Goal: Task Accomplishment & Management: Manage account settings

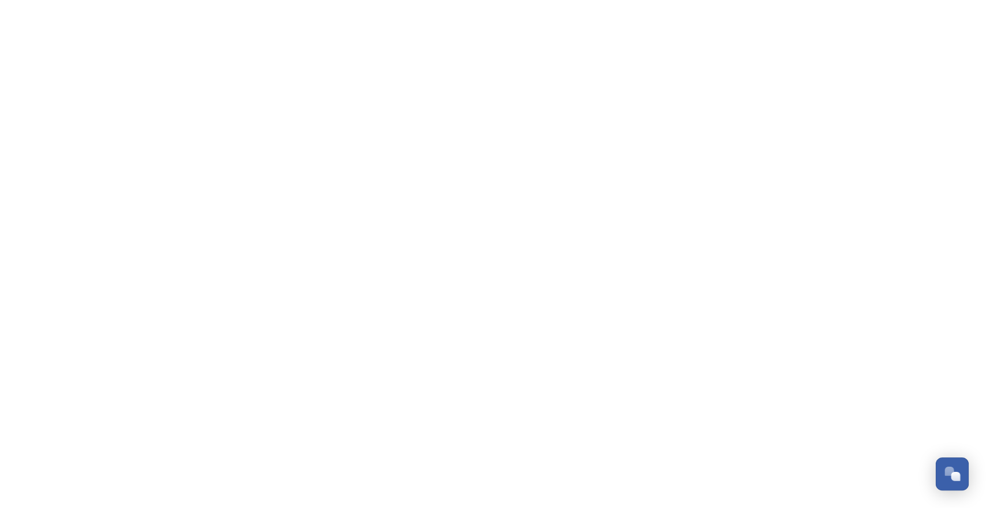
scroll to position [3865, 0]
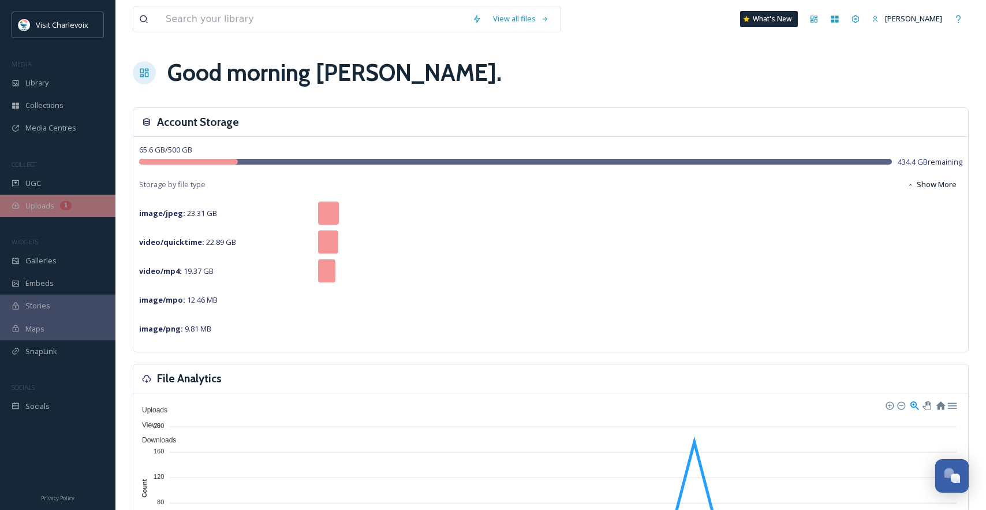
click at [61, 206] on div "1" at bounding box center [66, 205] width 12 height 9
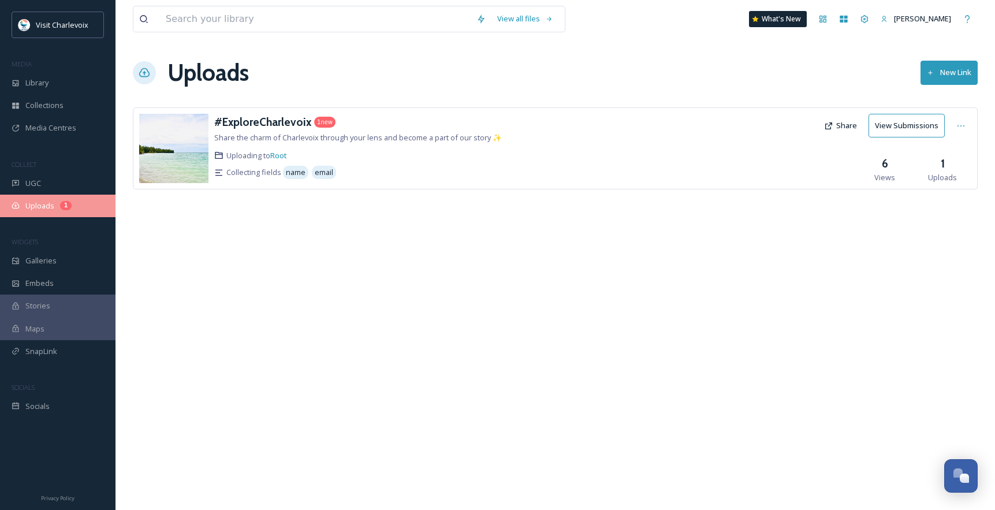
click at [49, 211] on span "Uploads" at bounding box center [39, 205] width 29 height 11
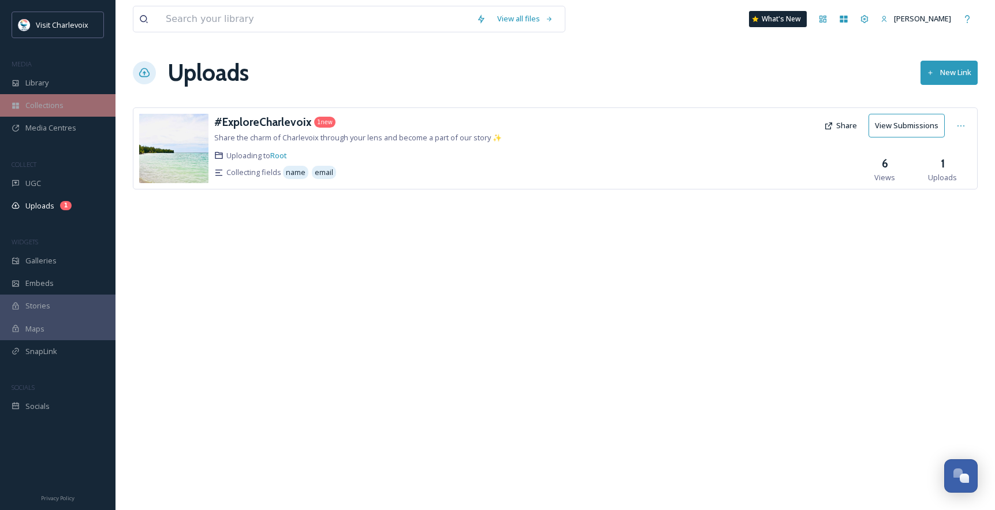
click at [42, 98] on div "Collections" at bounding box center [57, 105] width 115 height 23
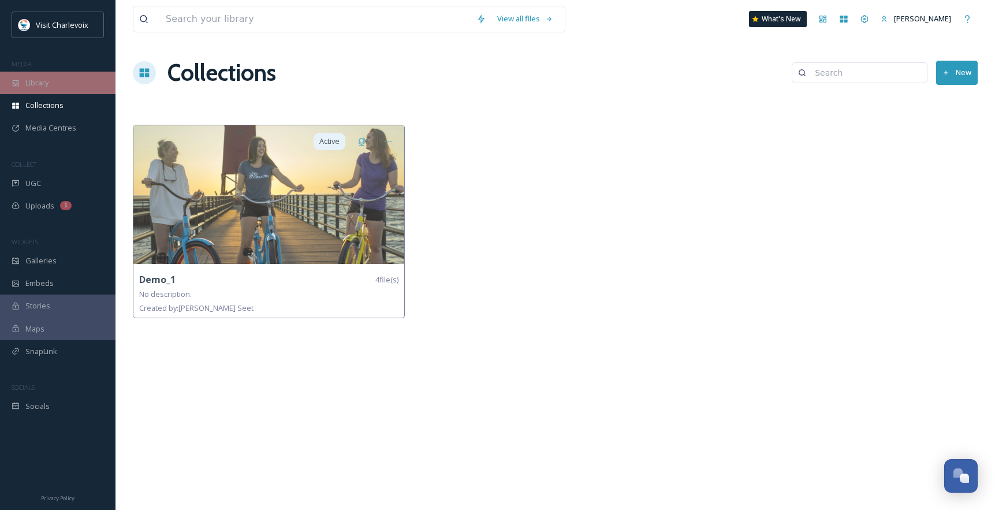
click at [33, 80] on span "Library" at bounding box center [36, 82] width 23 height 11
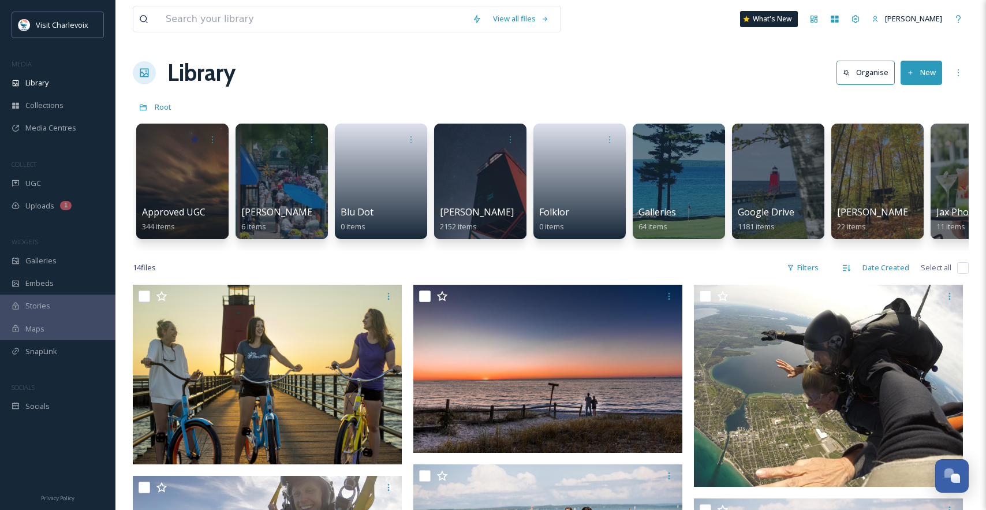
drag, startPoint x: 339, startPoint y: 248, endPoint x: 357, endPoint y: 247, distance: 18.5
click at [356, 247] on div "Approved UGC 344 items [PERSON_NAME] downtown shopping 6 items Blu Dot 0 items …" at bounding box center [551, 184] width 836 height 133
click at [478, 200] on div at bounding box center [480, 181] width 94 height 118
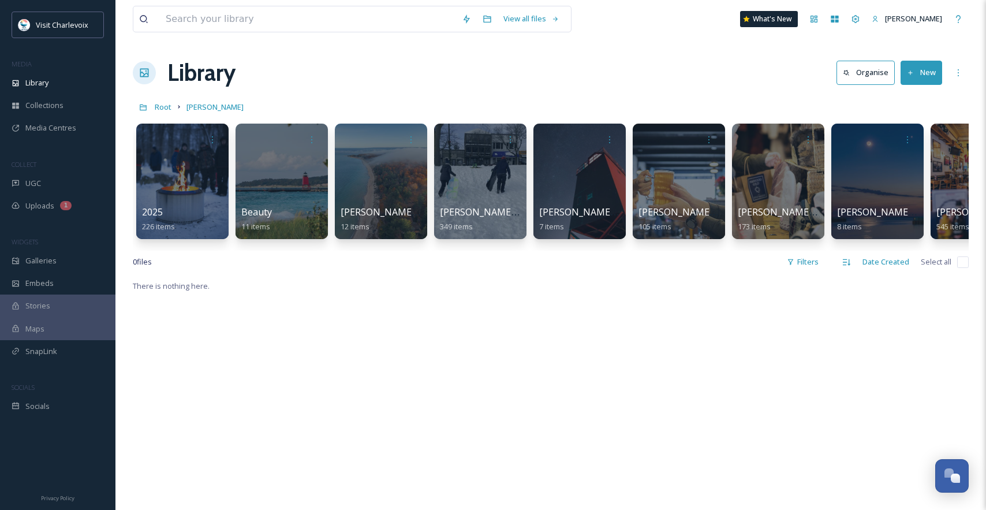
click at [924, 71] on button "New" at bounding box center [922, 73] width 42 height 24
click at [923, 103] on span "File Upload" at bounding box center [916, 99] width 38 height 11
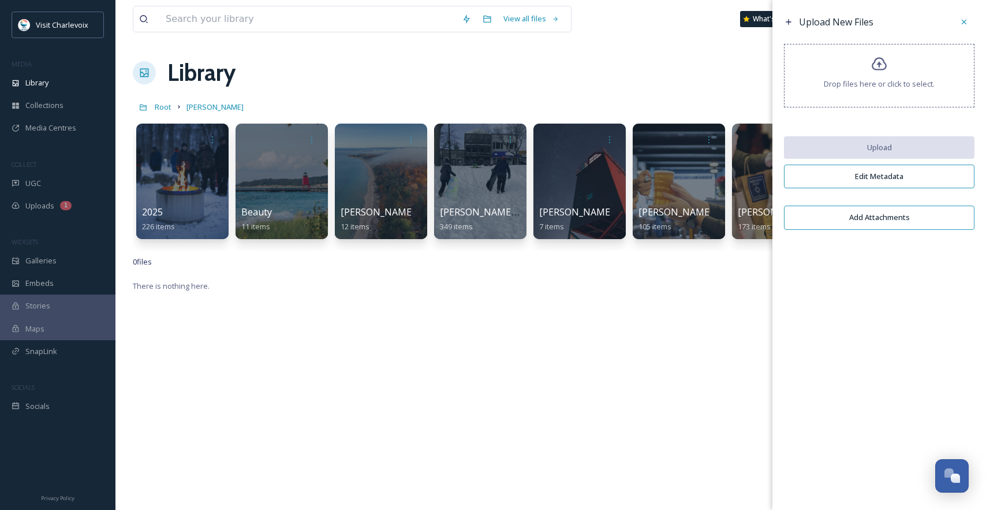
click at [901, 221] on button "Add Attachments" at bounding box center [879, 218] width 191 height 24
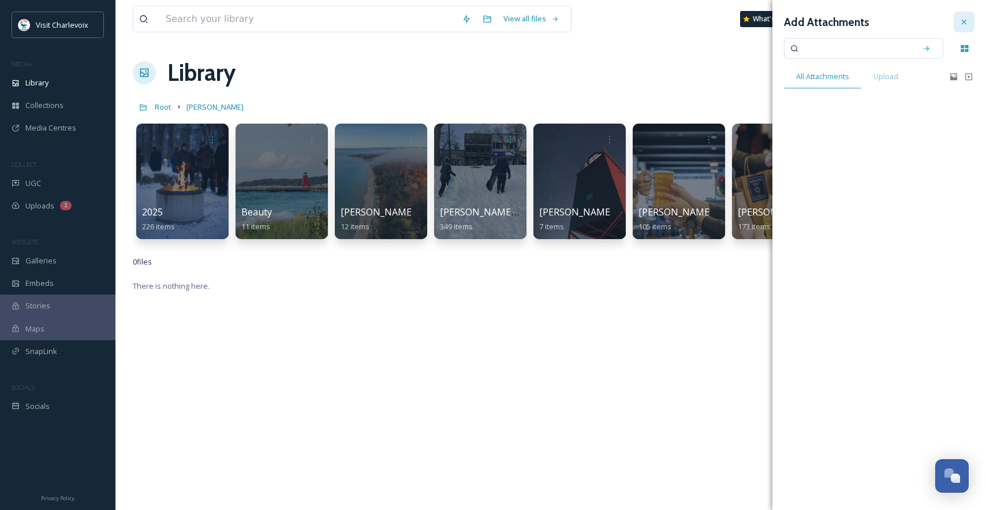
click at [960, 26] on icon at bounding box center [964, 21] width 9 height 9
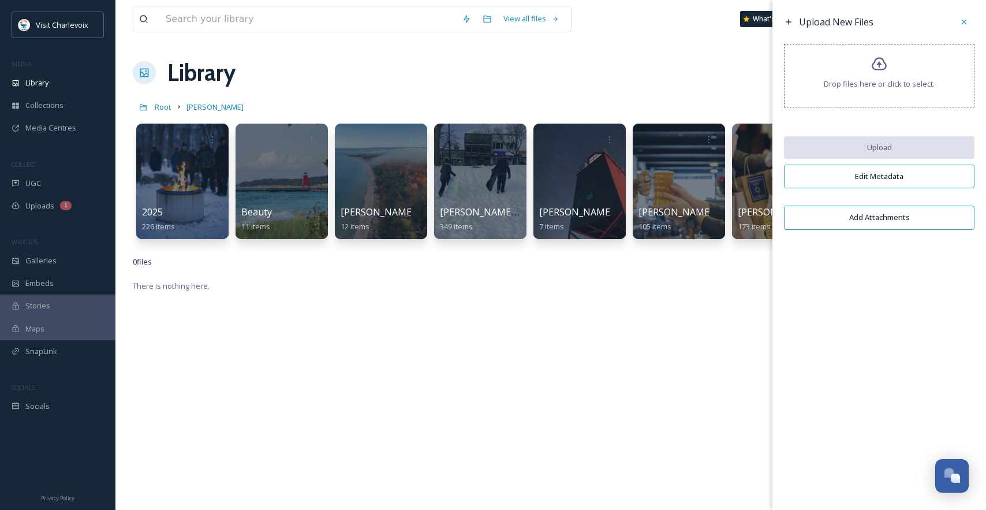
click at [865, 84] on span "Drop files here or click to select." at bounding box center [879, 84] width 111 height 11
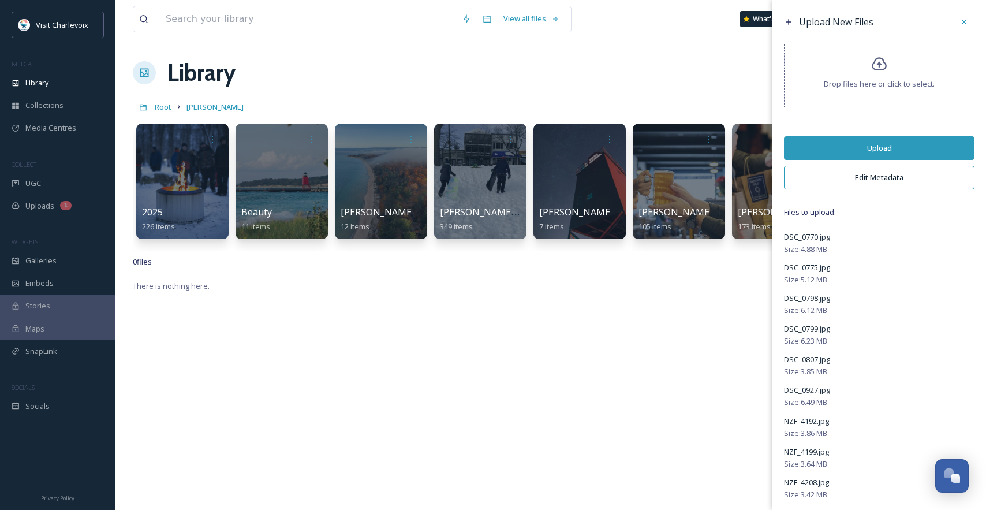
click at [873, 187] on button "Edit Metadata" at bounding box center [879, 178] width 191 height 24
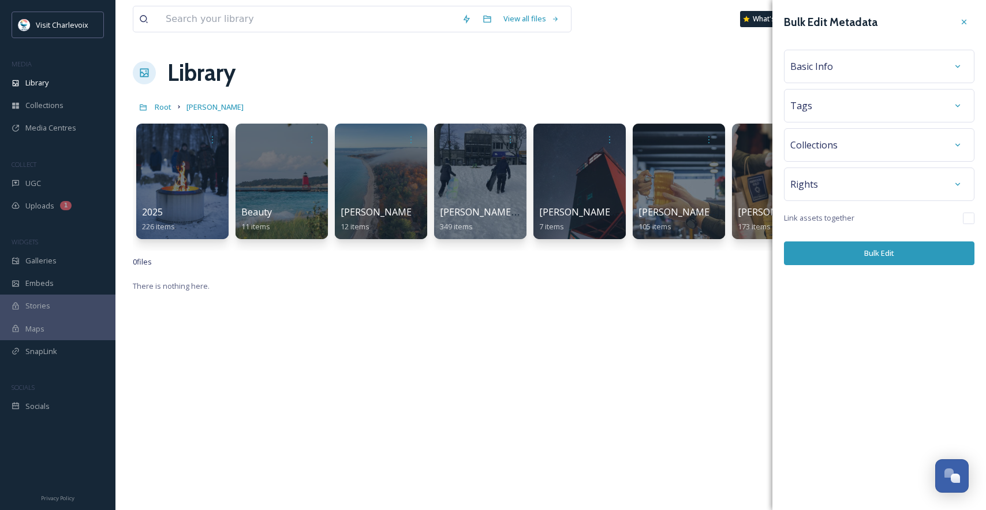
click at [833, 62] on div "Basic Info" at bounding box center [880, 66] width 178 height 21
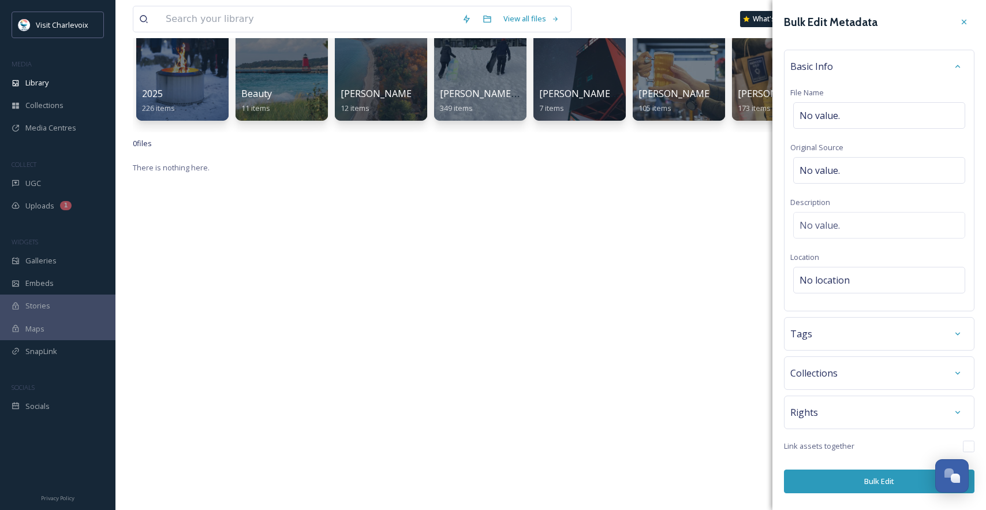
scroll to position [43, 0]
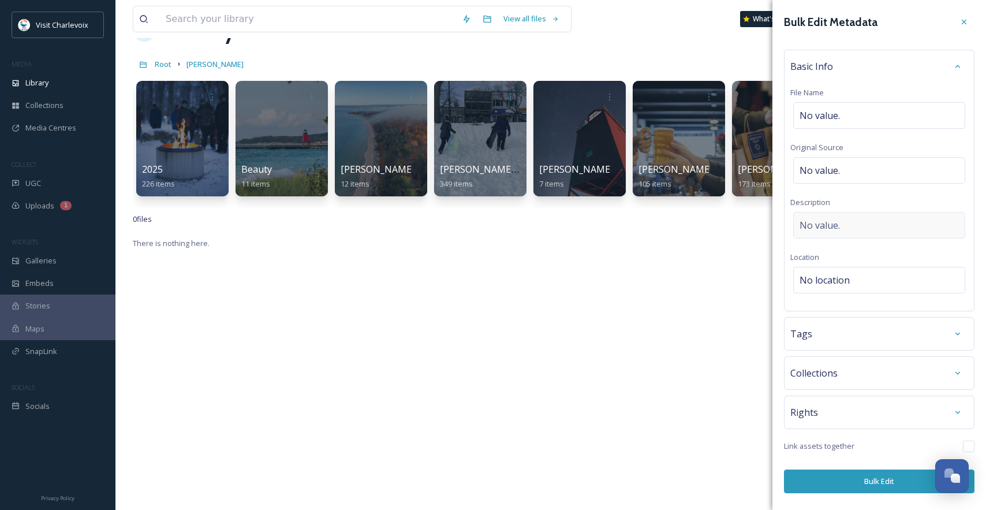
click at [863, 218] on div "No value." at bounding box center [879, 225] width 172 height 27
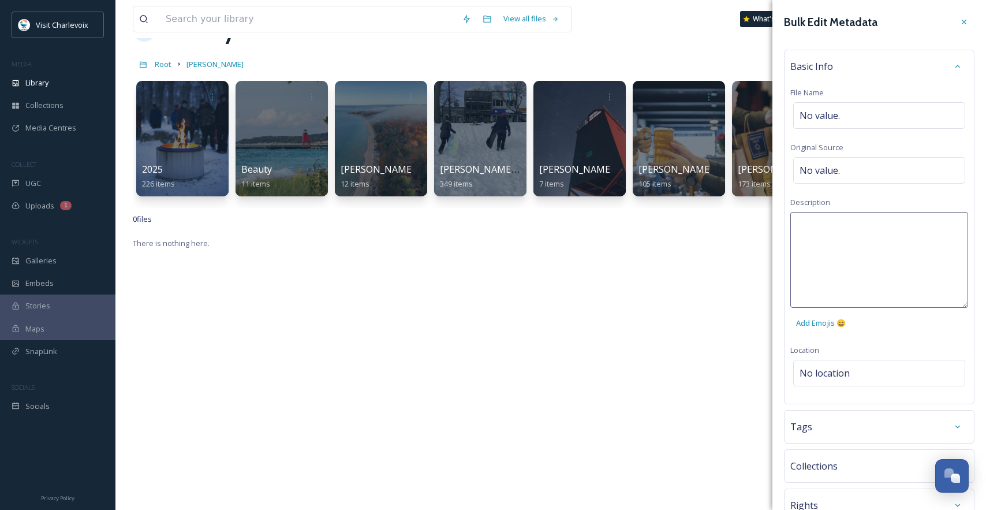
click at [856, 229] on textarea at bounding box center [880, 260] width 178 height 96
type textarea "fishing on the chanel"
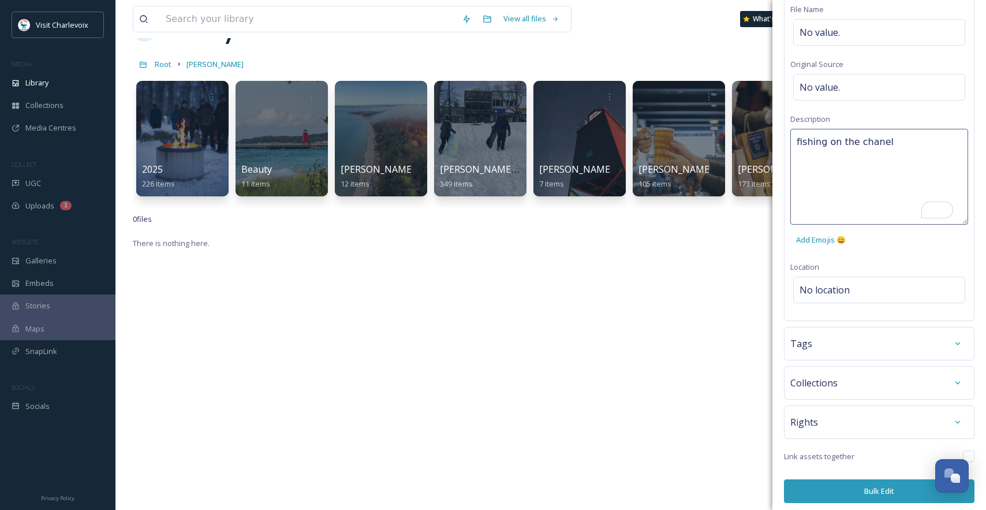
scroll to position [87, 0]
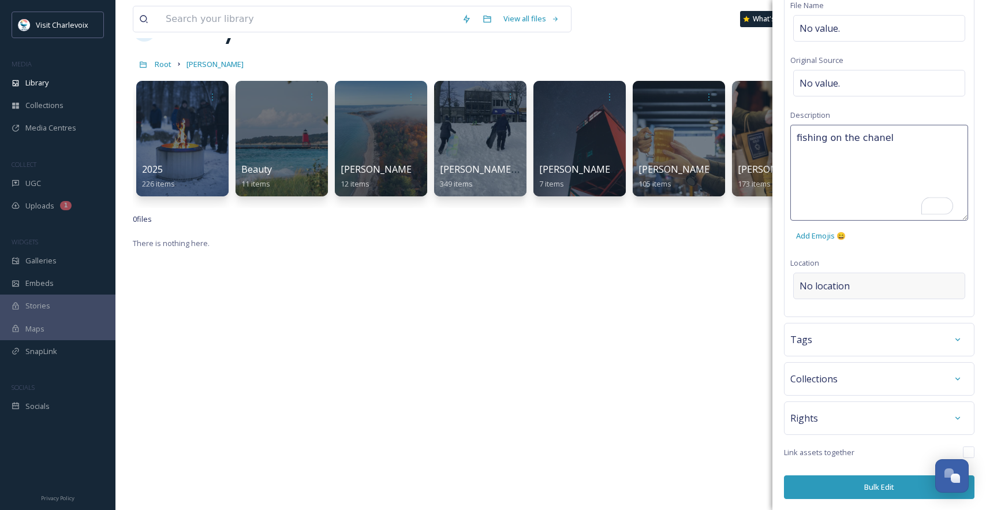
click at [822, 287] on div "No location" at bounding box center [879, 286] width 172 height 27
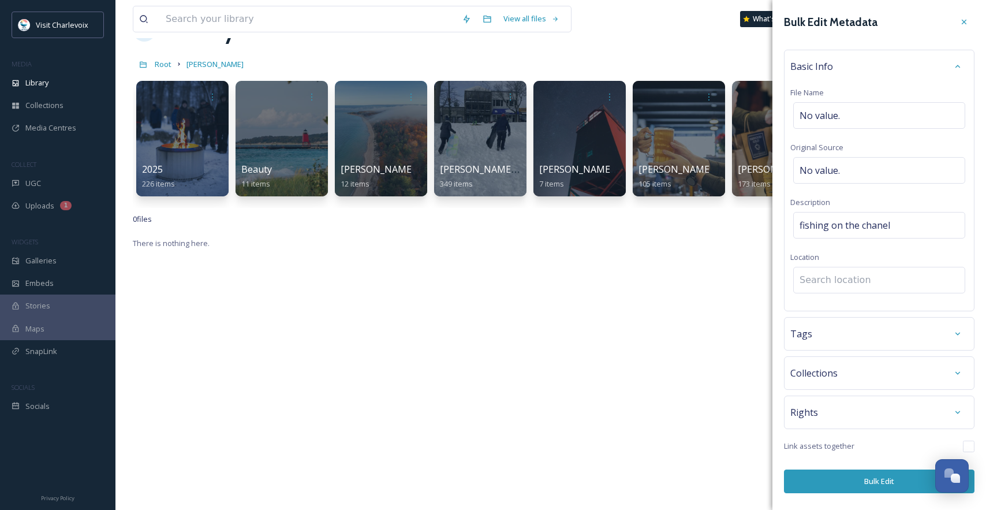
click at [823, 286] on input at bounding box center [879, 279] width 171 height 25
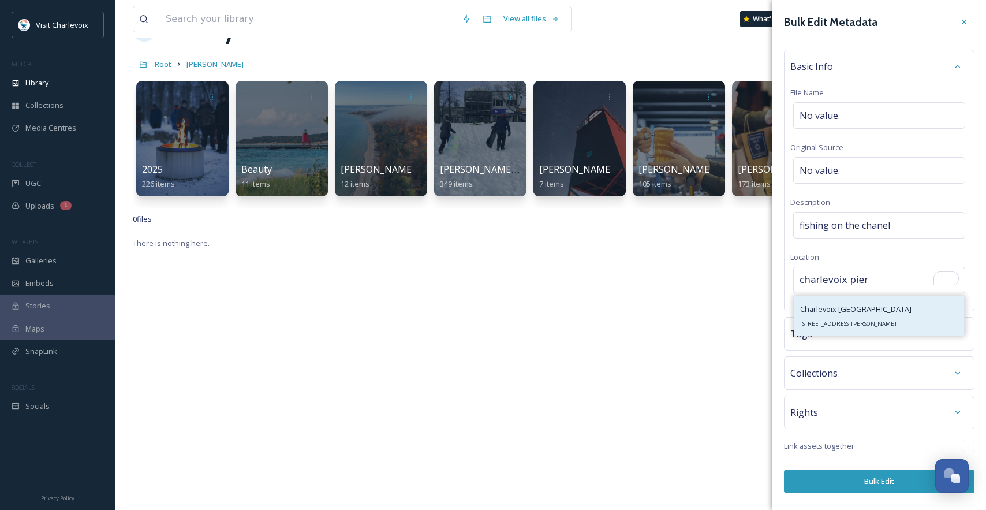
type input "charlevoix pier"
click at [852, 315] on div "Charlevoix [GEOGRAPHIC_DATA] [STREET_ADDRESS][PERSON_NAME]" at bounding box center [855, 316] width 111 height 28
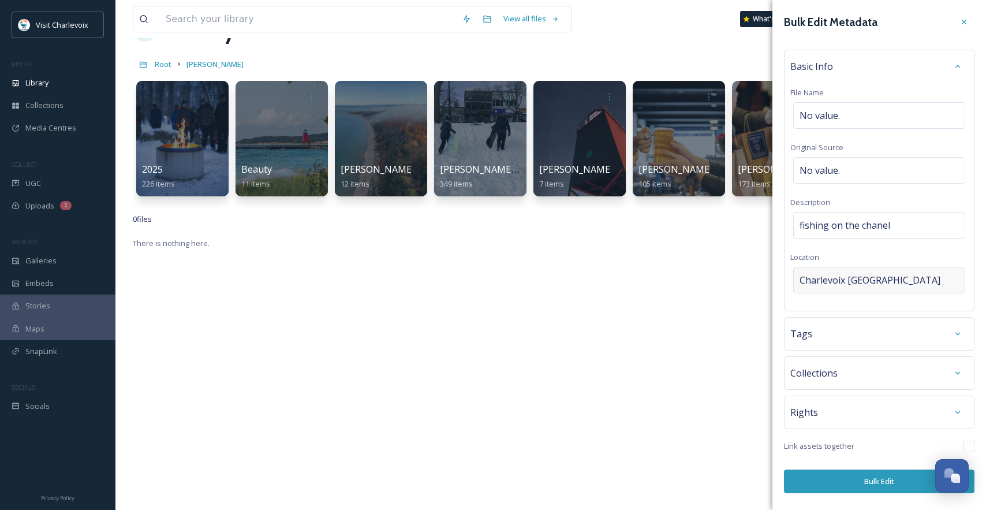
click at [856, 283] on span "Charlevoix [GEOGRAPHIC_DATA]" at bounding box center [870, 280] width 141 height 14
click at [856, 283] on input "To enrich screen reader interactions, please activate Accessibility in Grammarl…" at bounding box center [879, 279] width 171 height 25
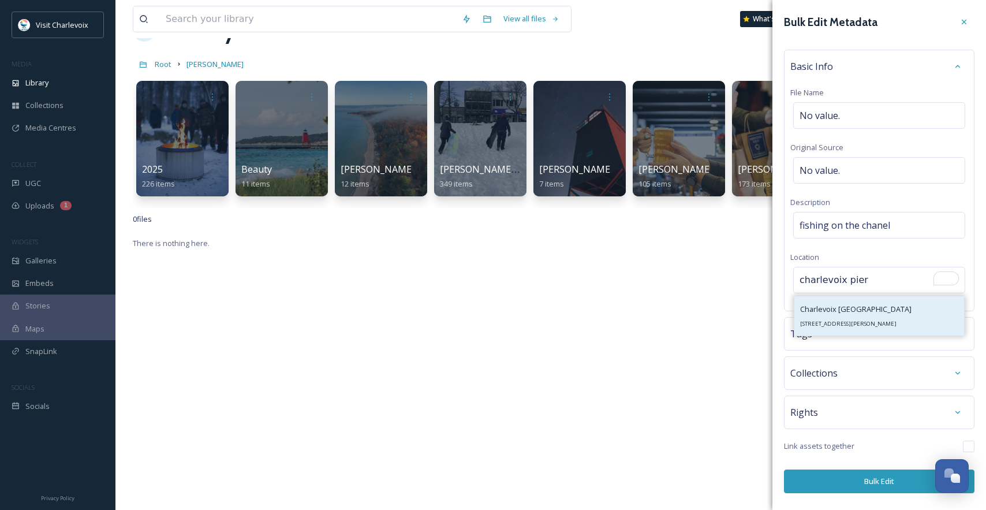
type input "charlevoix pier"
click at [893, 312] on span "Charlevoix [GEOGRAPHIC_DATA]" at bounding box center [855, 309] width 111 height 10
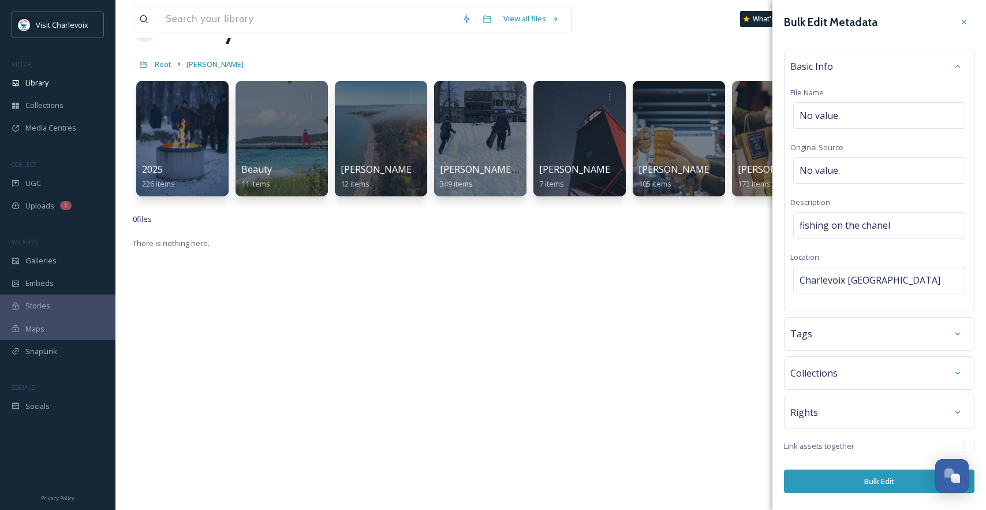
click at [838, 348] on div "Tags" at bounding box center [879, 333] width 191 height 33
click at [839, 340] on div "Tags" at bounding box center [880, 333] width 178 height 21
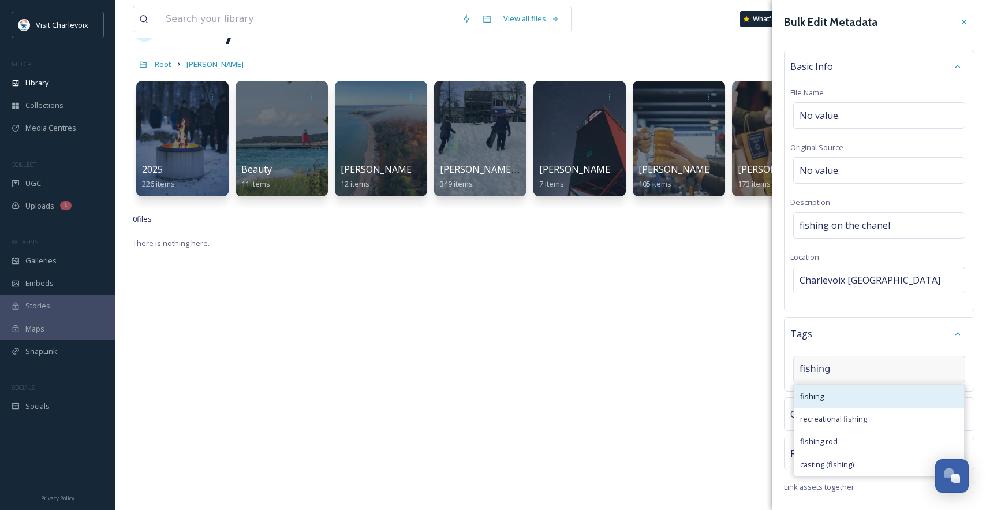
type input "fishing"
click at [845, 403] on div "fishing" at bounding box center [880, 396] width 170 height 23
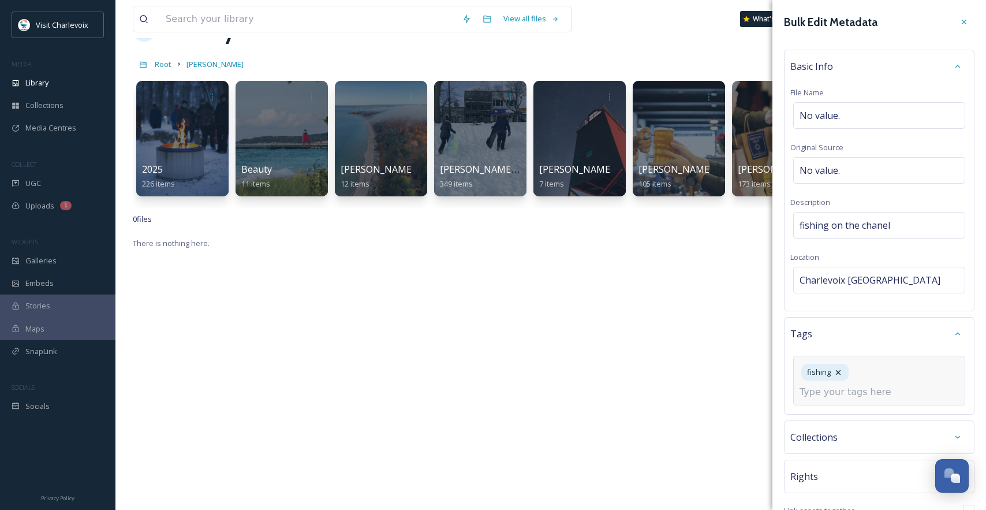
click at [848, 394] on input at bounding box center [857, 392] width 115 height 14
type input "summer"
click at [860, 392] on input at bounding box center [857, 392] width 115 height 14
type input "summer"
click at [890, 373] on icon at bounding box center [889, 372] width 9 height 9
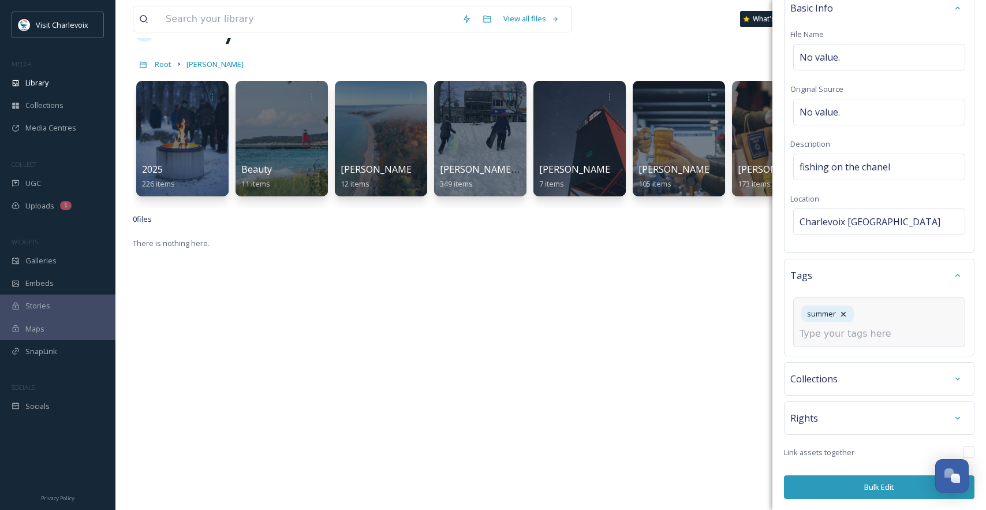
scroll to position [59, 0]
click at [861, 339] on input at bounding box center [857, 333] width 115 height 14
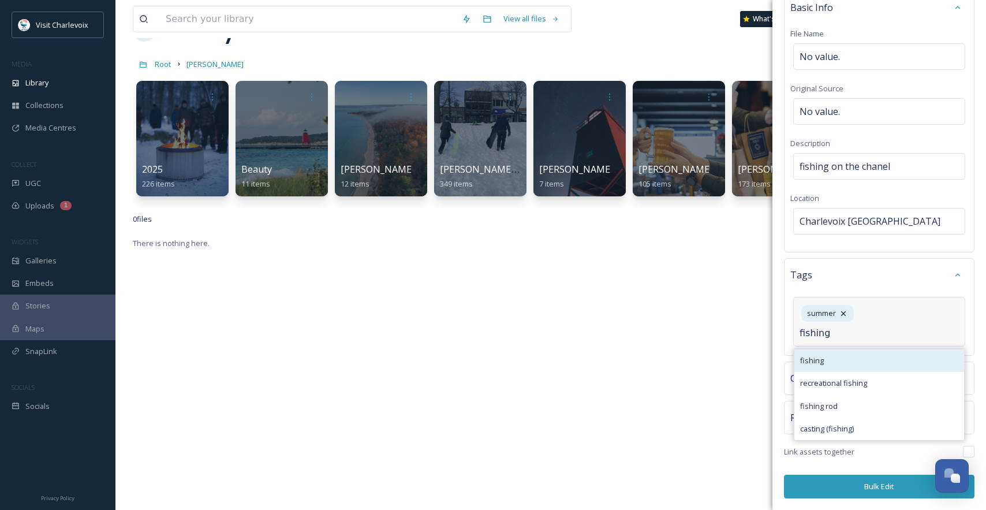
type input "fishing"
click at [834, 356] on div "fishing" at bounding box center [880, 360] width 170 height 23
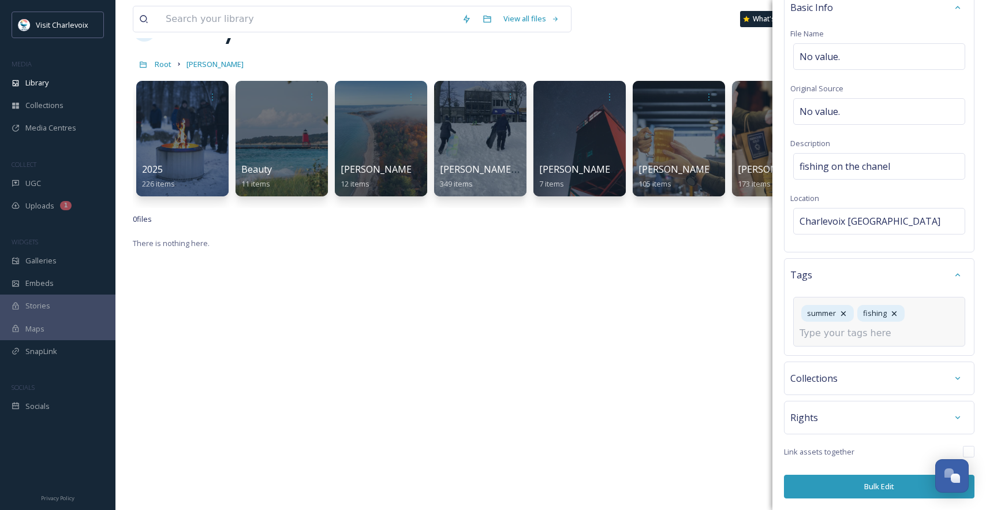
click at [852, 487] on button "Bulk Edit" at bounding box center [879, 487] width 191 height 24
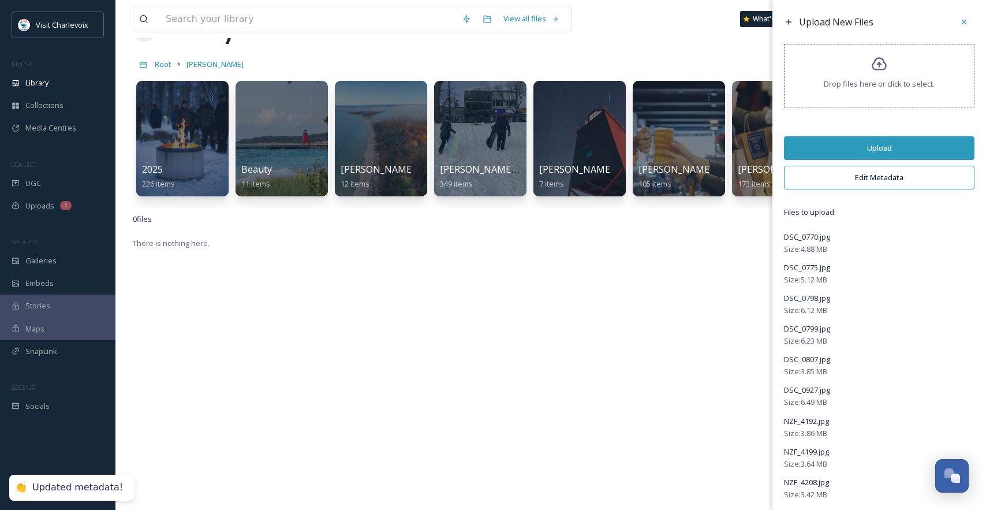
click at [867, 154] on button "Upload" at bounding box center [879, 148] width 191 height 24
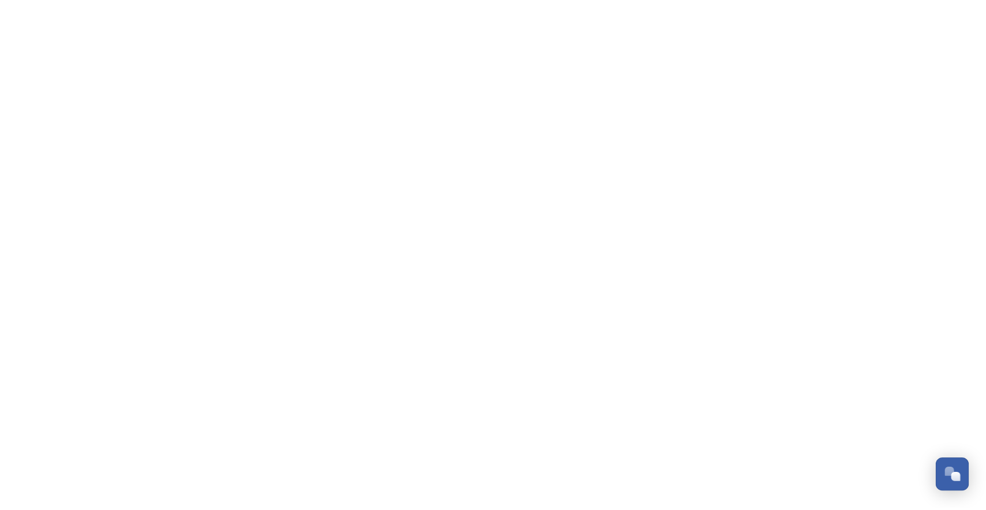
scroll to position [3865, 0]
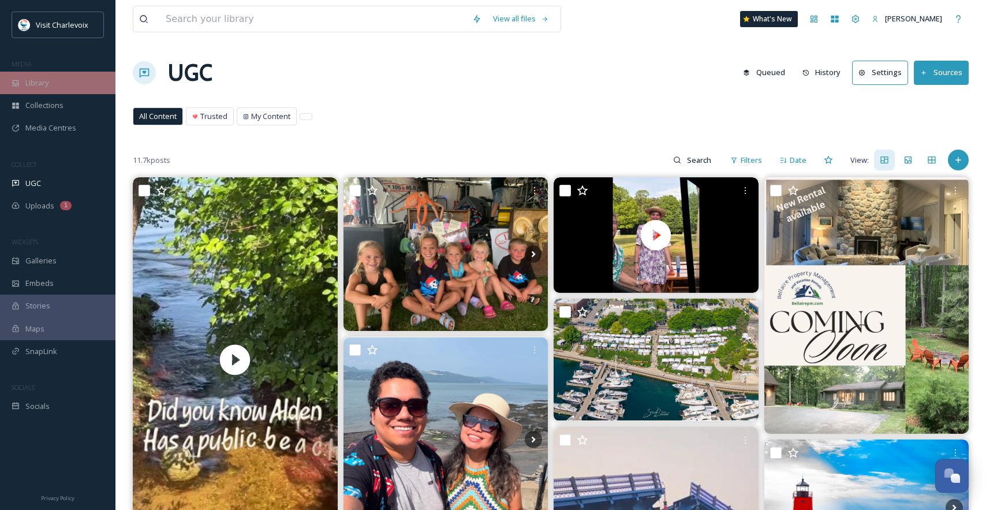
click at [40, 85] on span "Library" at bounding box center [36, 82] width 23 height 11
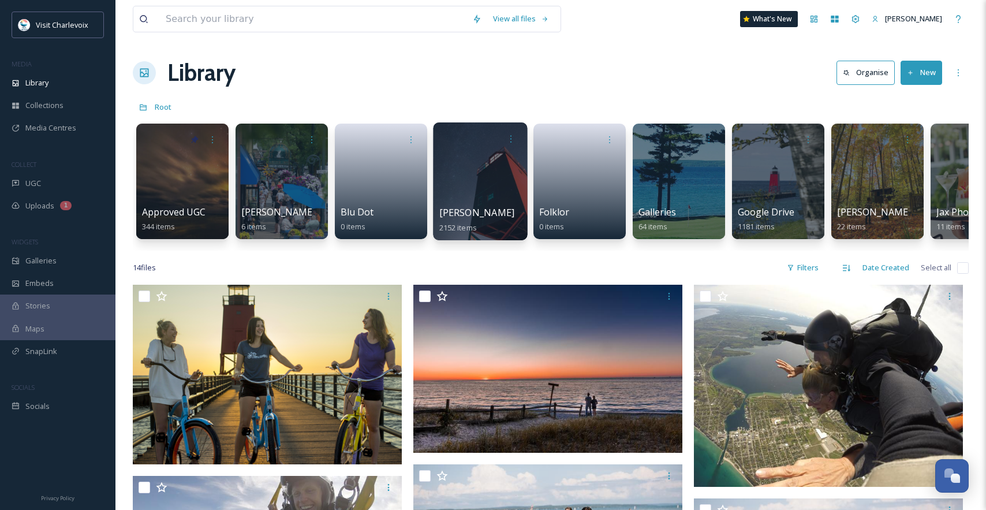
click at [501, 173] on div at bounding box center [480, 181] width 94 height 118
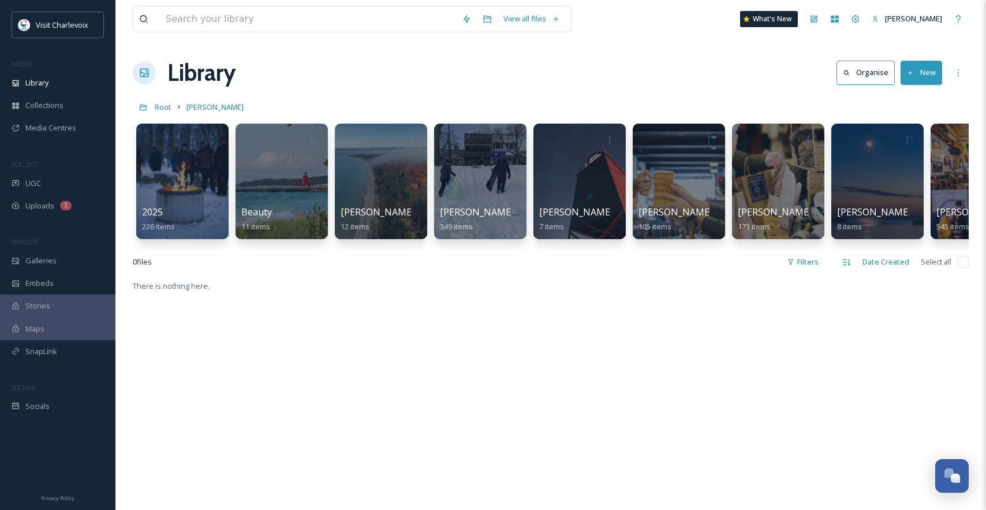
click at [926, 71] on button "New" at bounding box center [922, 73] width 42 height 24
click at [932, 100] on span "File Upload" at bounding box center [916, 99] width 38 height 11
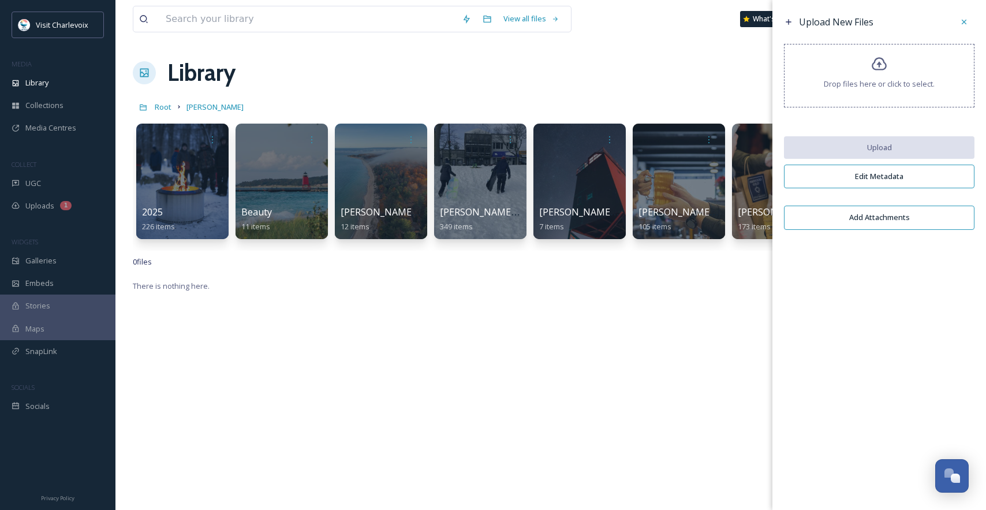
click at [867, 85] on span "Drop files here or click to select." at bounding box center [879, 84] width 111 height 11
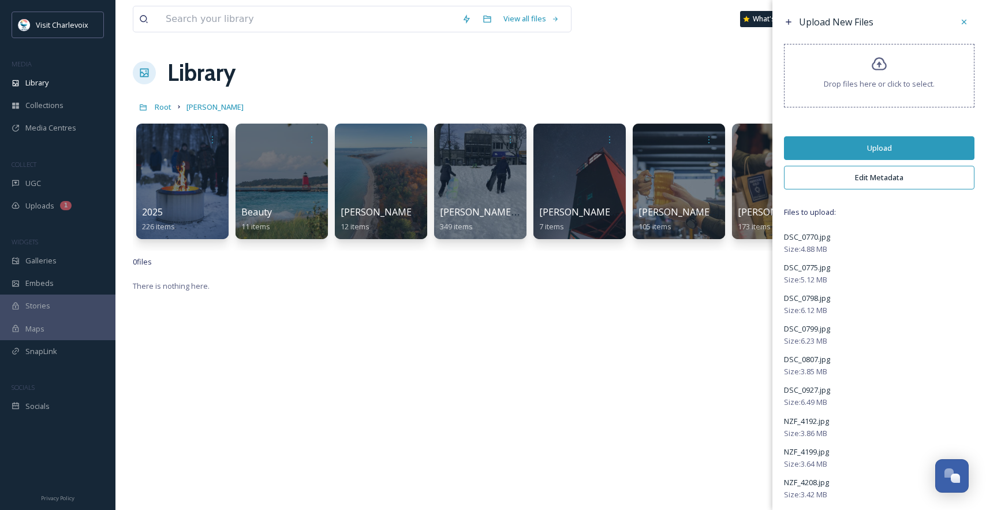
click at [866, 151] on button "Upload" at bounding box center [879, 148] width 191 height 24
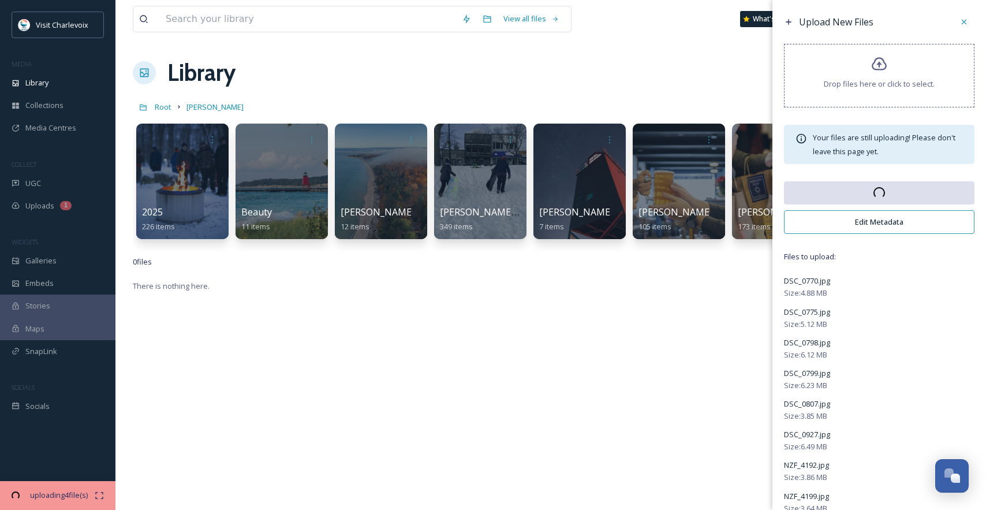
click at [867, 222] on button "Edit Metadata" at bounding box center [879, 222] width 191 height 24
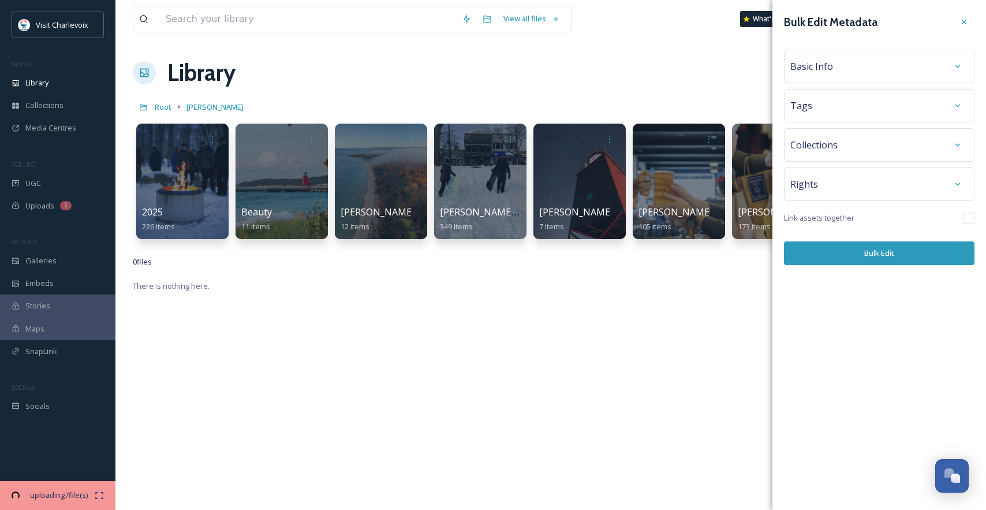
click at [825, 65] on span "Basic Info" at bounding box center [812, 66] width 43 height 14
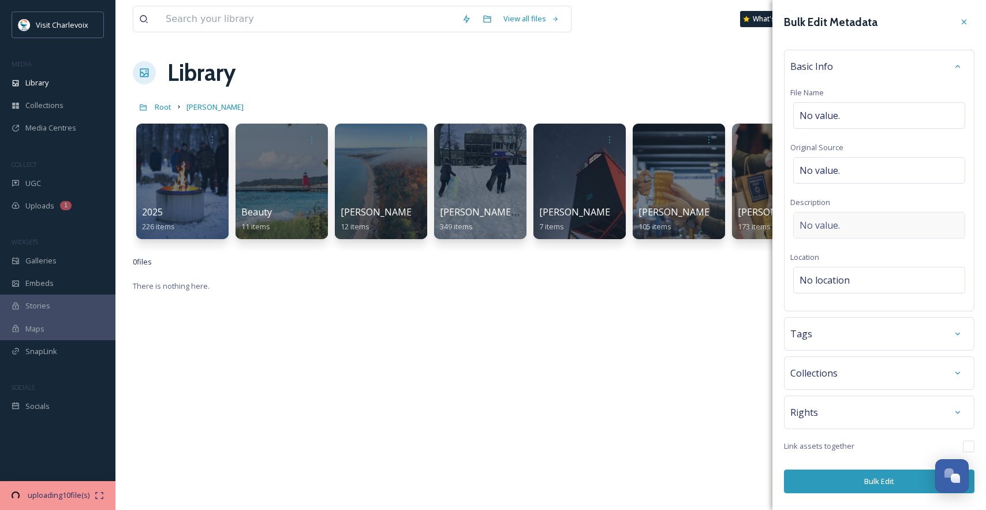
click at [873, 225] on div "No value." at bounding box center [879, 225] width 172 height 27
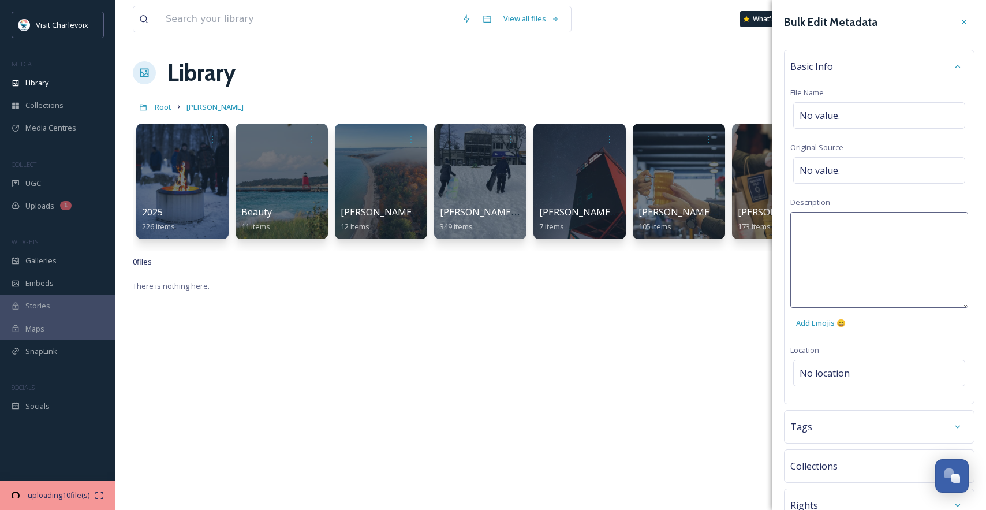
click at [873, 226] on textarea at bounding box center [880, 260] width 178 height 96
type textarea "fishing downtown Charlevoix"
click at [889, 370] on div "Bulk Edit Metadata Basic Info File Name No value. Original Source No value. Des…" at bounding box center [880, 299] width 214 height 598
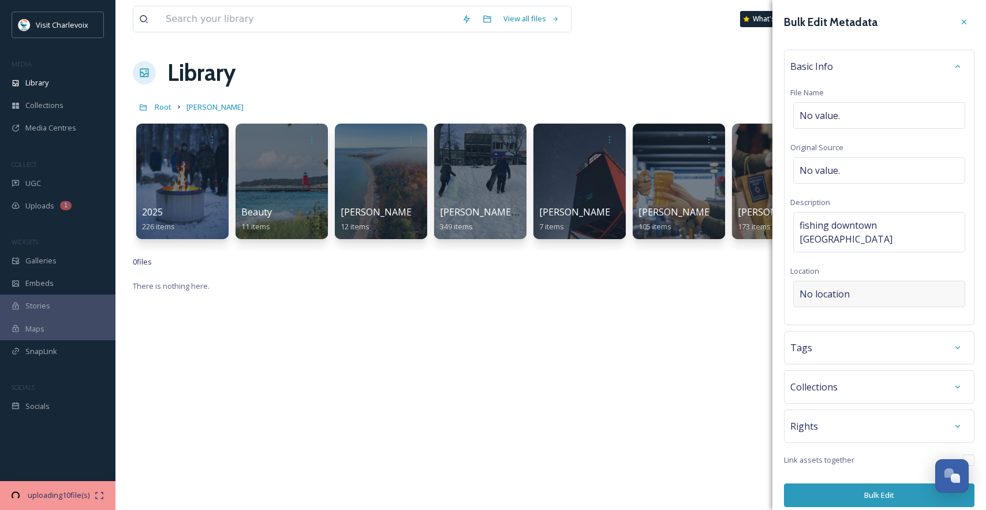
click at [839, 287] on span "No location" at bounding box center [825, 294] width 50 height 14
click at [839, 282] on input "To enrich screen reader interactions, please activate Accessibility in Grammarl…" at bounding box center [879, 293] width 171 height 25
type input "charlevoix pier"
click at [858, 318] on span "Charlevoix [GEOGRAPHIC_DATA]" at bounding box center [855, 323] width 111 height 10
click at [853, 337] on div "Tags" at bounding box center [880, 347] width 178 height 21
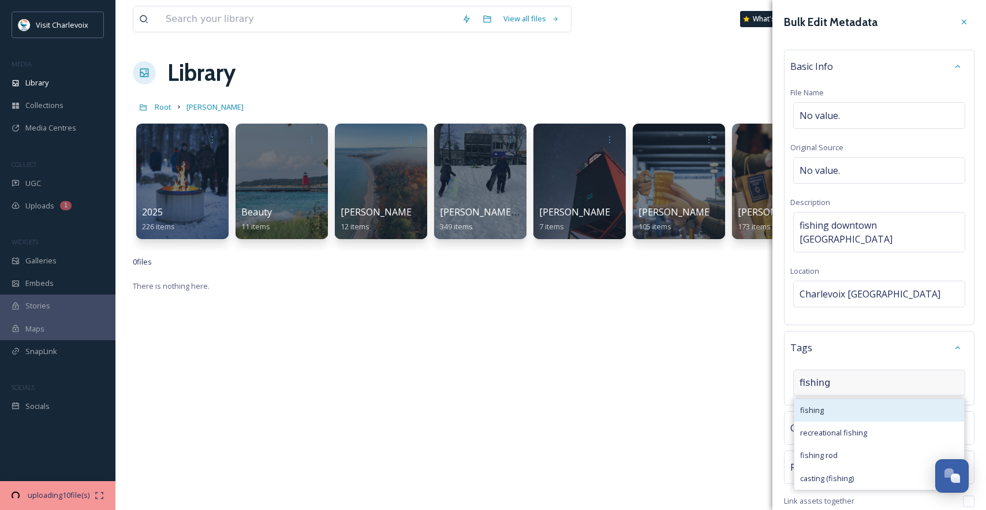
type input "fishing"
click at [855, 399] on div "fishing" at bounding box center [880, 410] width 170 height 23
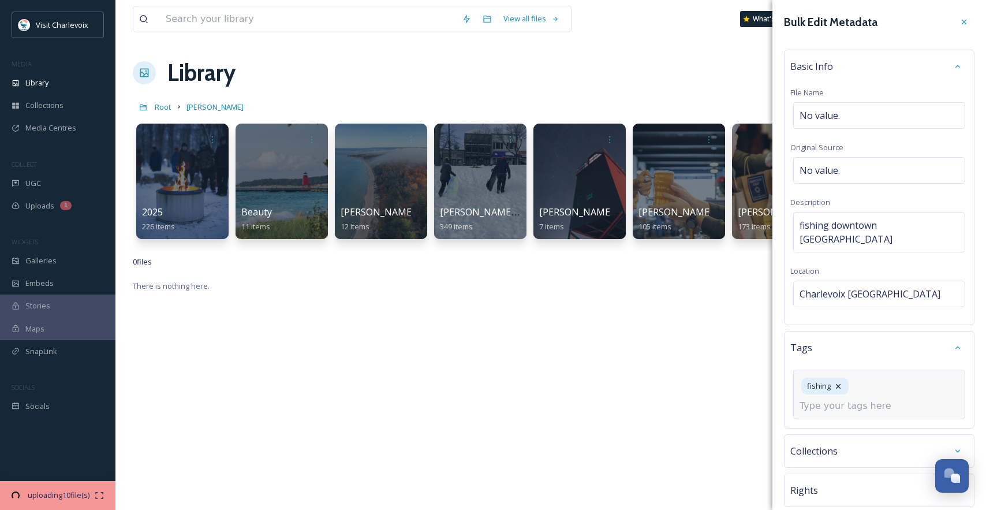
click at [855, 399] on input at bounding box center [857, 406] width 115 height 14
type input "summer"
click at [848, 422] on div "summer" at bounding box center [880, 433] width 170 height 23
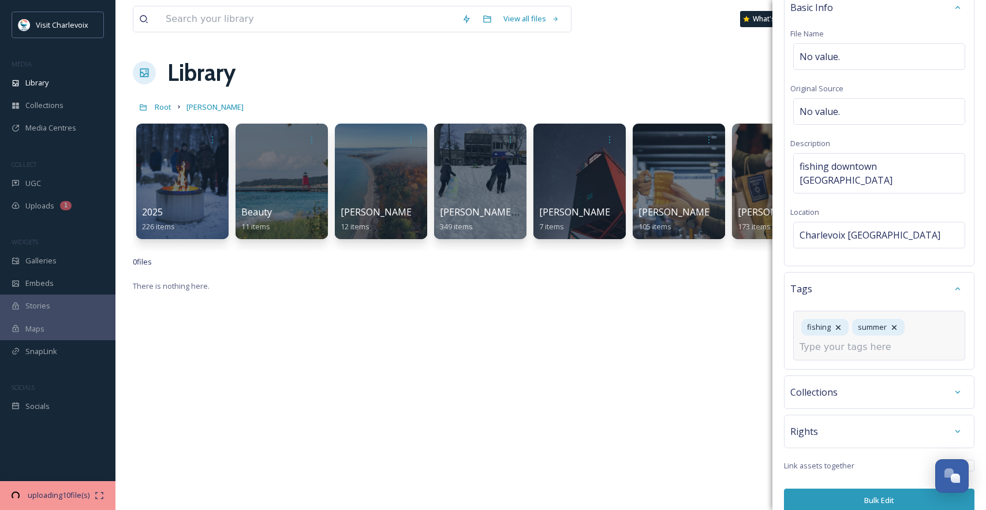
click at [862, 489] on button "Bulk Edit" at bounding box center [879, 501] width 191 height 24
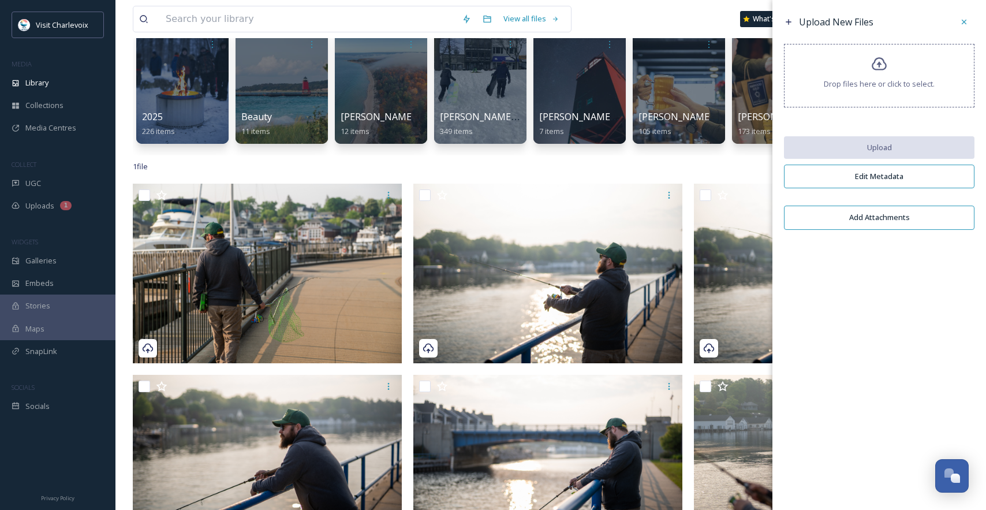
scroll to position [0, 0]
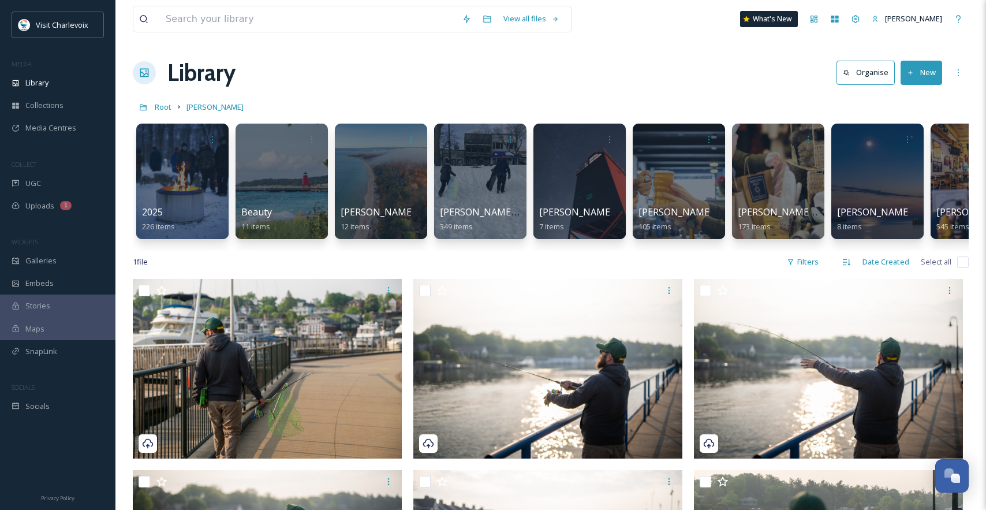
click at [647, 66] on div "Library Organise New" at bounding box center [551, 72] width 836 height 35
click at [923, 65] on button "New" at bounding box center [922, 73] width 42 height 24
click at [911, 140] on span "Folder" at bounding box center [908, 144] width 22 height 11
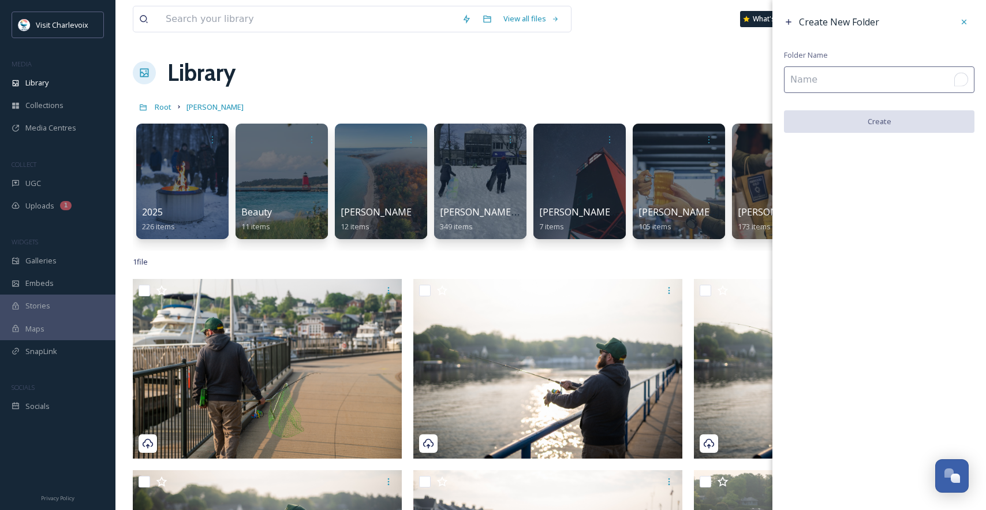
click at [851, 83] on input "To enrich screen reader interactions, please activate Accessibility in Grammarl…" at bounding box center [879, 79] width 191 height 27
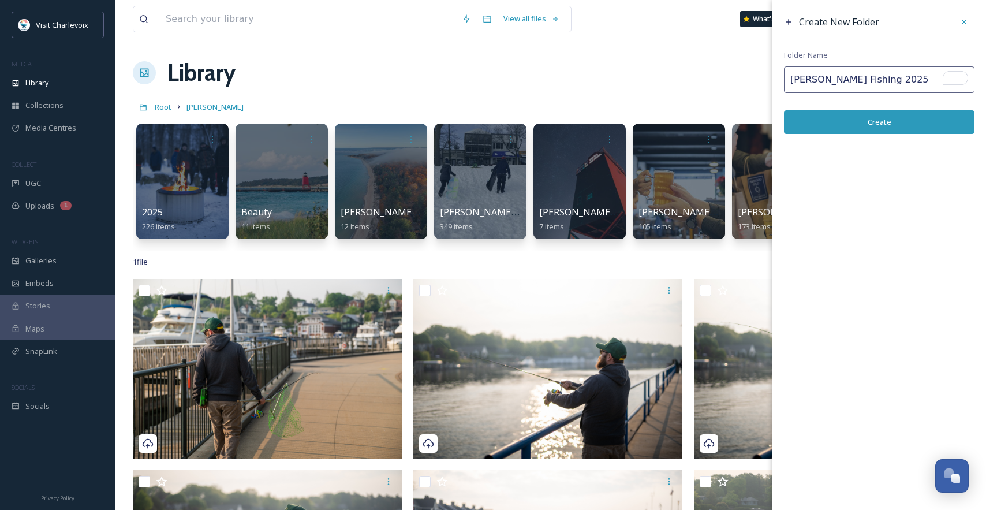
type input "David Sargent Fishing 2025"
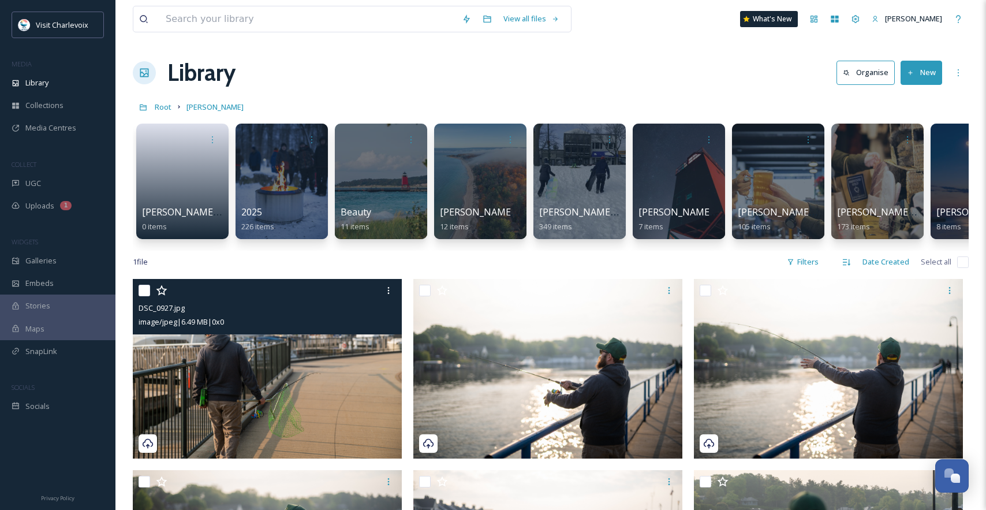
click at [142, 296] on input "checkbox" at bounding box center [145, 291] width 12 height 12
checkbox input "true"
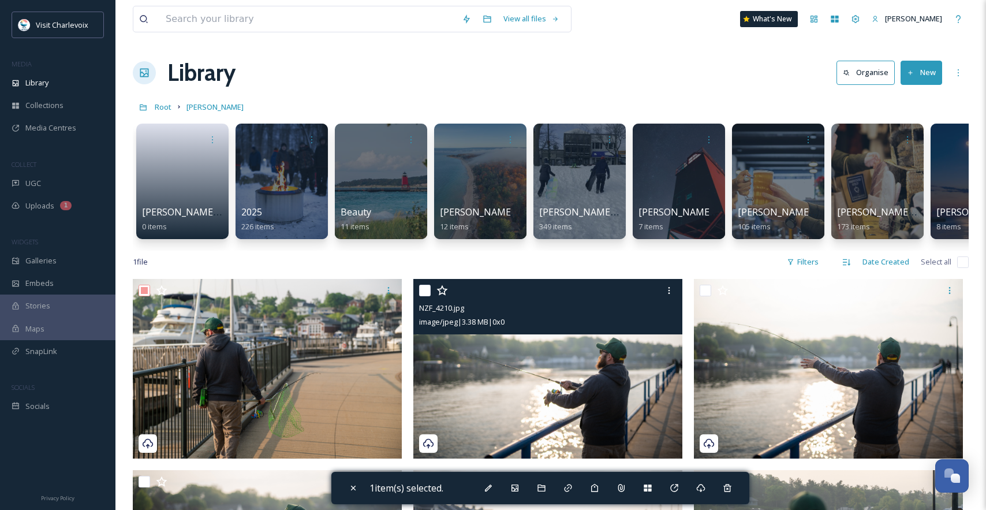
click at [428, 296] on input "checkbox" at bounding box center [425, 291] width 12 height 12
checkbox input "true"
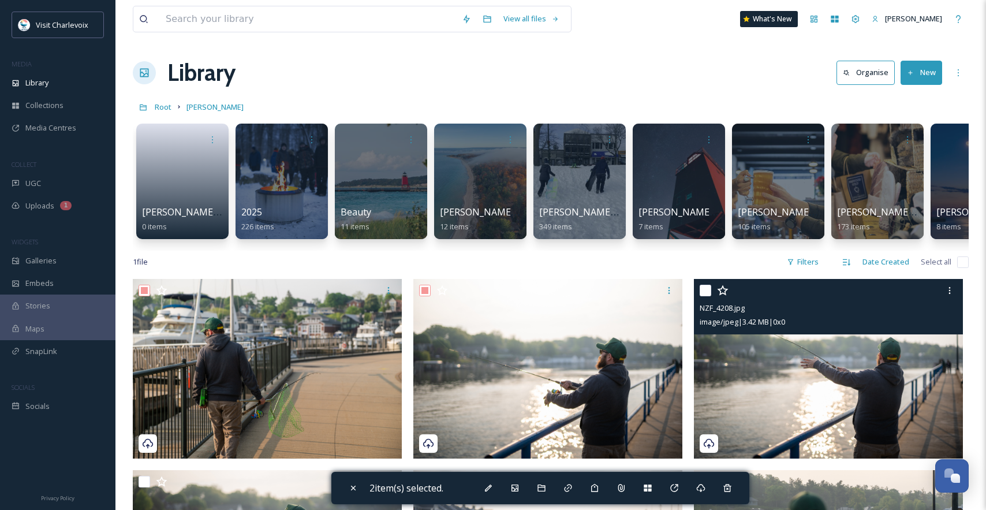
click at [706, 296] on input "checkbox" at bounding box center [706, 291] width 12 height 12
checkbox input "true"
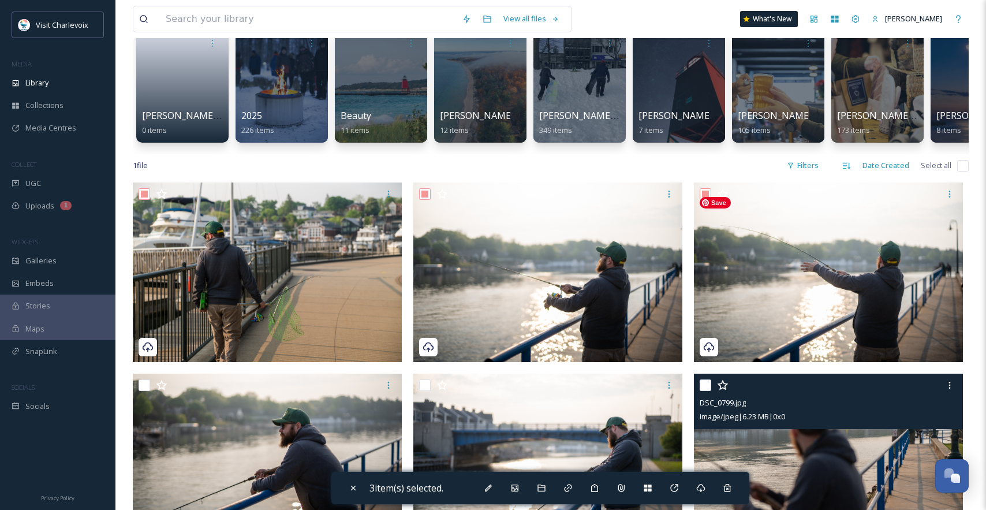
scroll to position [98, 0]
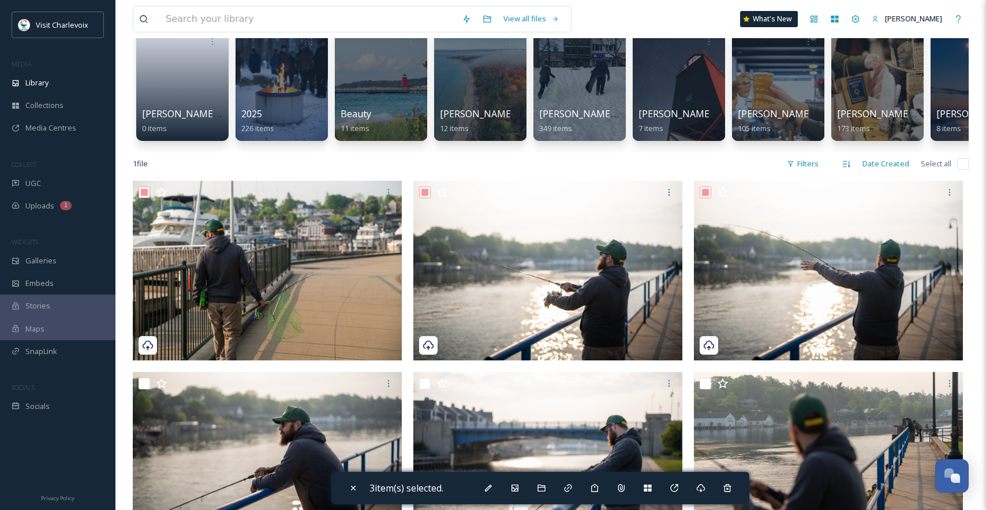
click at [960, 169] on input "checkbox" at bounding box center [963, 164] width 12 height 12
checkbox input "true"
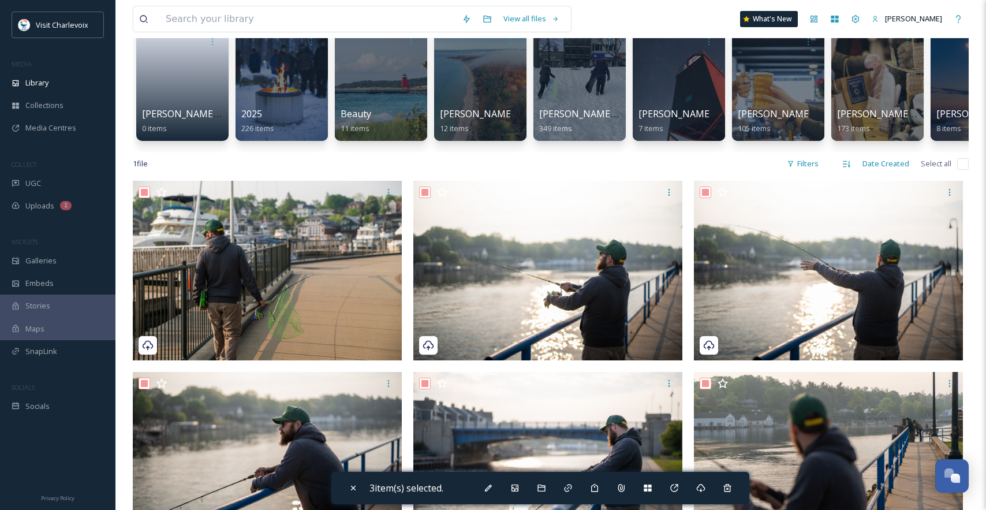
checkbox input "true"
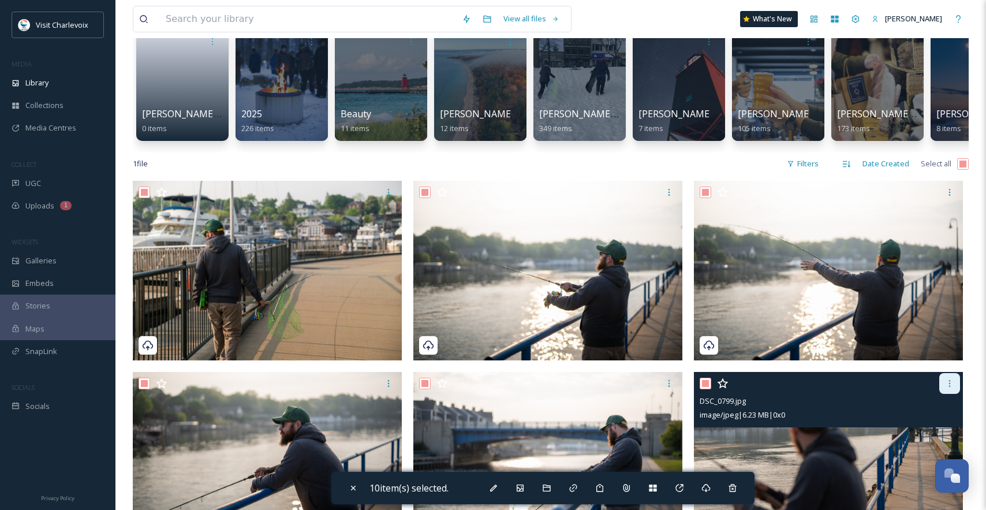
click at [948, 388] on icon at bounding box center [949, 383] width 9 height 9
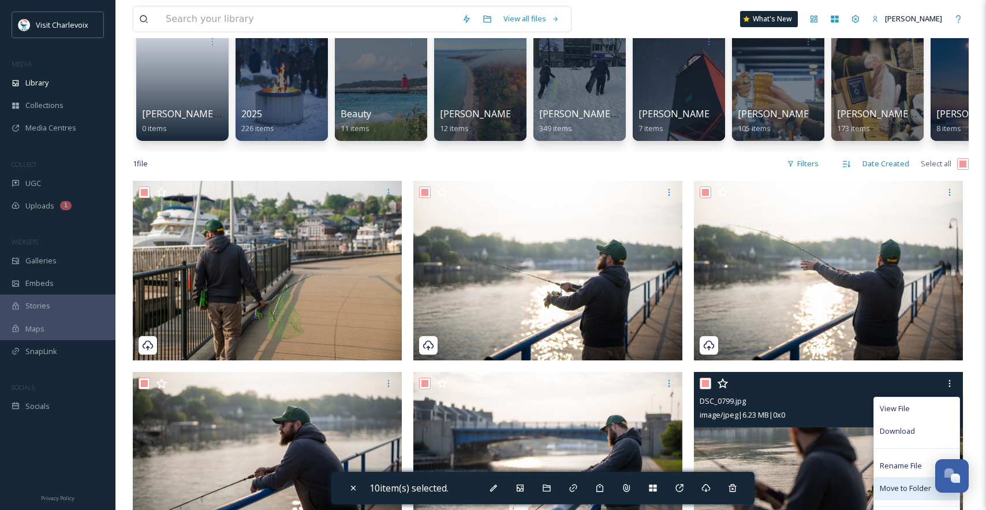
click at [914, 494] on span "Move to Folder" at bounding box center [905, 488] width 51 height 11
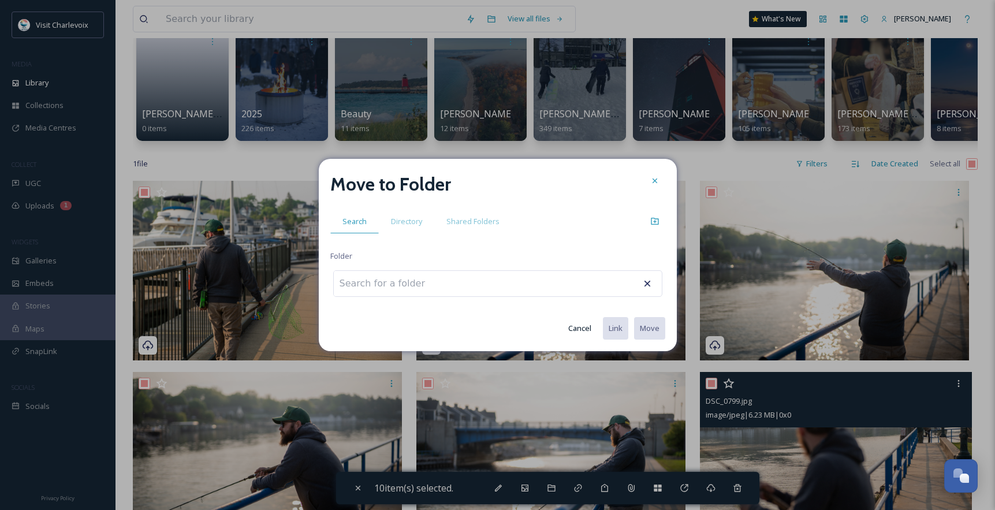
click at [430, 292] on input at bounding box center [397, 283] width 127 height 25
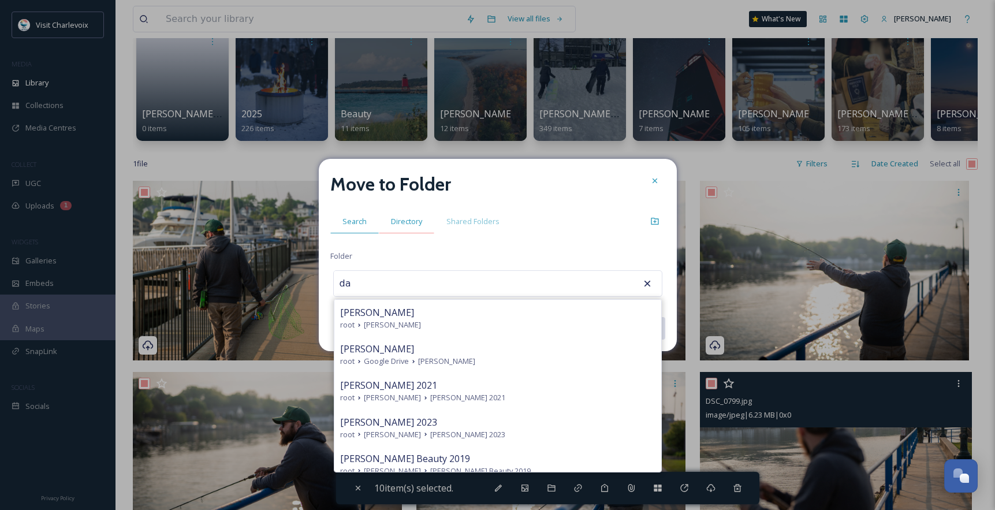
type input "d"
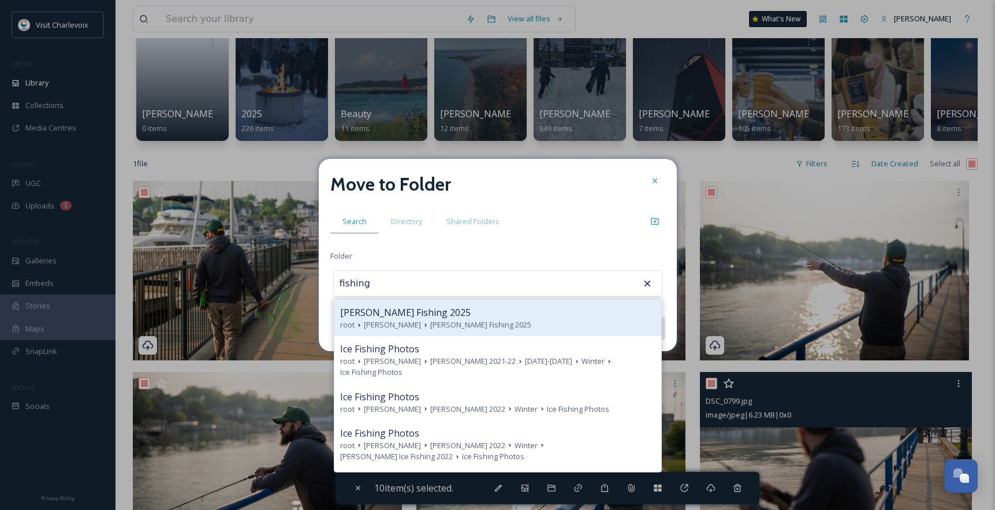
click at [464, 313] on div "David Sargent Fishing 2025" at bounding box center [497, 312] width 315 height 14
type input "David Sargent Fishing 2025"
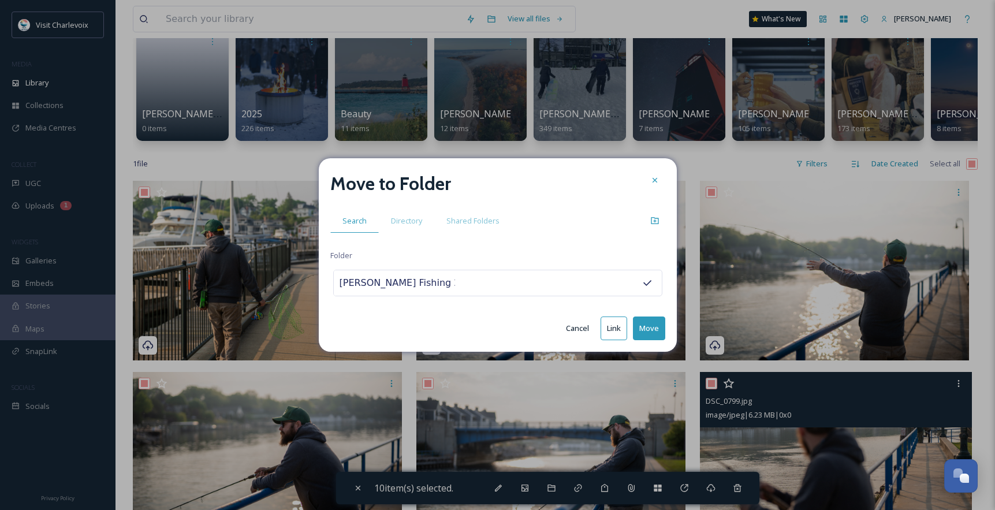
click at [650, 329] on button "Move" at bounding box center [649, 328] width 32 height 24
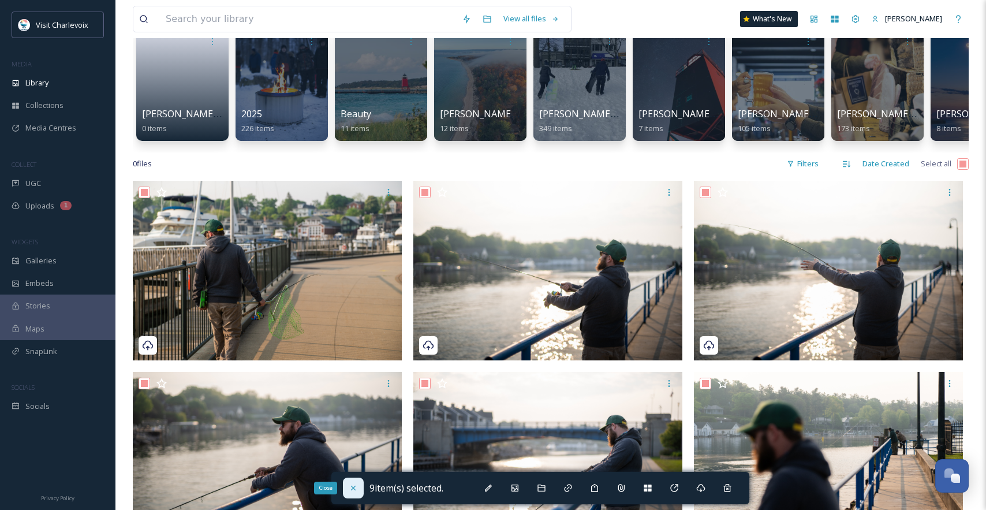
click at [352, 486] on icon at bounding box center [353, 487] width 9 height 9
checkbox input "false"
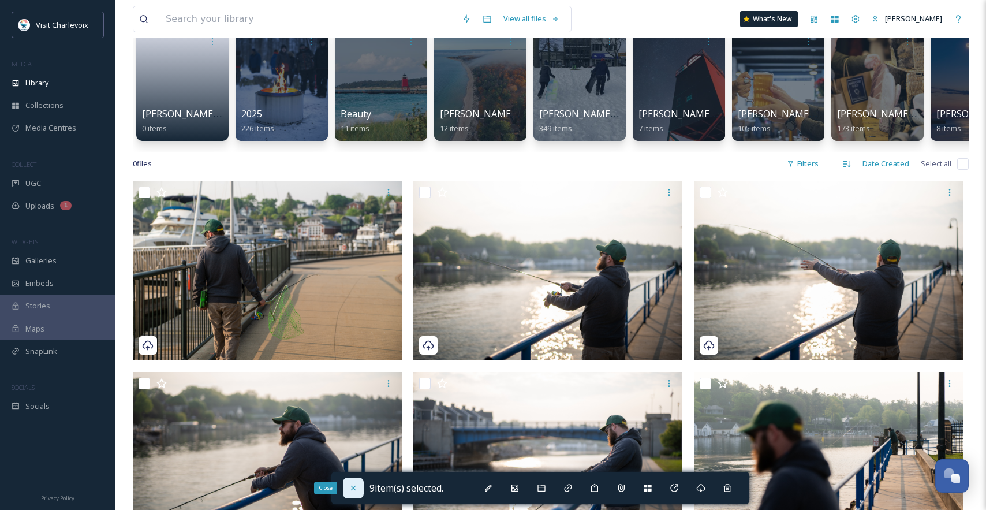
checkbox input "false"
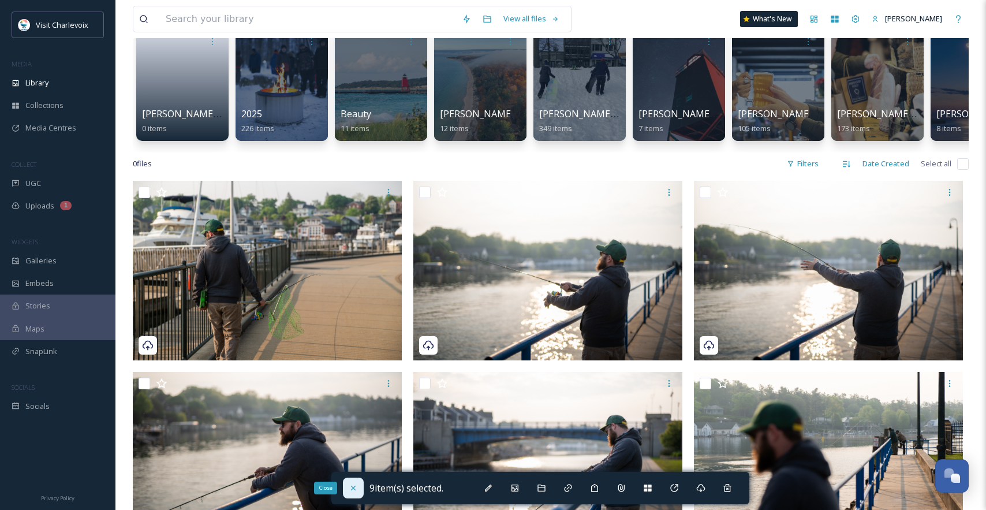
checkbox input "false"
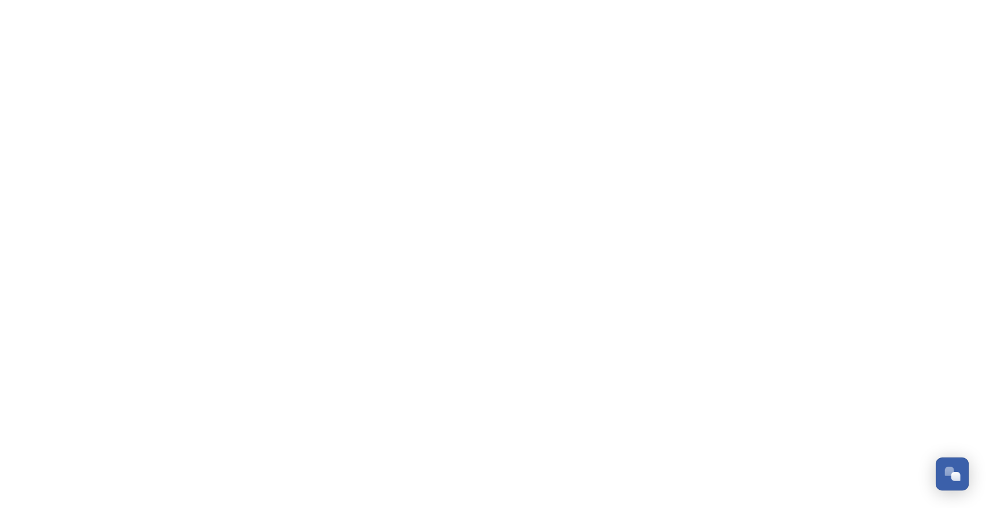
scroll to position [3865, 0]
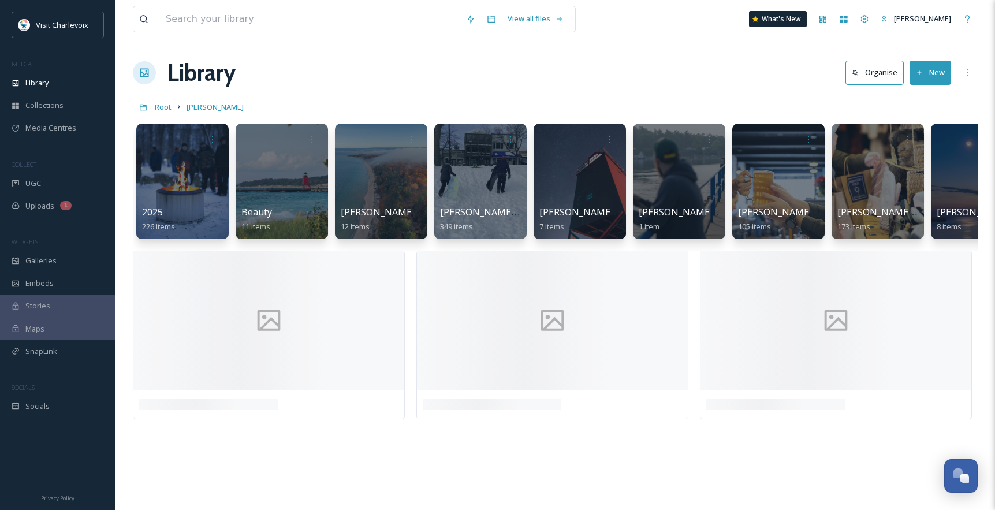
click at [925, 76] on button "New" at bounding box center [931, 73] width 42 height 24
click at [922, 101] on span "File Upload" at bounding box center [925, 99] width 38 height 11
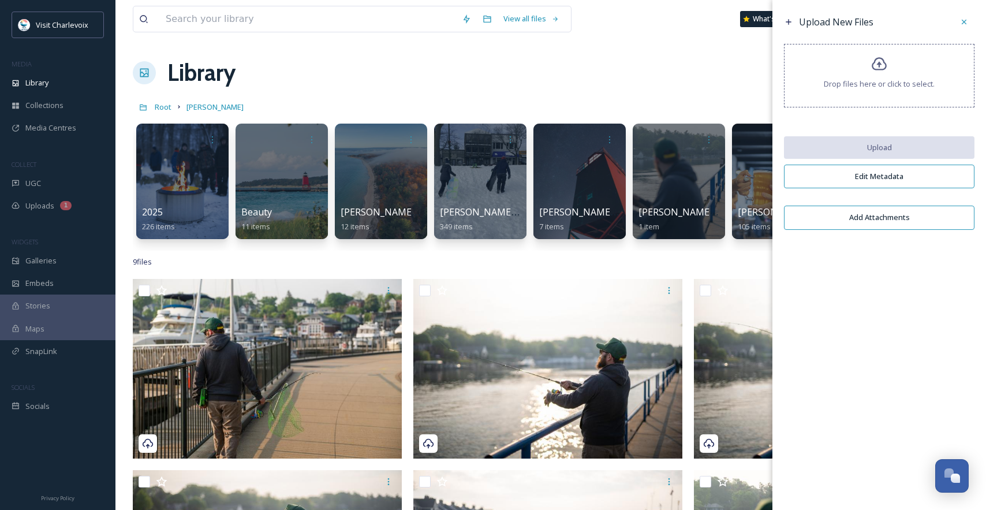
click at [895, 64] on div "Drop files here or click to select." at bounding box center [879, 76] width 191 height 64
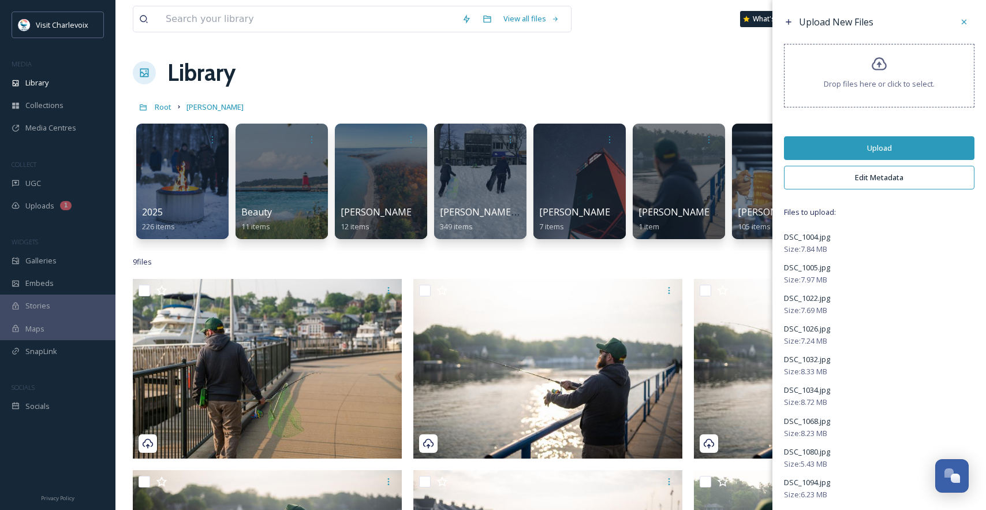
click at [870, 139] on button "Upload" at bounding box center [879, 148] width 191 height 24
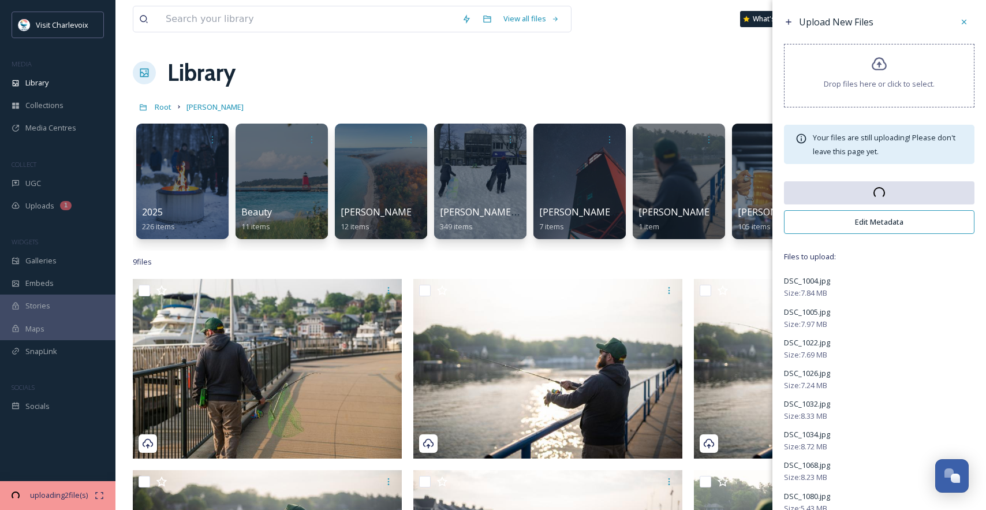
click at [899, 223] on button "Edit Metadata" at bounding box center [879, 222] width 191 height 24
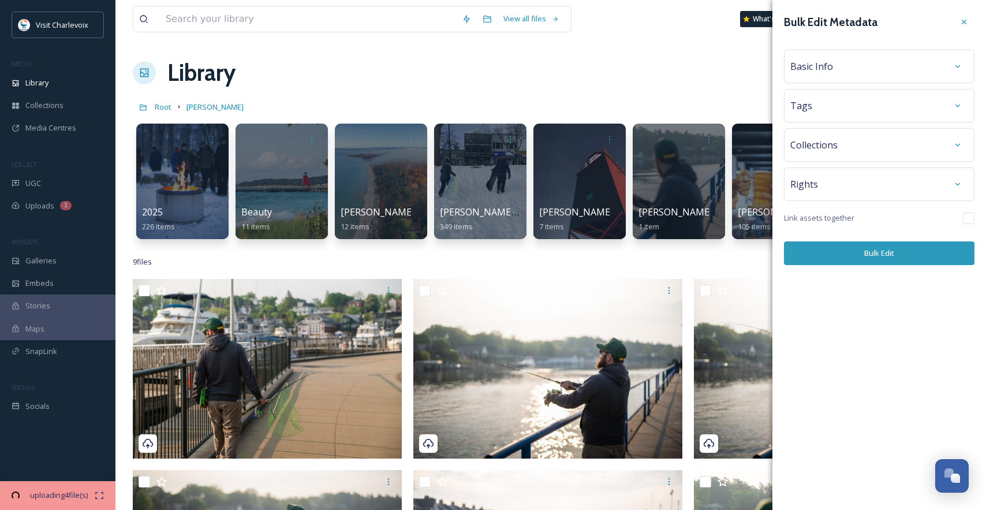
click at [841, 67] on div "Basic Info" at bounding box center [880, 66] width 178 height 21
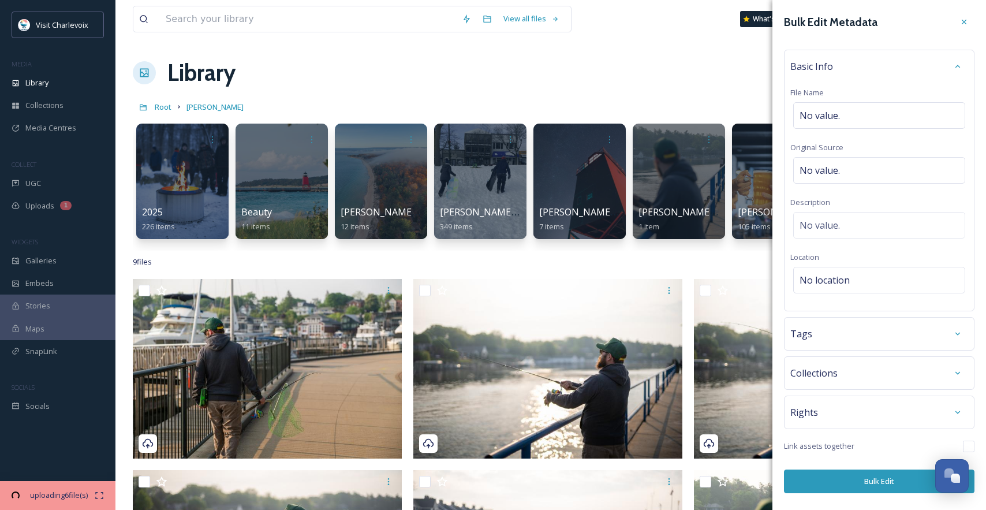
click at [841, 67] on div "Basic Info" at bounding box center [880, 66] width 178 height 21
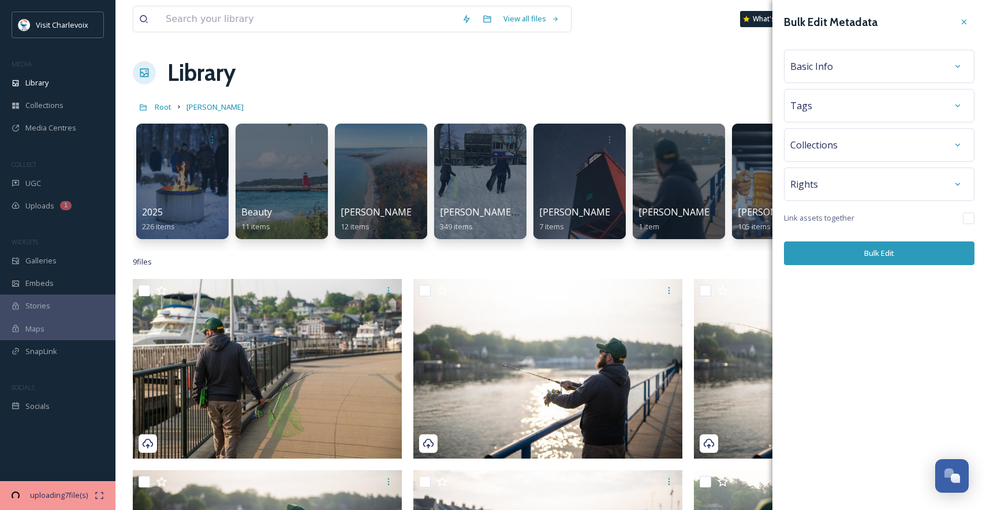
click at [841, 67] on div "Basic Info" at bounding box center [880, 66] width 178 height 21
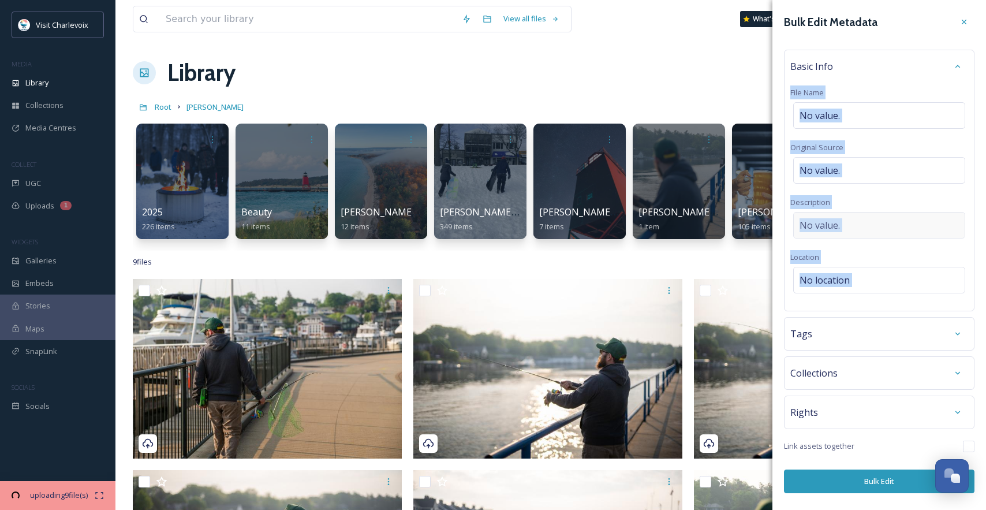
click at [840, 225] on span "No value." at bounding box center [820, 225] width 40 height 14
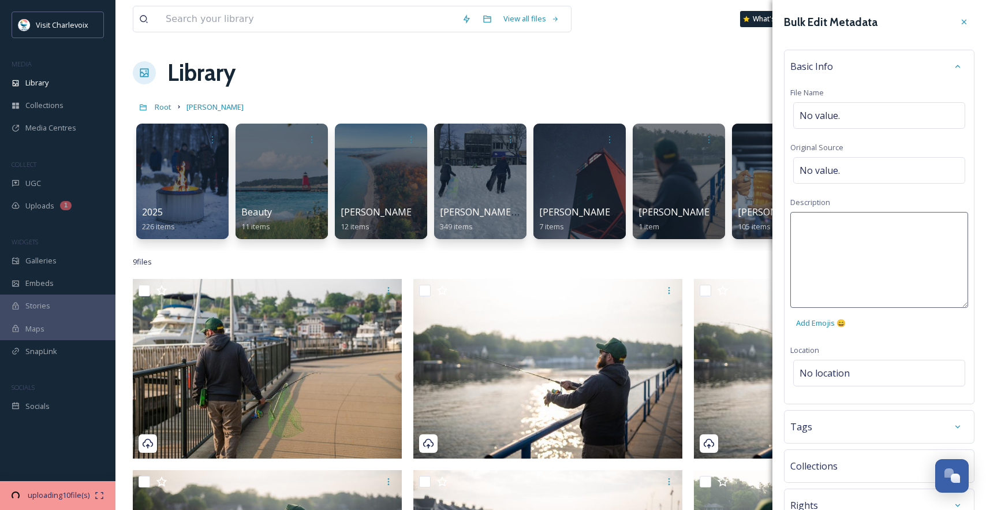
click at [855, 234] on textarea at bounding box center [880, 260] width 178 height 96
type textarea "V"
type textarea "Downtown alley downtown Charlevoix"
click at [874, 375] on div "Bulk Edit Metadata Basic Info File Name No value. Original Source No value. Des…" at bounding box center [880, 299] width 214 height 598
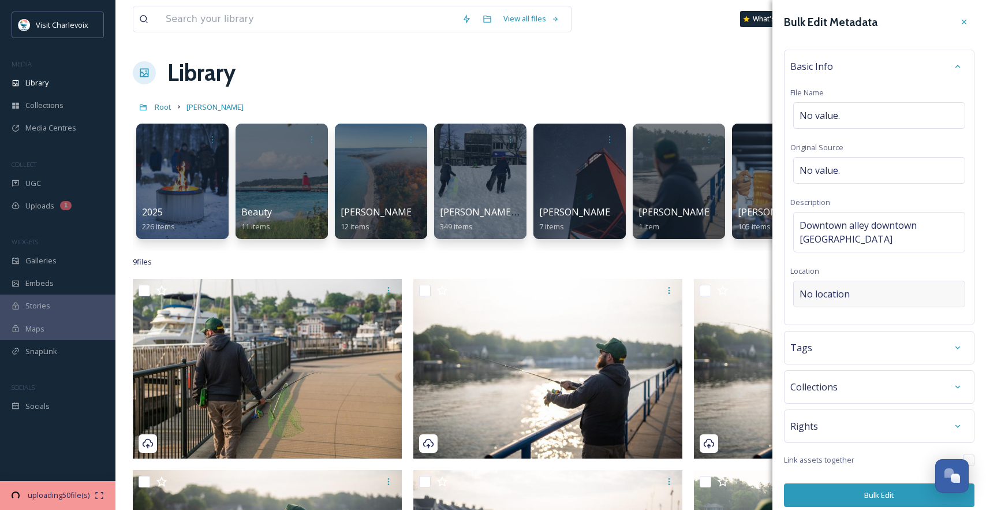
click at [866, 295] on div "No location" at bounding box center [879, 294] width 172 height 27
click at [866, 295] on input "To enrich screen reader interactions, please activate Accessibility in Grammarl…" at bounding box center [879, 293] width 171 height 25
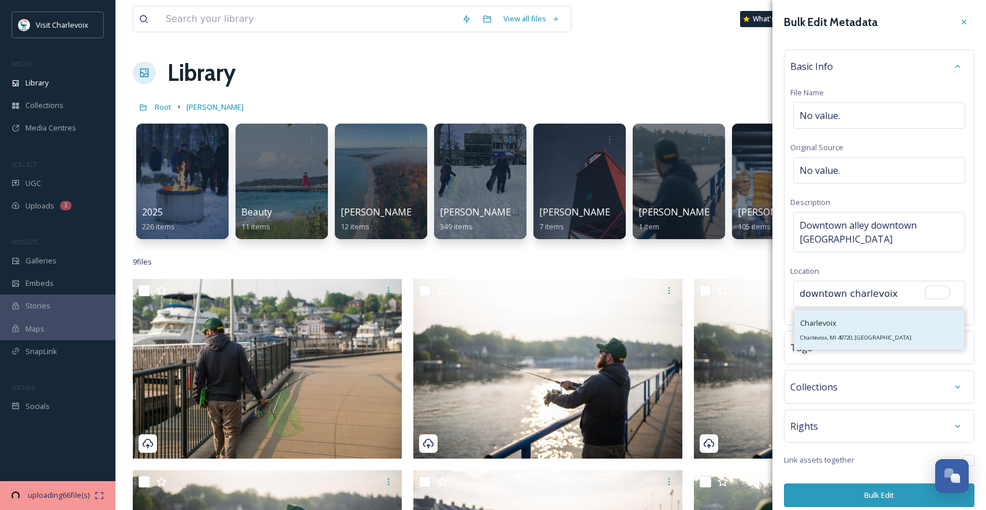
type input "downtown charlevoix"
click at [862, 329] on div "Charlevoix Charlevoix, MI 49720, USA" at bounding box center [855, 330] width 111 height 28
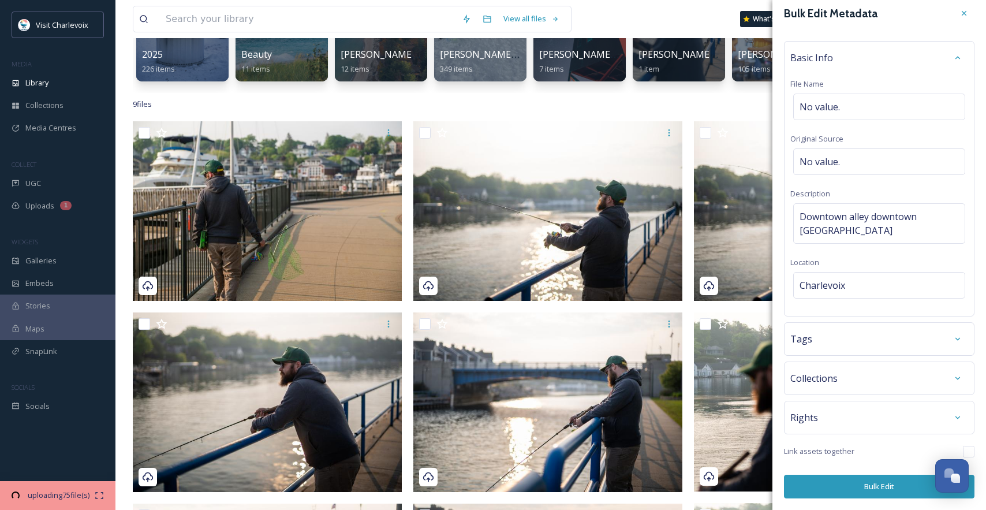
scroll to position [202, 0]
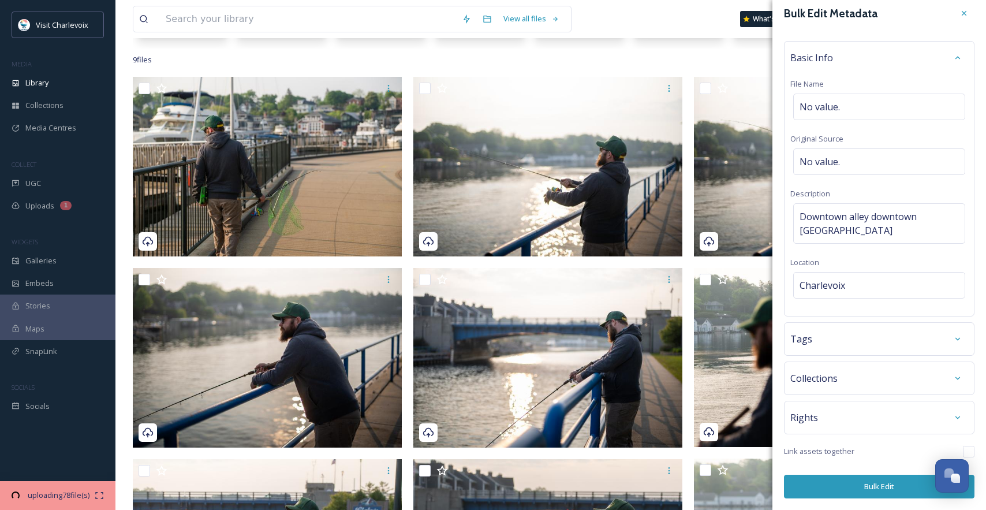
click at [831, 340] on div "Tags" at bounding box center [880, 339] width 178 height 21
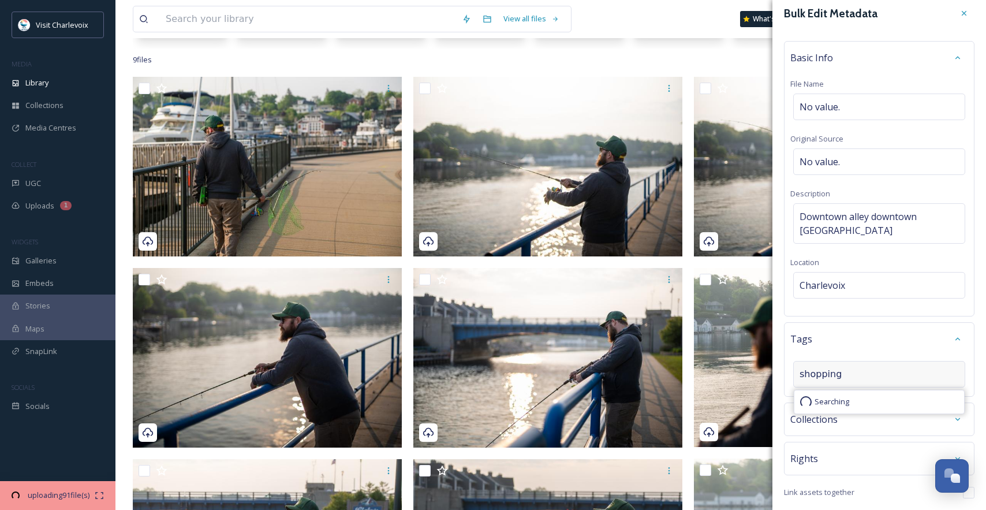
type input "shopping"
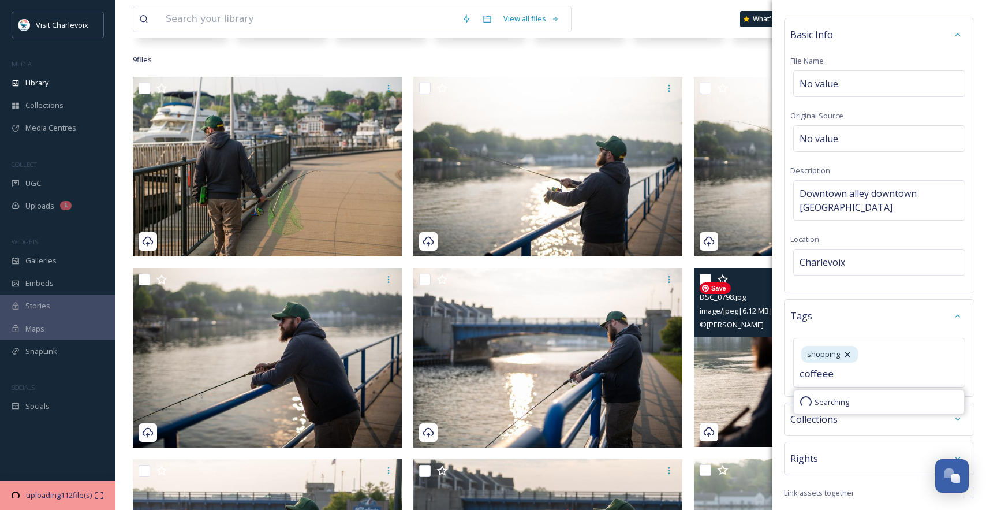
type input "coffee"
type input "summer"
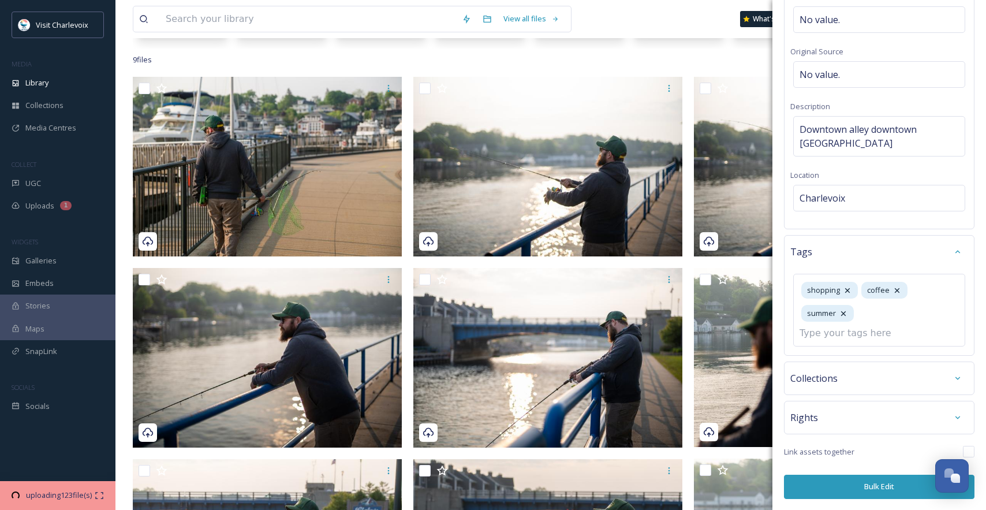
scroll to position [96, 0]
click at [891, 486] on button "Bulk Edit" at bounding box center [879, 486] width 191 height 24
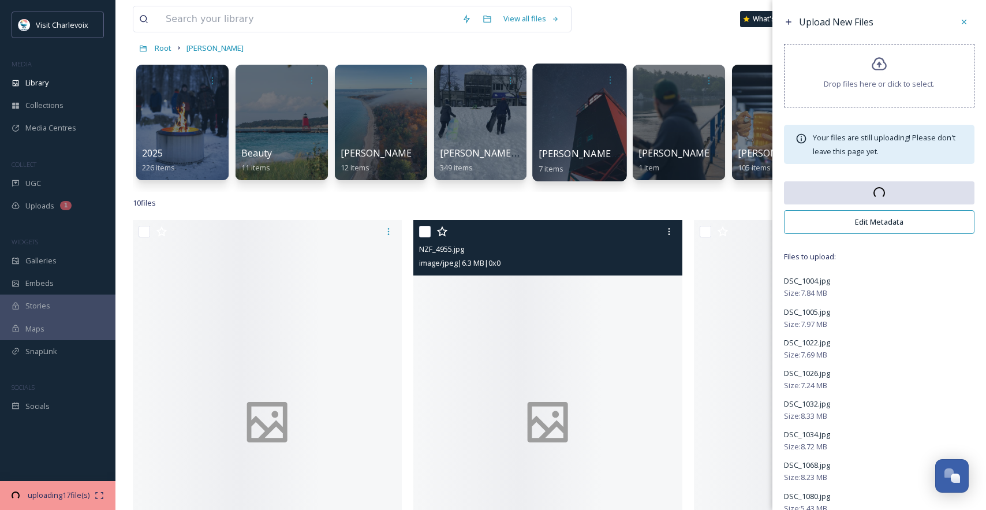
scroll to position [0, 0]
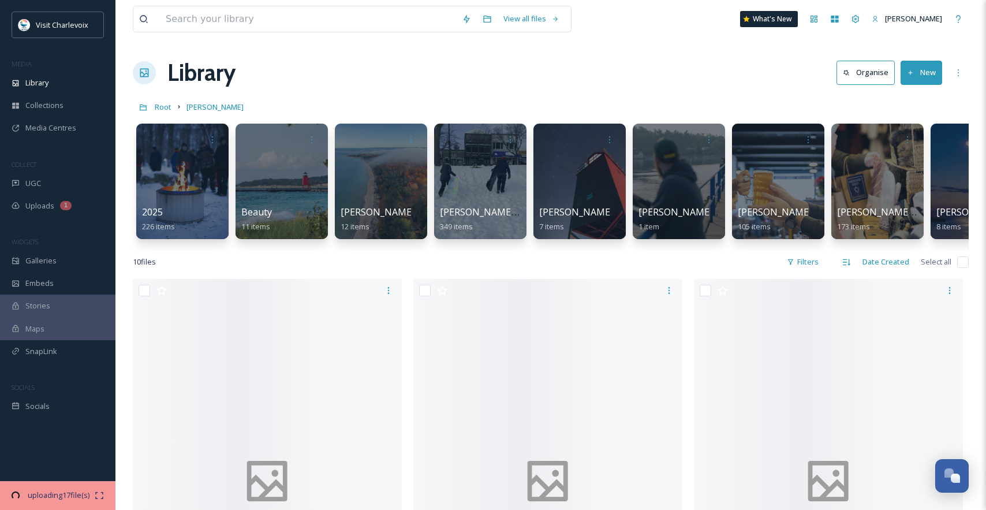
click at [926, 67] on button "New" at bounding box center [922, 73] width 42 height 24
click at [921, 140] on div "Folder" at bounding box center [909, 144] width 65 height 23
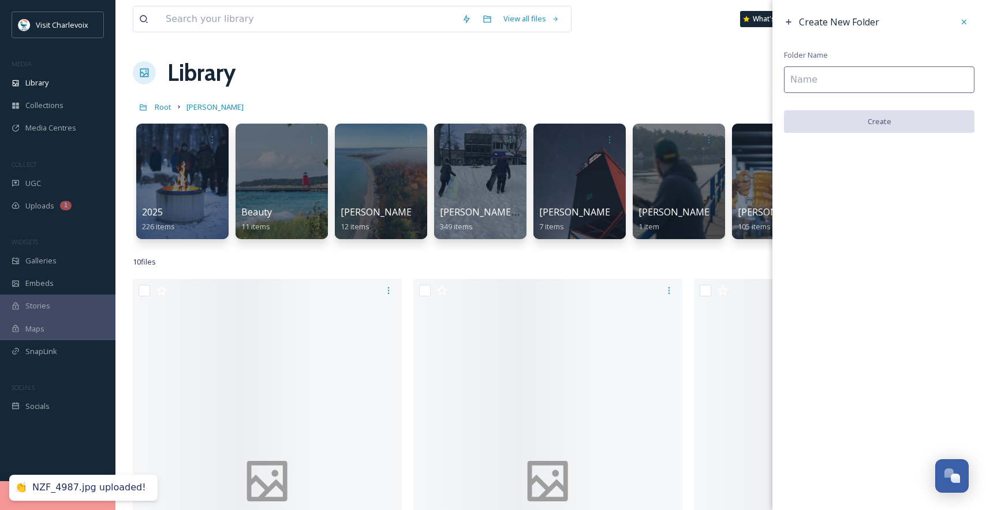
click at [906, 85] on input at bounding box center [879, 79] width 191 height 27
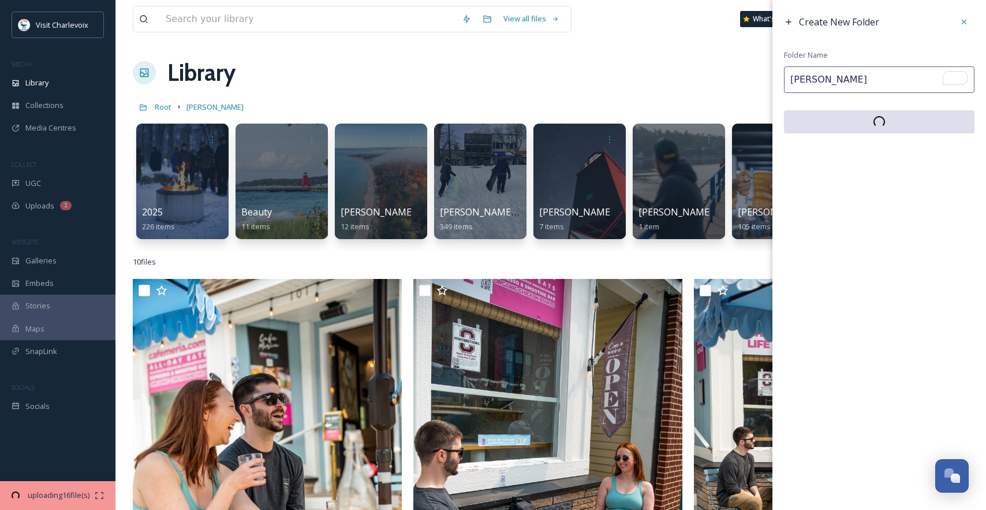
type input "David S"
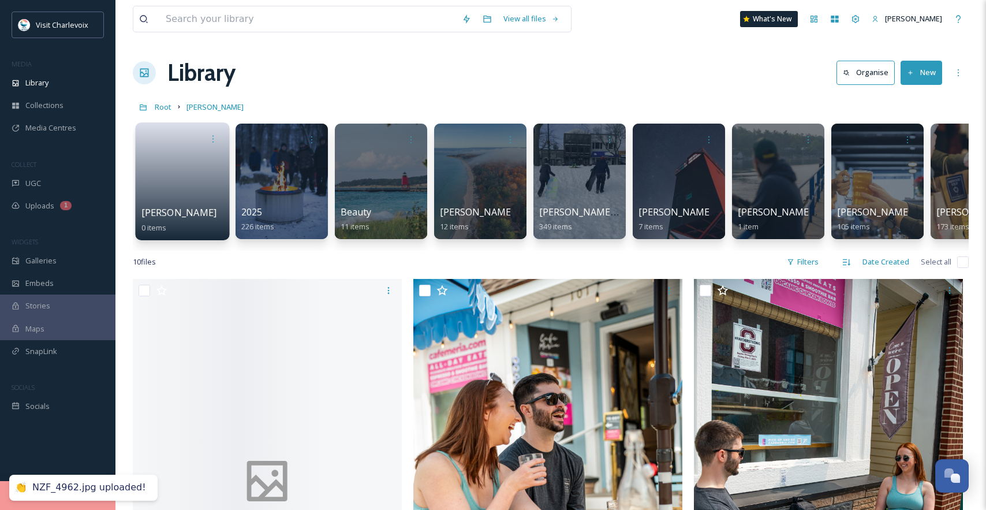
drag, startPoint x: 182, startPoint y: 191, endPoint x: 197, endPoint y: 157, distance: 36.7
click at [182, 190] on link at bounding box center [182, 178] width 83 height 56
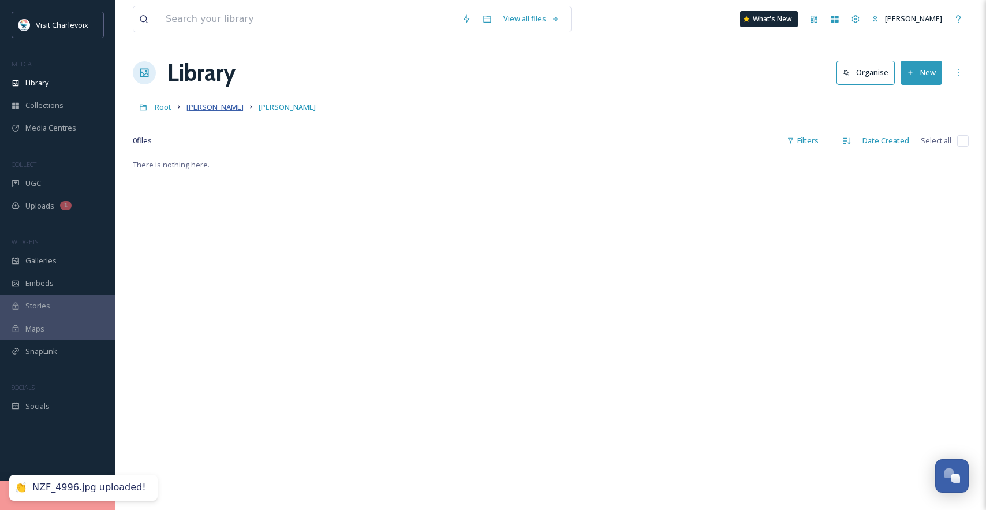
click at [226, 107] on span "[PERSON_NAME]" at bounding box center [215, 107] width 57 height 10
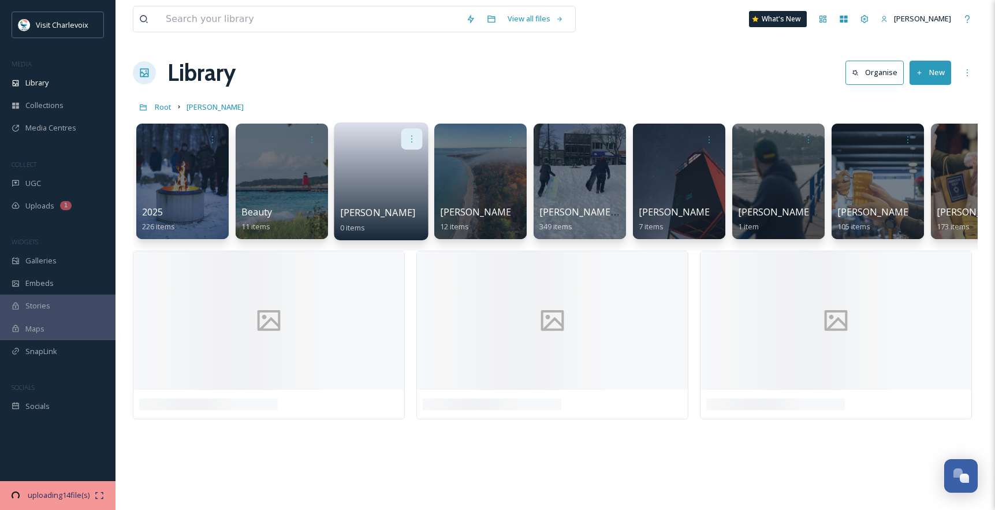
click at [415, 140] on icon at bounding box center [411, 138] width 9 height 9
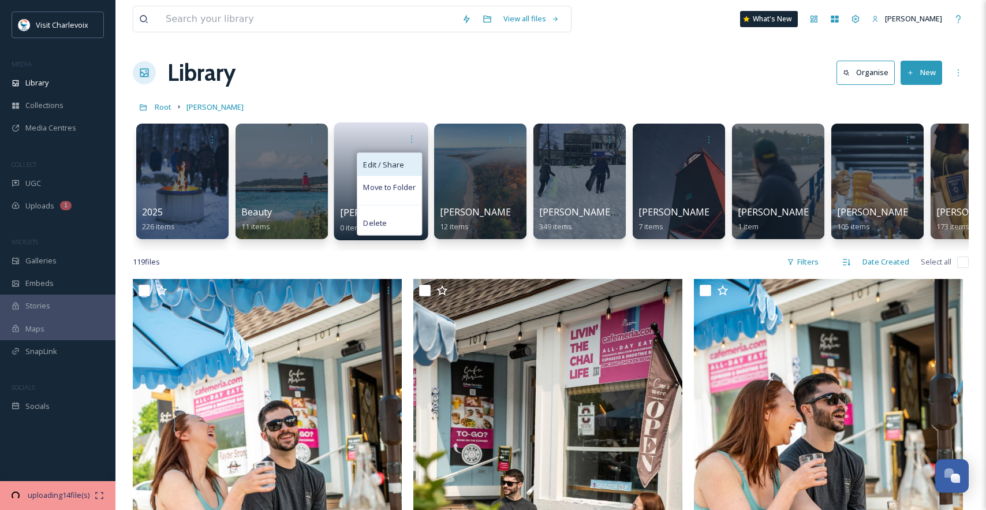
click at [400, 166] on span "Edit / Share" at bounding box center [383, 165] width 40 height 12
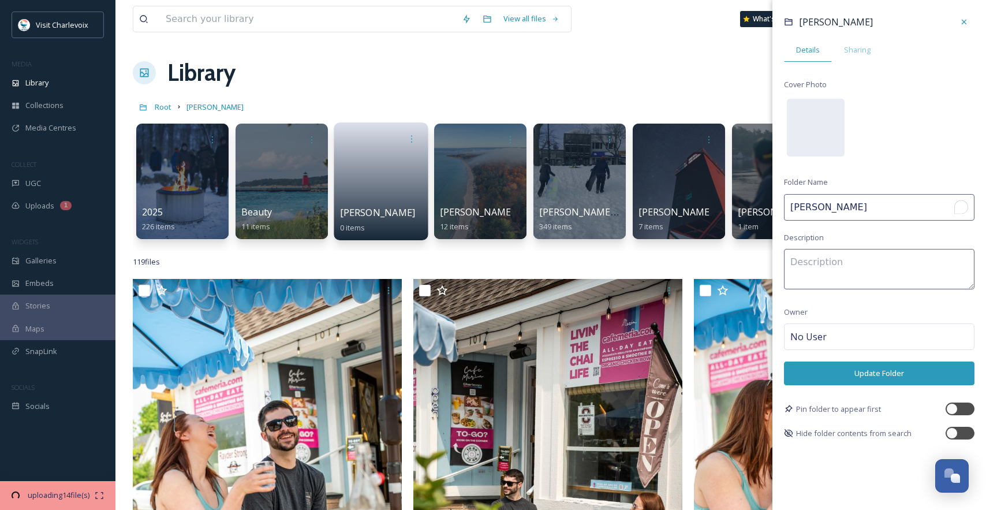
click at [834, 203] on input "David" at bounding box center [879, 207] width 191 height 27
type input "David Sargent Summer 2025"
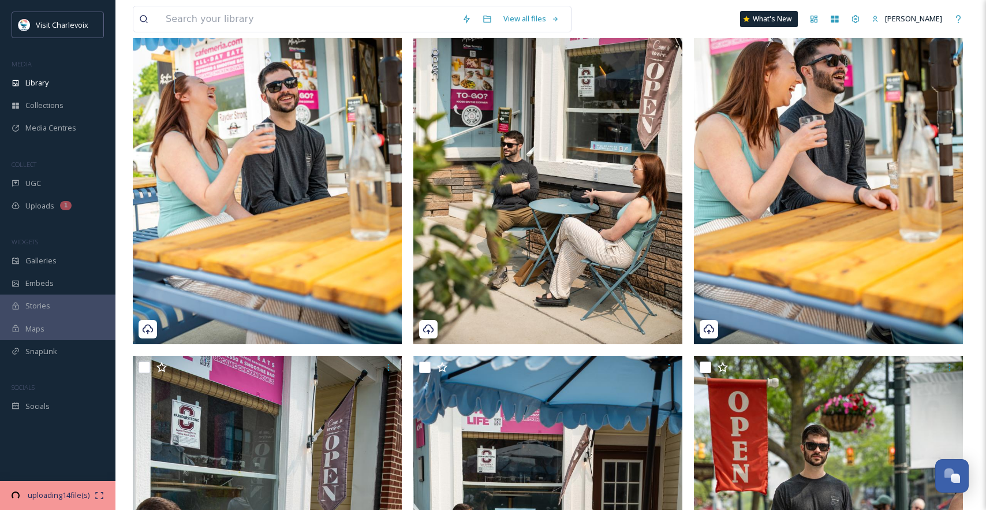
scroll to position [174, 0]
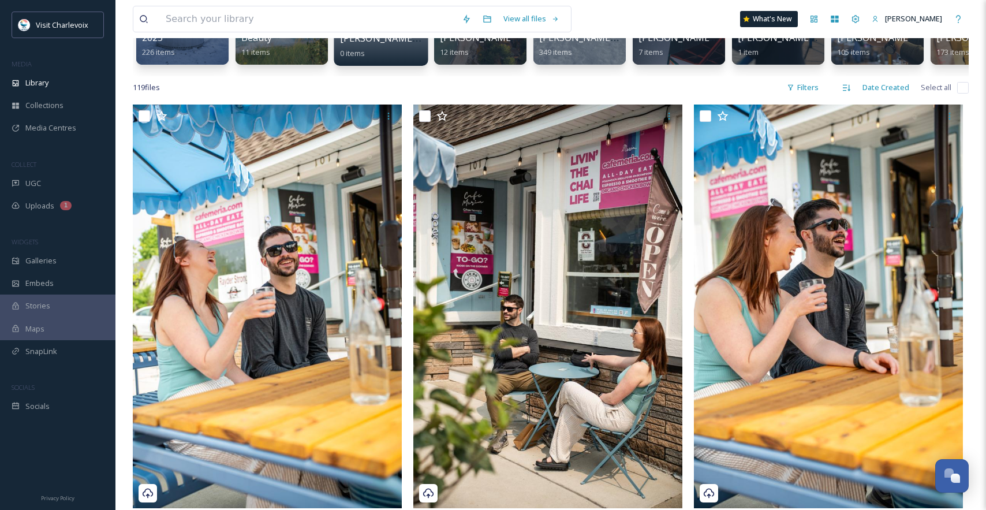
click at [964, 94] on input "checkbox" at bounding box center [963, 88] width 12 height 12
checkbox input "true"
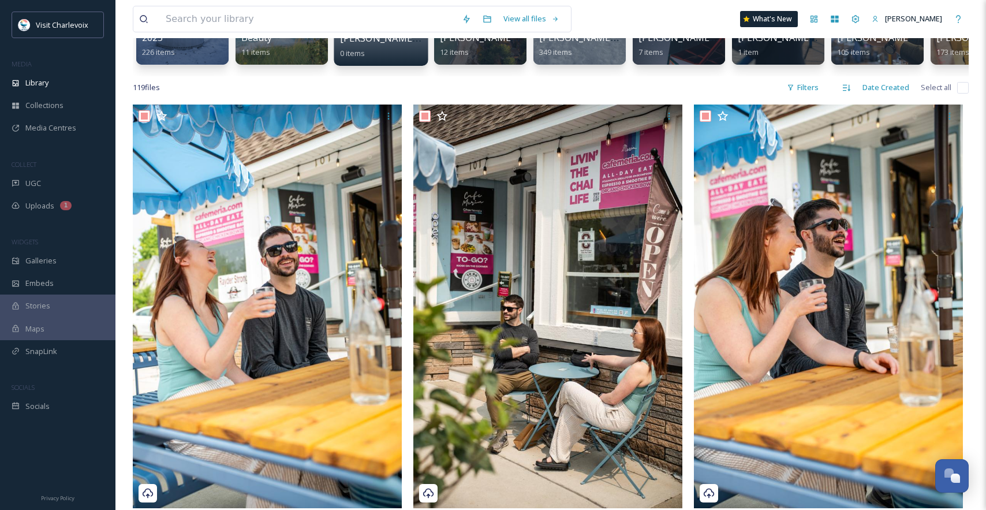
checkbox input "true"
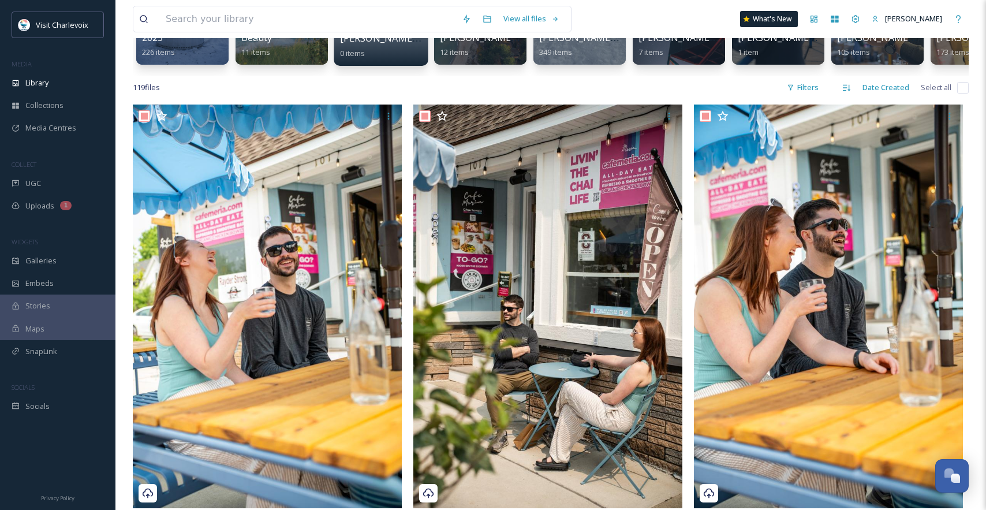
checkbox input "true"
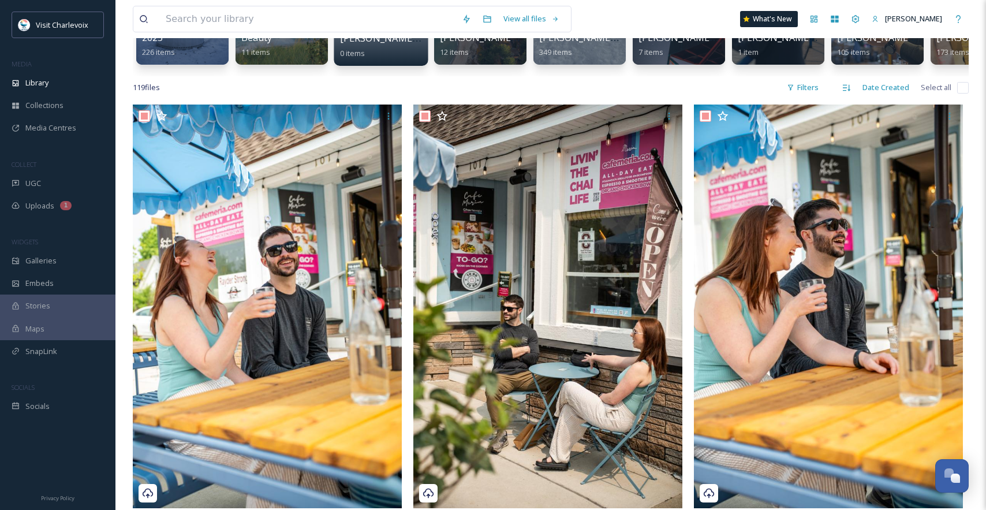
checkbox input "true"
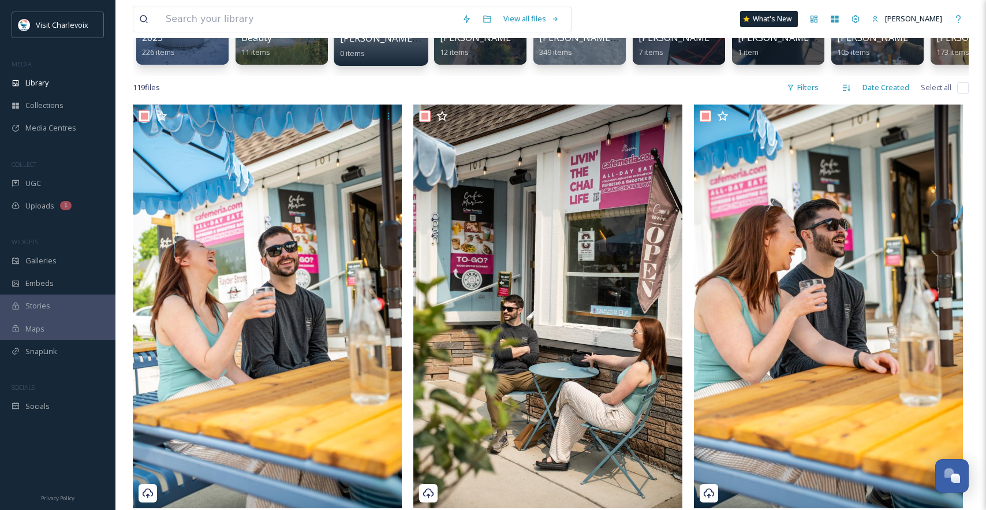
checkbox input "true"
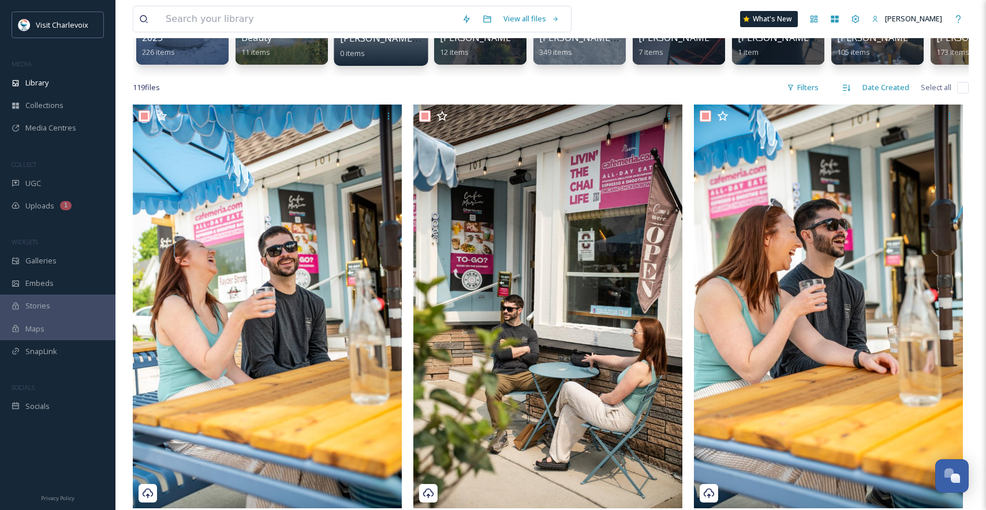
checkbox input "true"
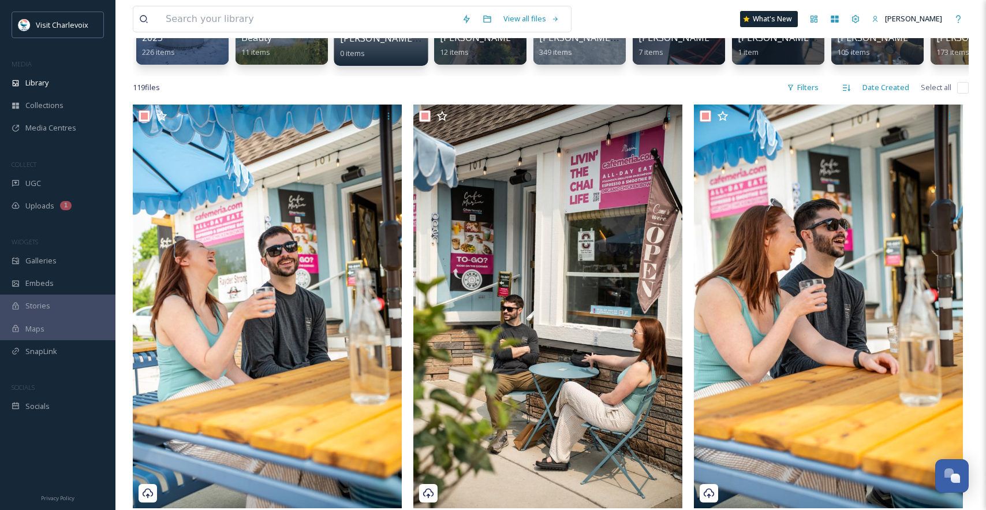
checkbox input "true"
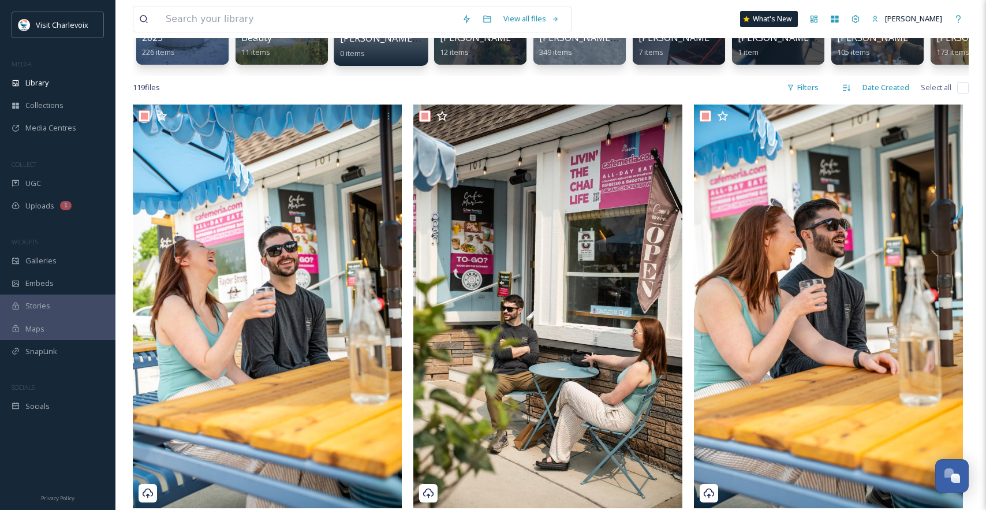
checkbox input "true"
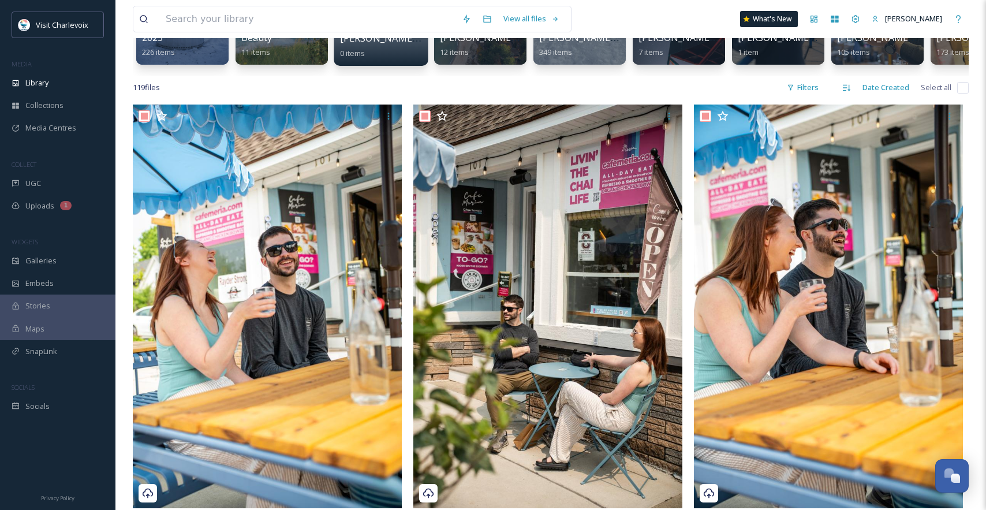
checkbox input "true"
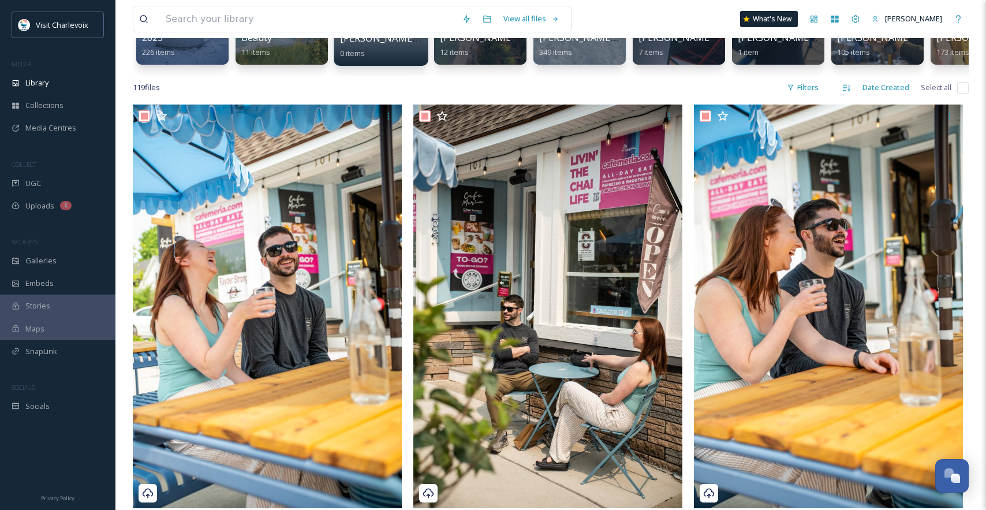
checkbox input "true"
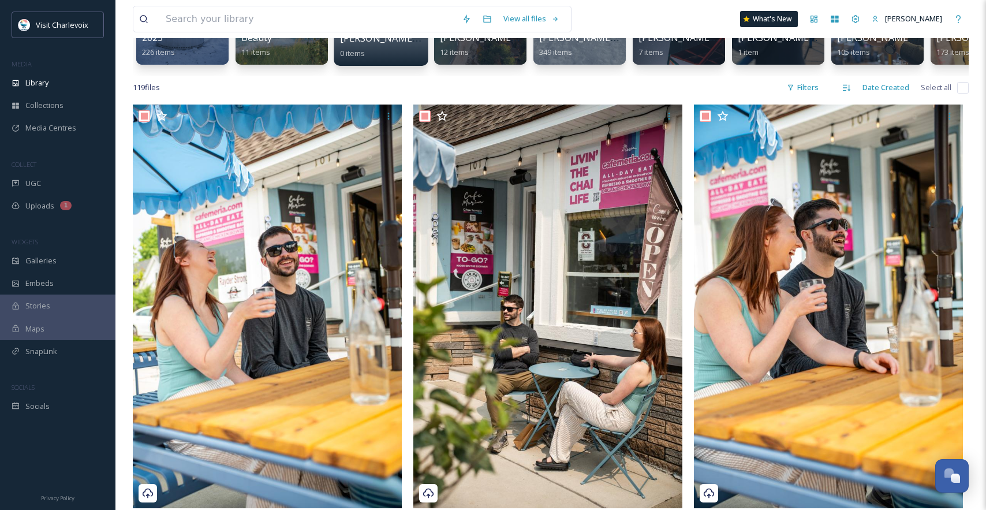
checkbox input "true"
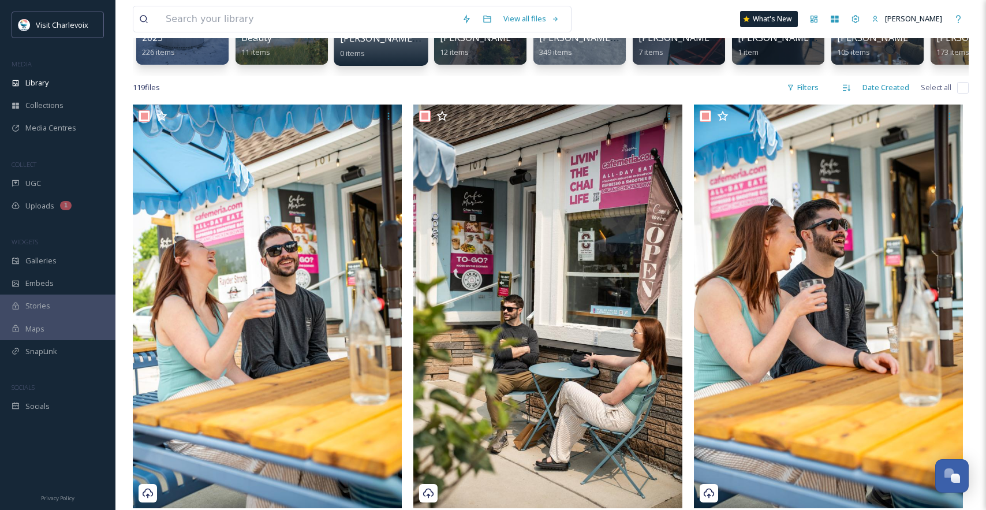
checkbox input "true"
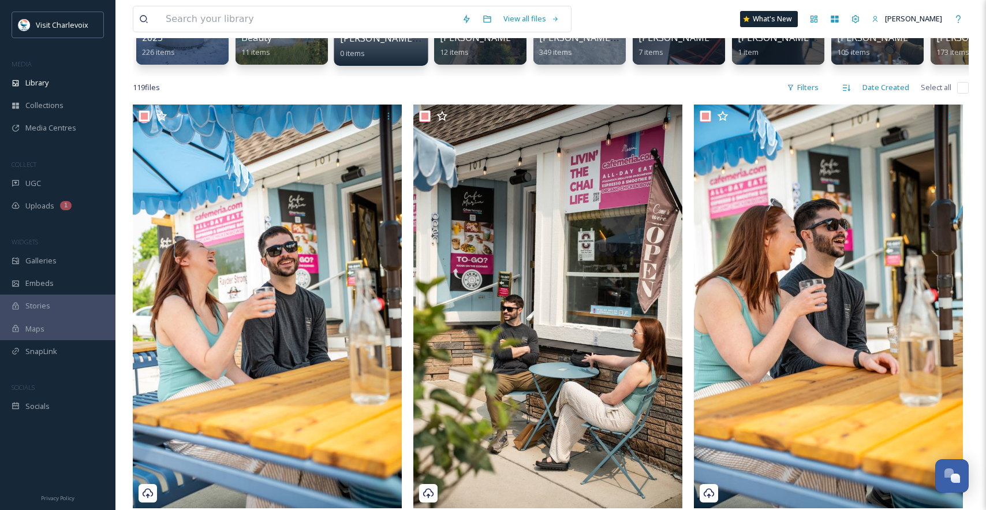
checkbox input "true"
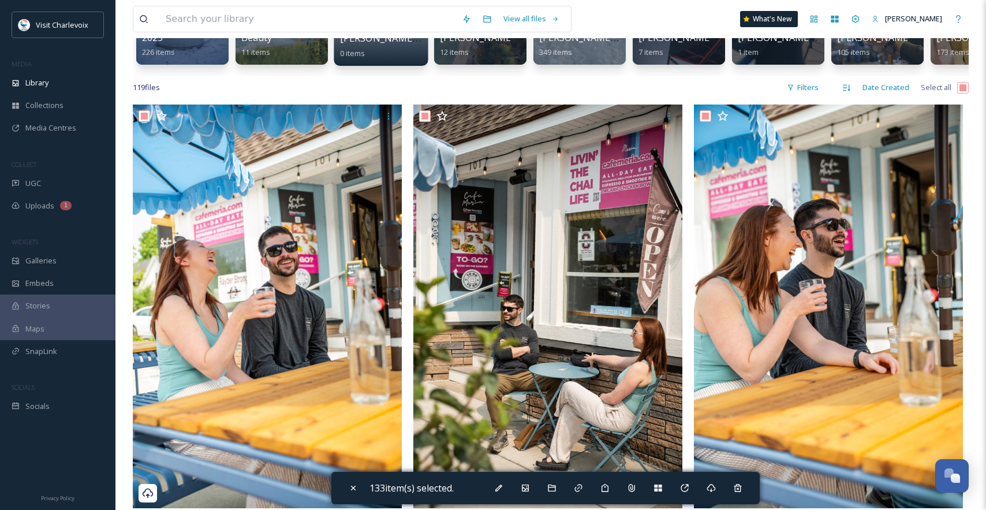
click at [962, 94] on input "checkbox" at bounding box center [963, 88] width 12 height 12
checkbox input "false"
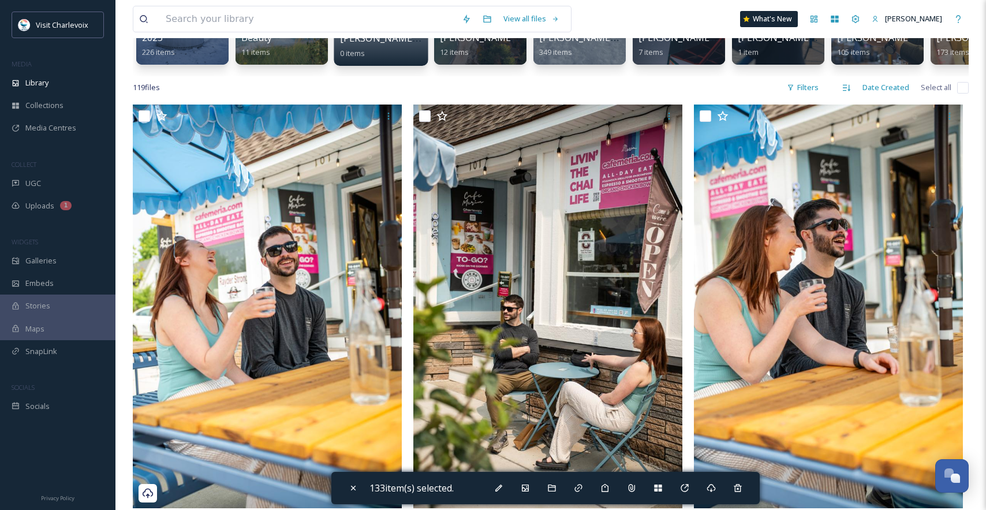
checkbox input "false"
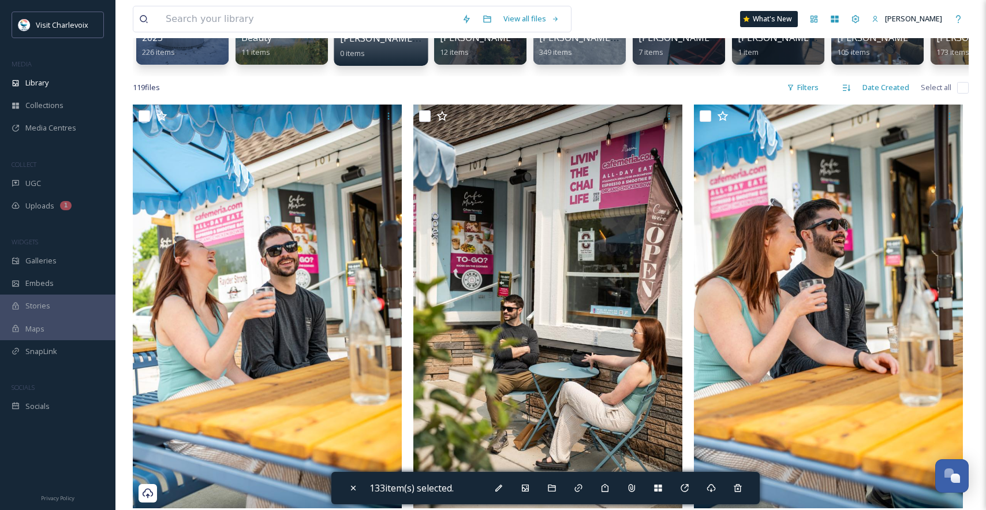
checkbox input "false"
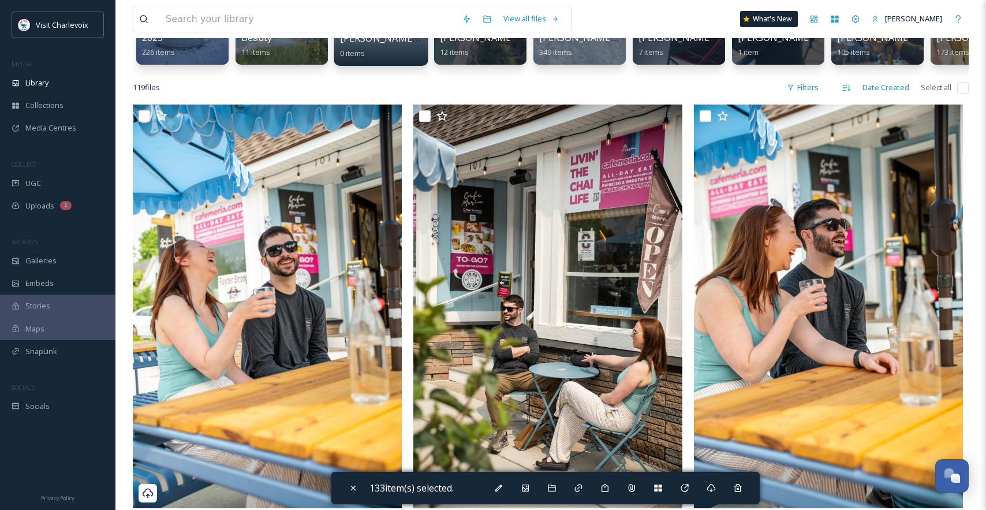
checkbox input "false"
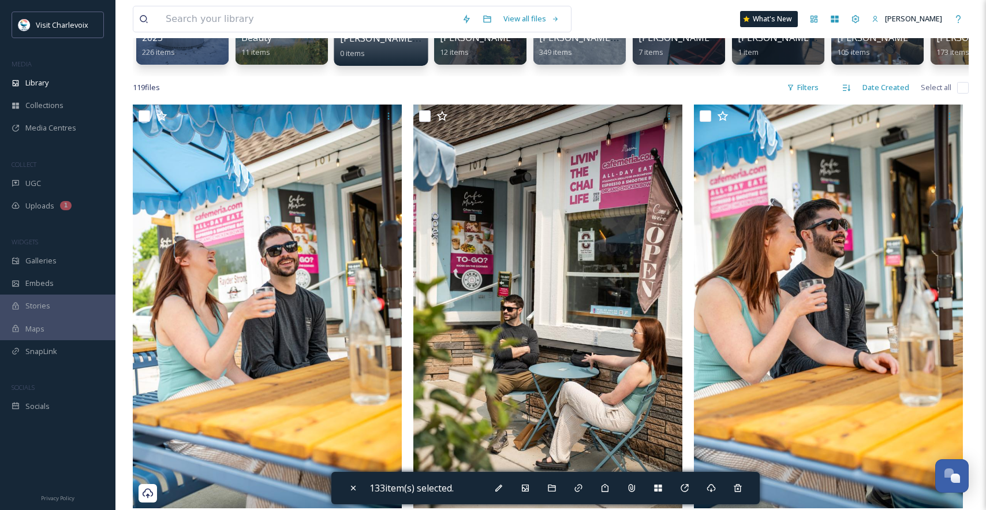
checkbox input "false"
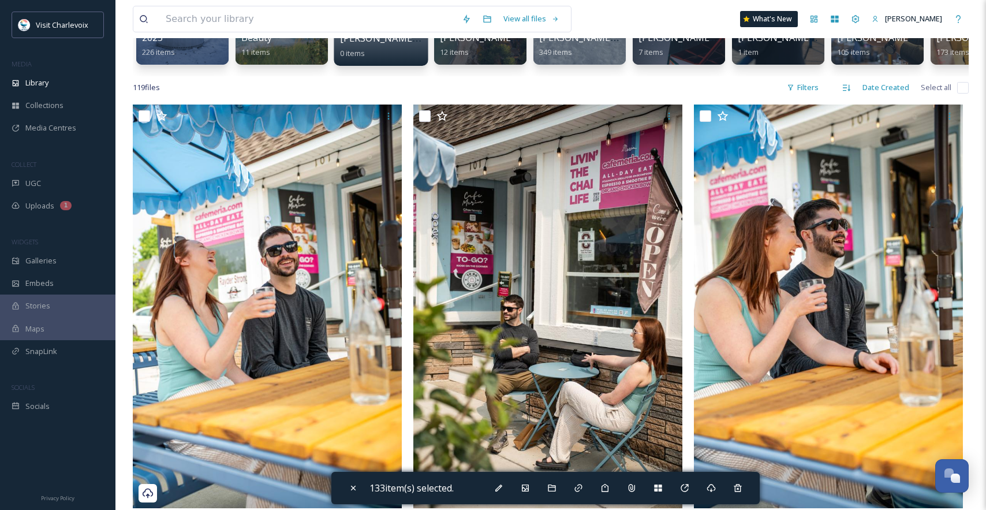
checkbox input "false"
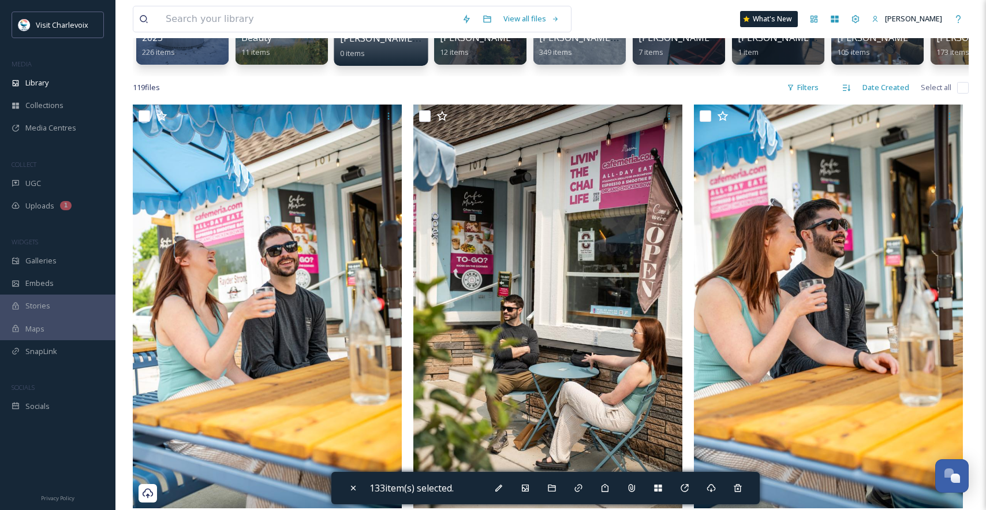
checkbox input "false"
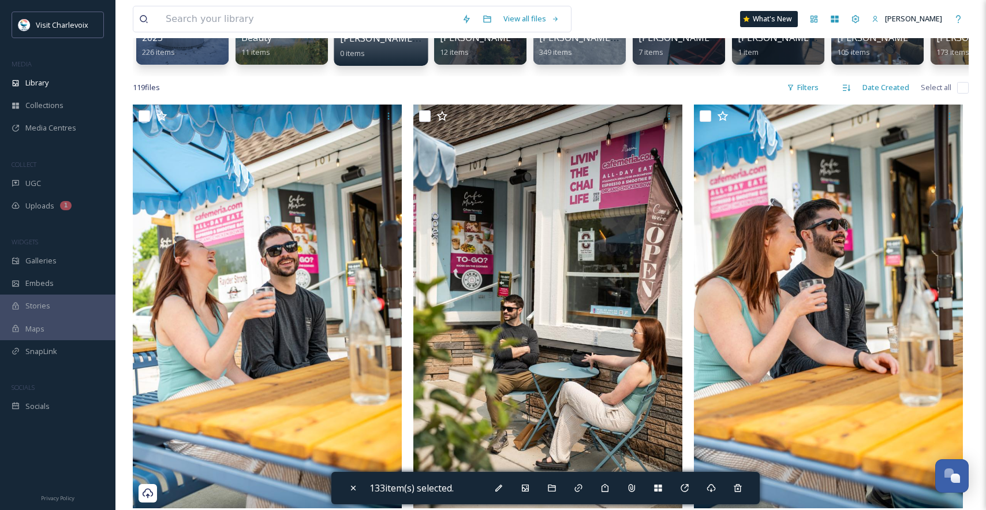
checkbox input "false"
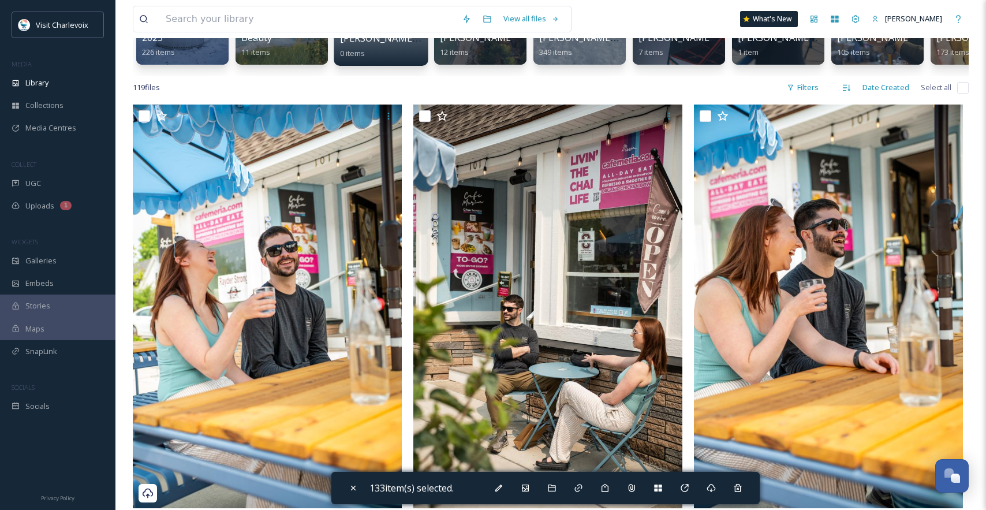
checkbox input "false"
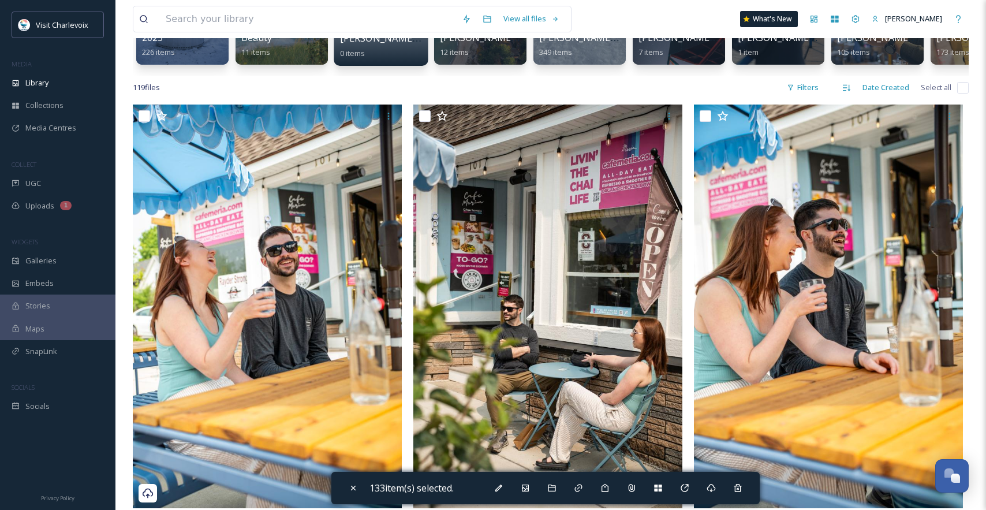
checkbox input "false"
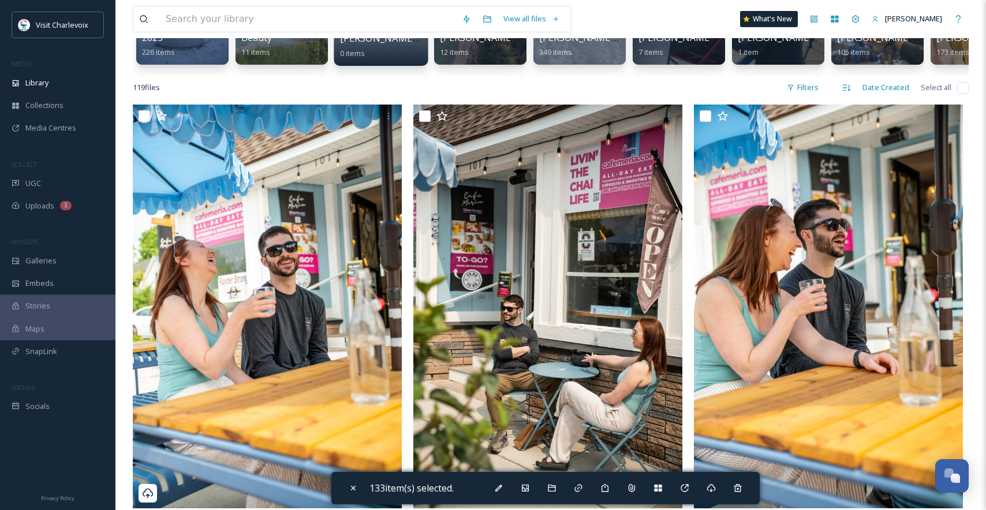
checkbox input "false"
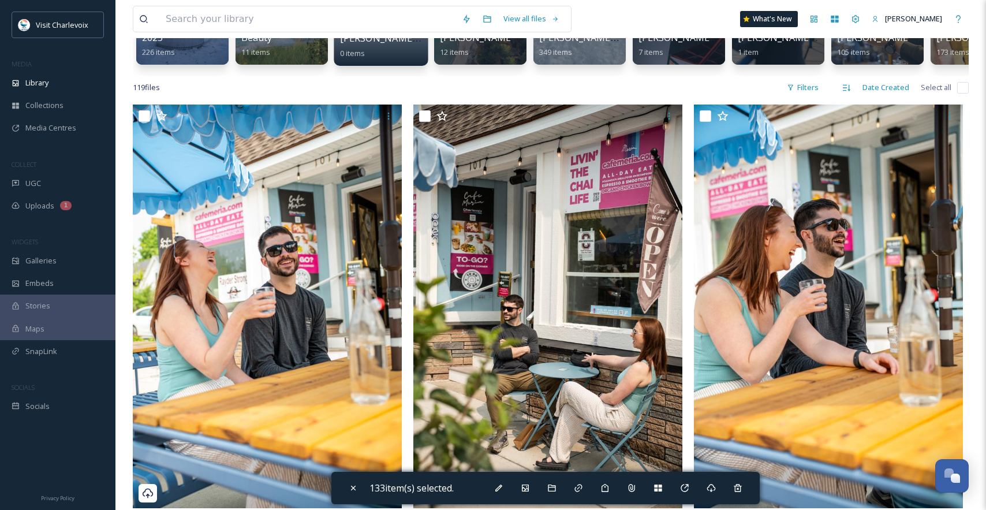
checkbox input "false"
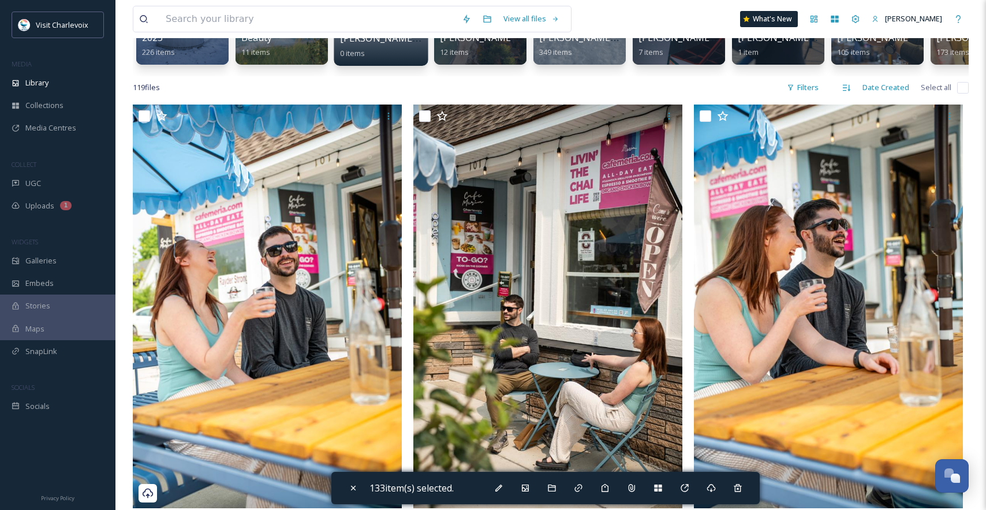
checkbox input "false"
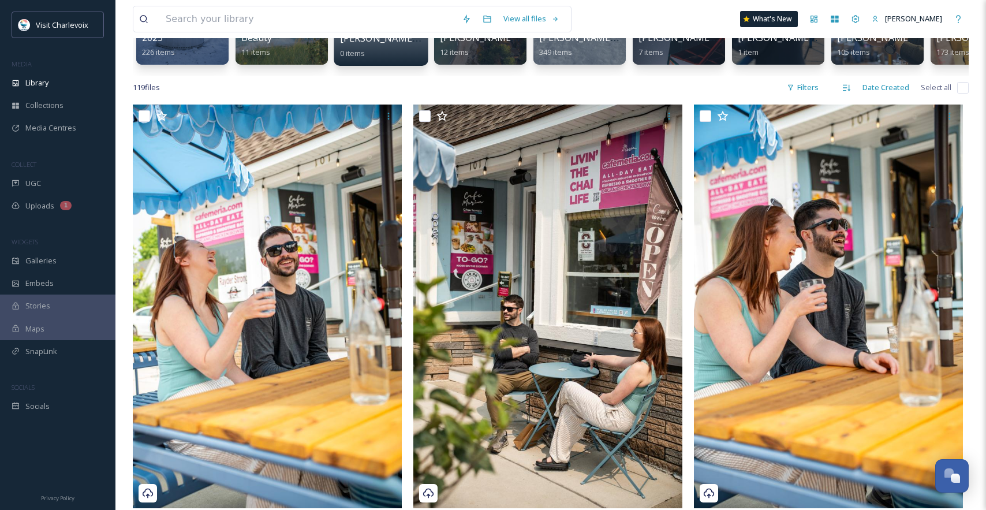
click at [962, 94] on input "checkbox" at bounding box center [963, 88] width 12 height 12
checkbox input "true"
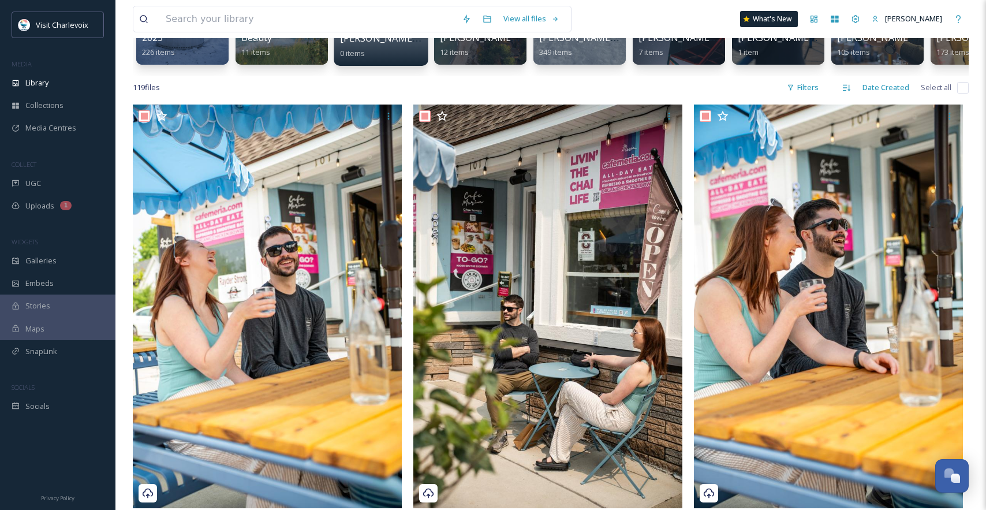
checkbox input "true"
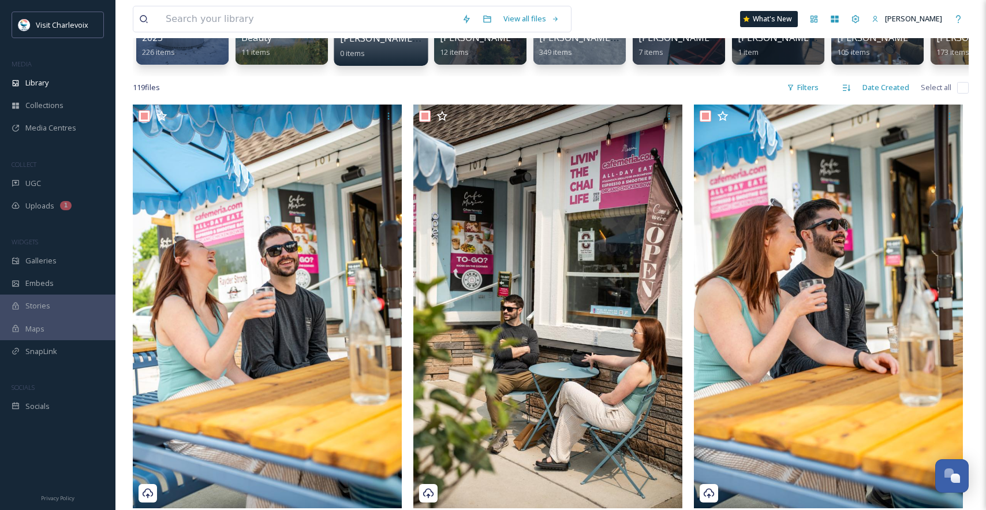
checkbox input "true"
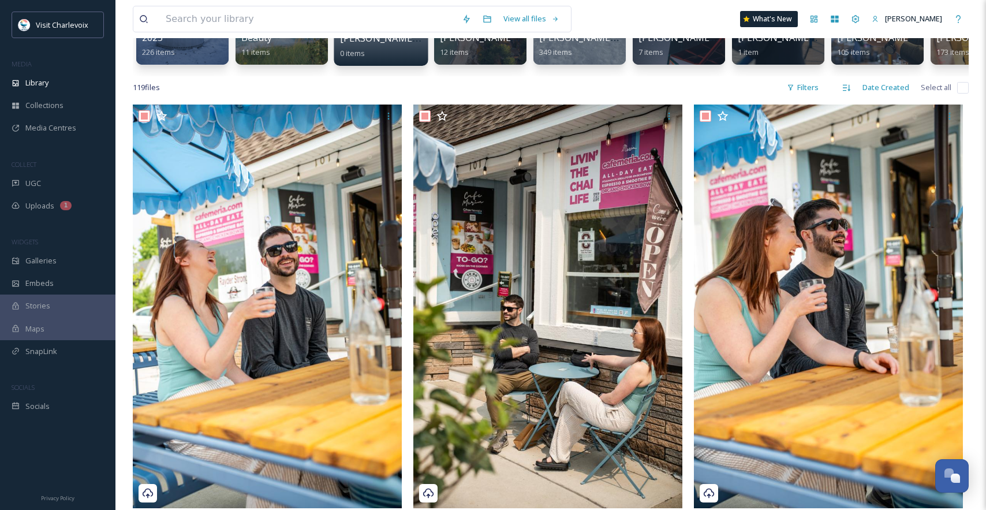
checkbox input "true"
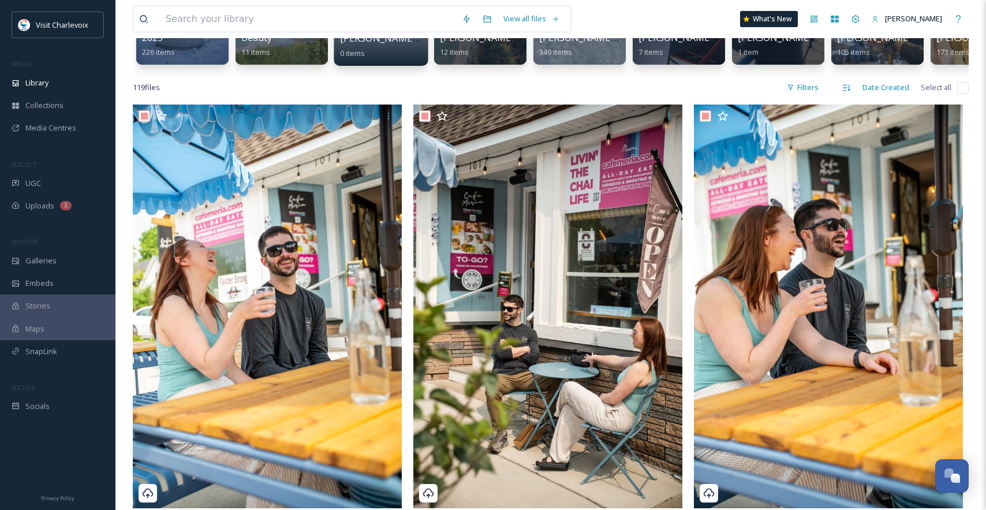
checkbox input "true"
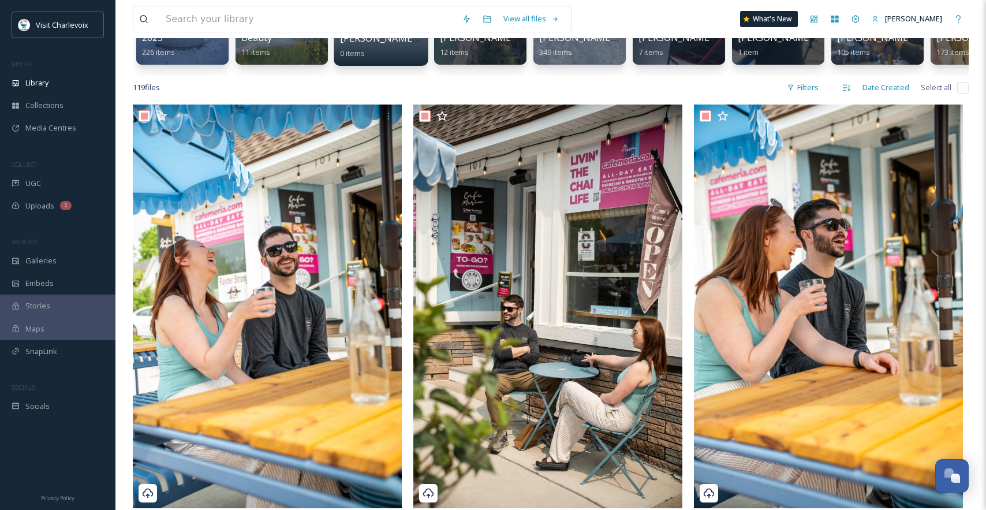
checkbox input "true"
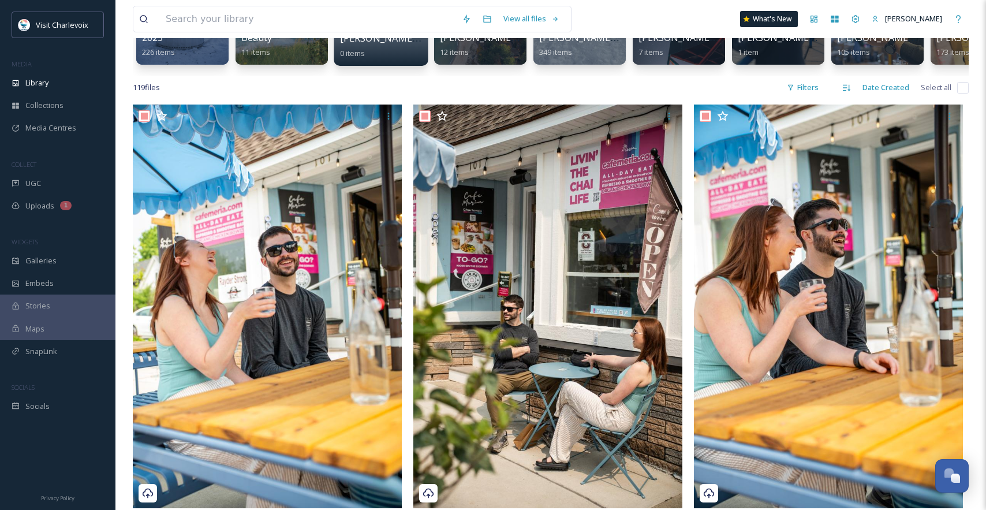
checkbox input "true"
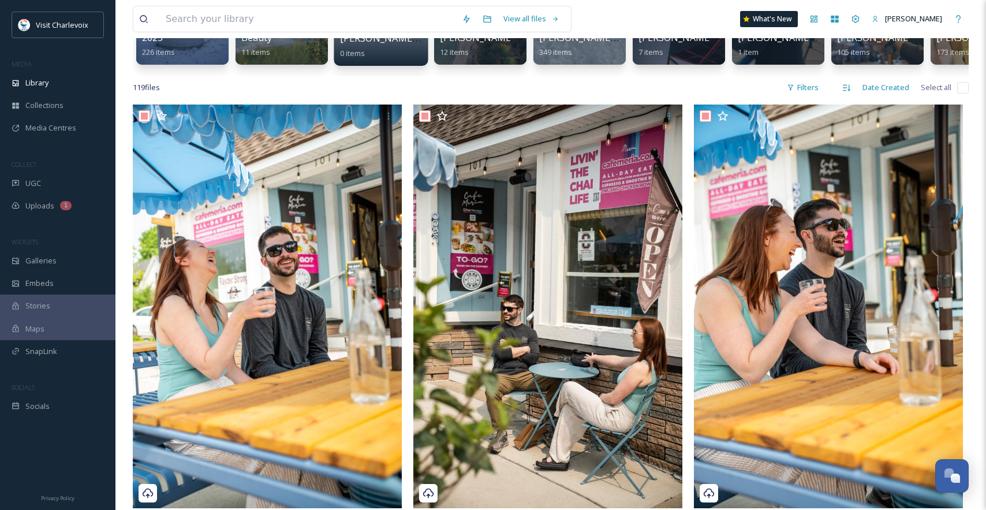
checkbox input "true"
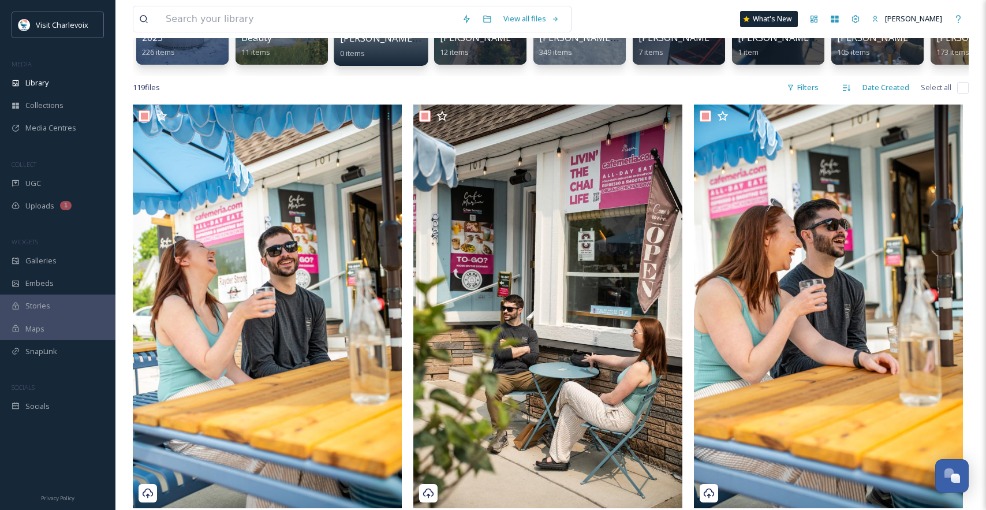
checkbox input "true"
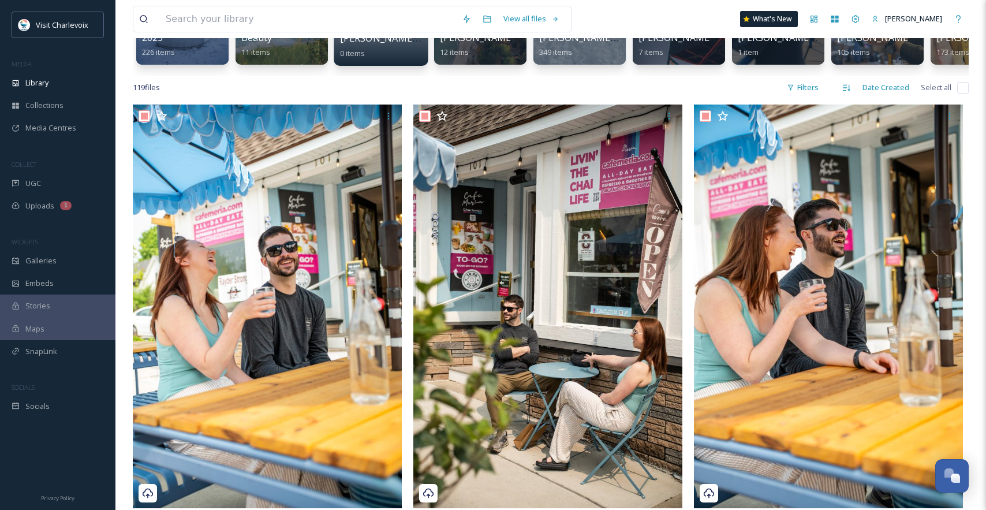
checkbox input "true"
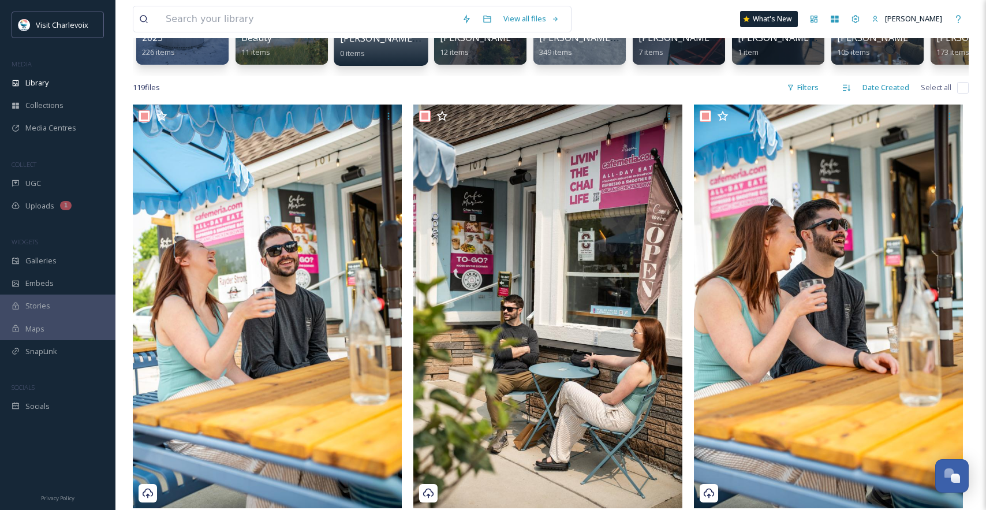
checkbox input "true"
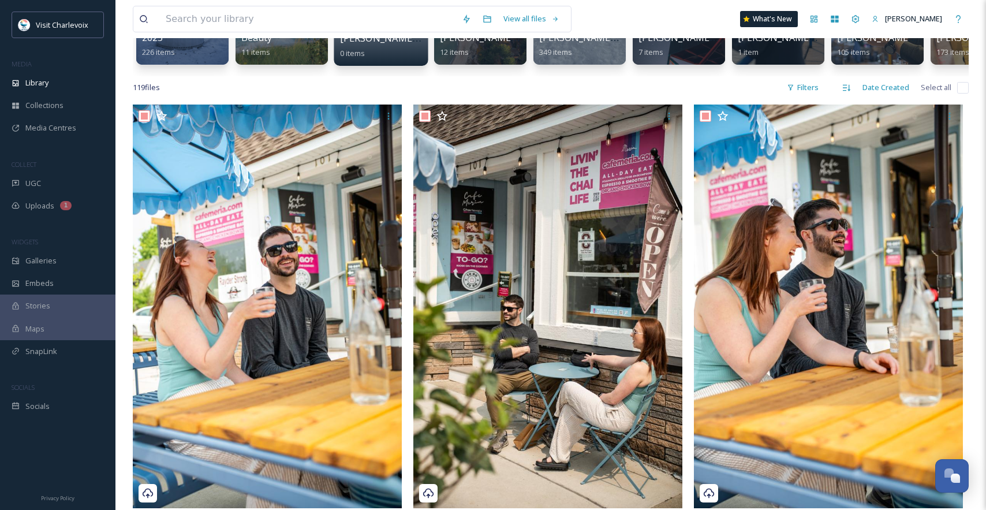
checkbox input "true"
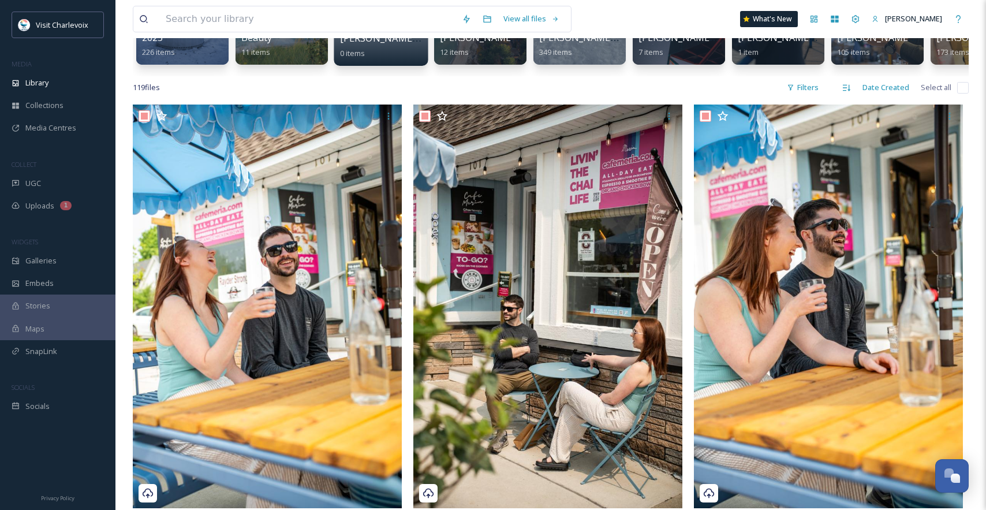
checkbox input "true"
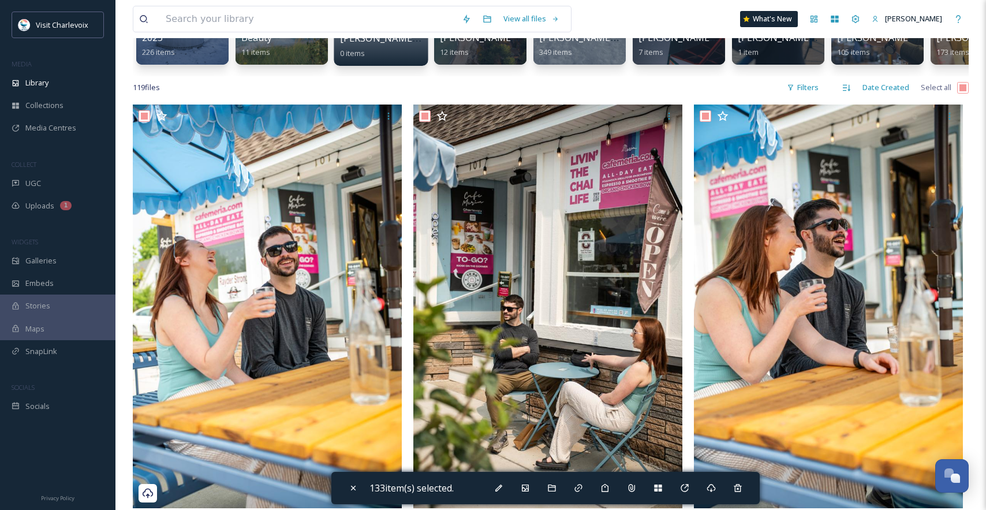
click at [966, 94] on input "checkbox" at bounding box center [963, 88] width 12 height 12
checkbox input "false"
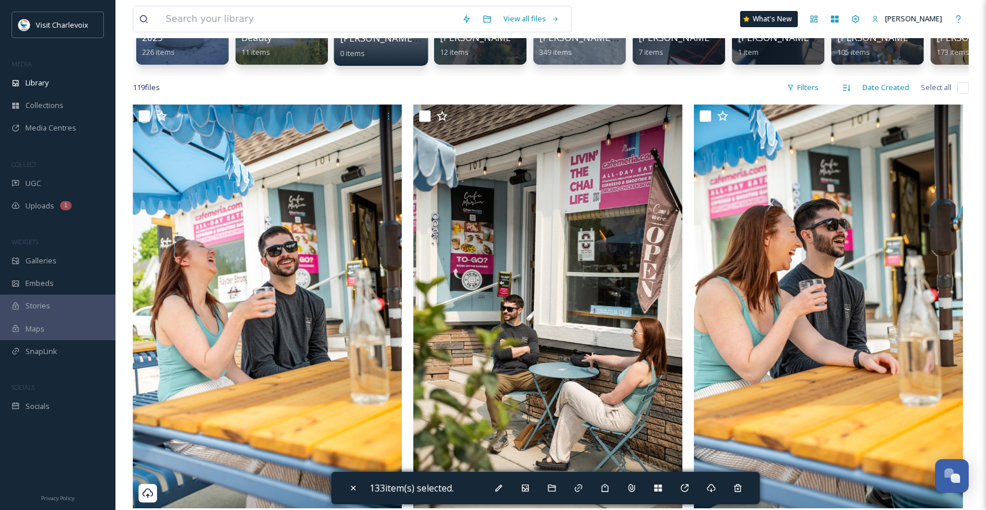
checkbox input "false"
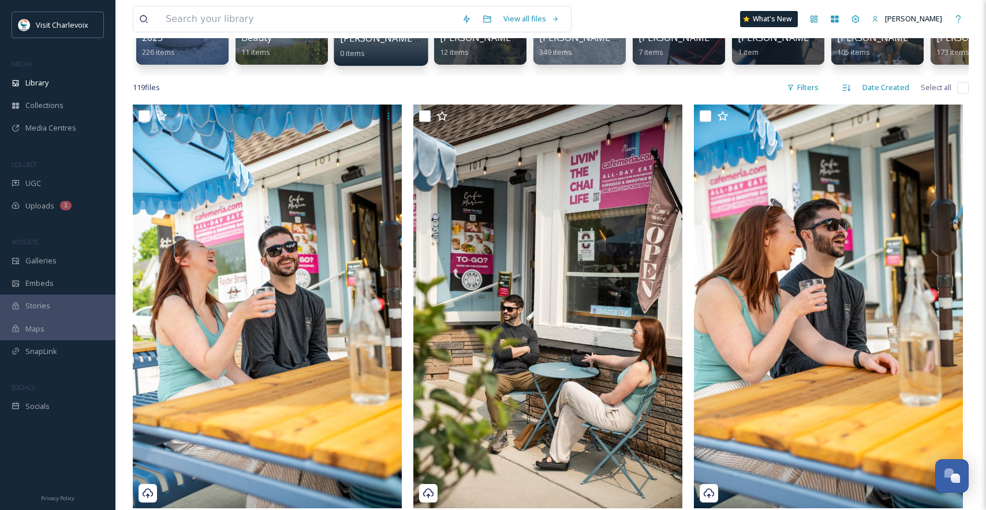
click at [966, 94] on input "checkbox" at bounding box center [963, 88] width 12 height 12
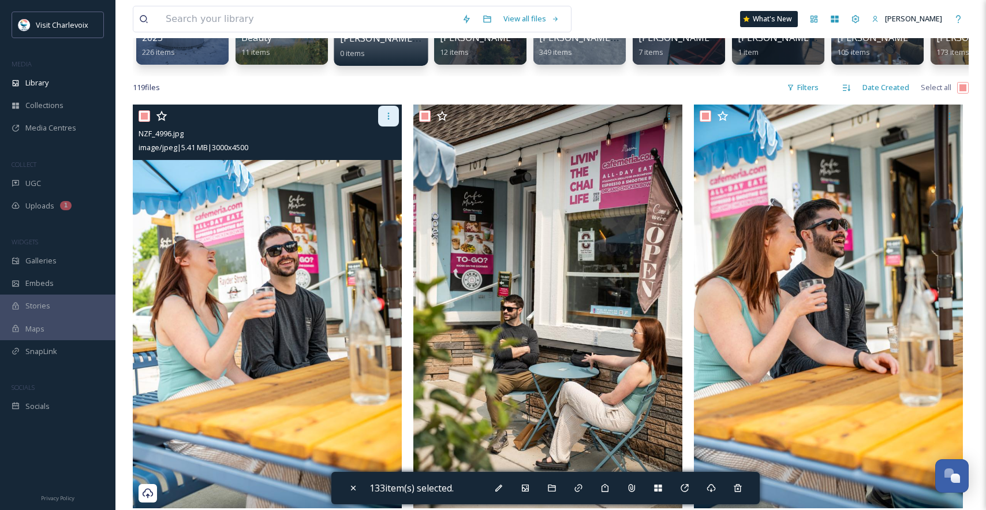
click at [387, 121] on icon at bounding box center [388, 115] width 9 height 9
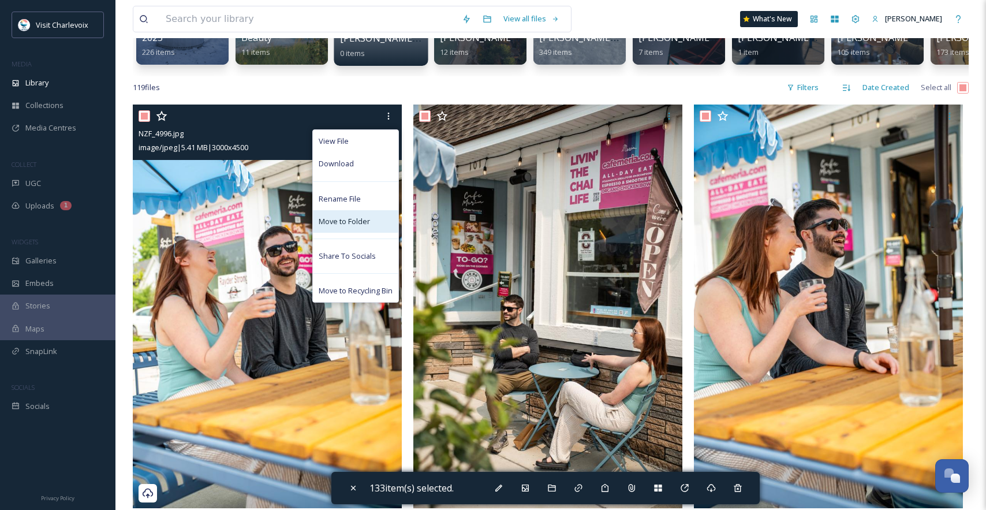
click at [376, 231] on div "Move to Folder" at bounding box center [355, 221] width 85 height 23
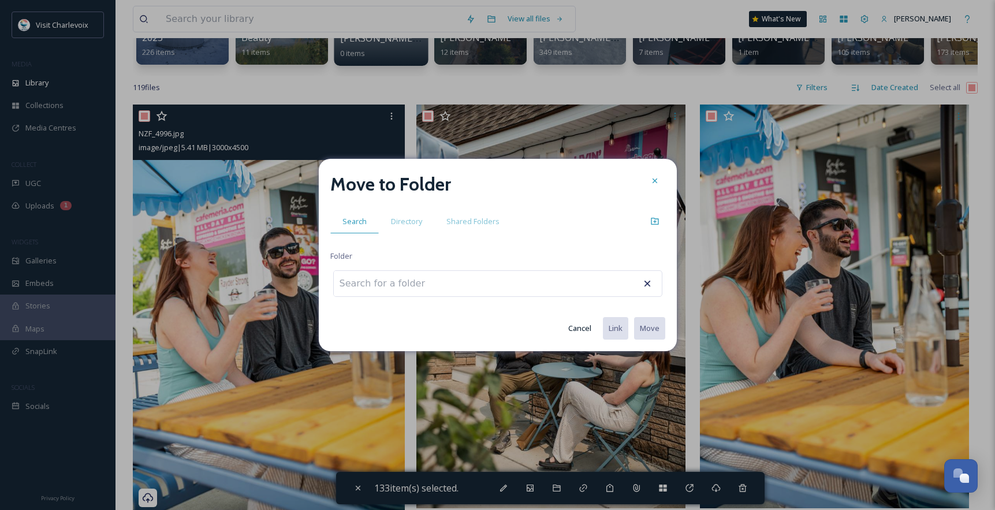
click at [387, 281] on input at bounding box center [397, 283] width 127 height 25
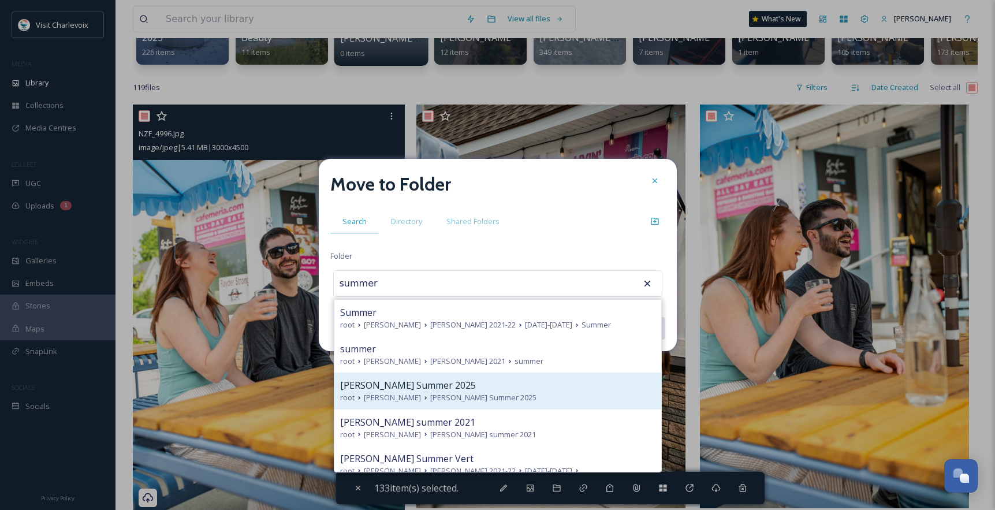
click at [418, 387] on span "David Sargent Summer 2025" at bounding box center [408, 385] width 136 height 14
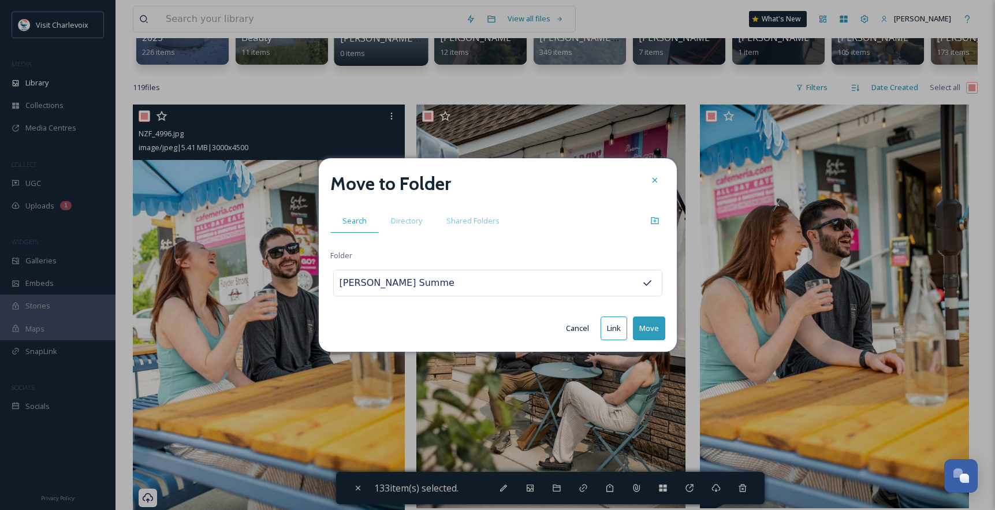
click at [651, 331] on button "Move" at bounding box center [649, 328] width 32 height 24
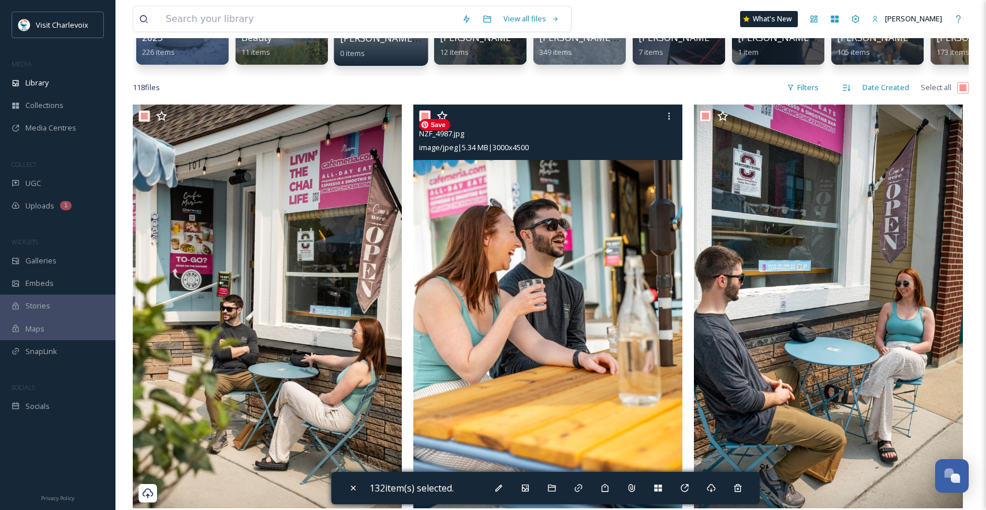
scroll to position [0, 0]
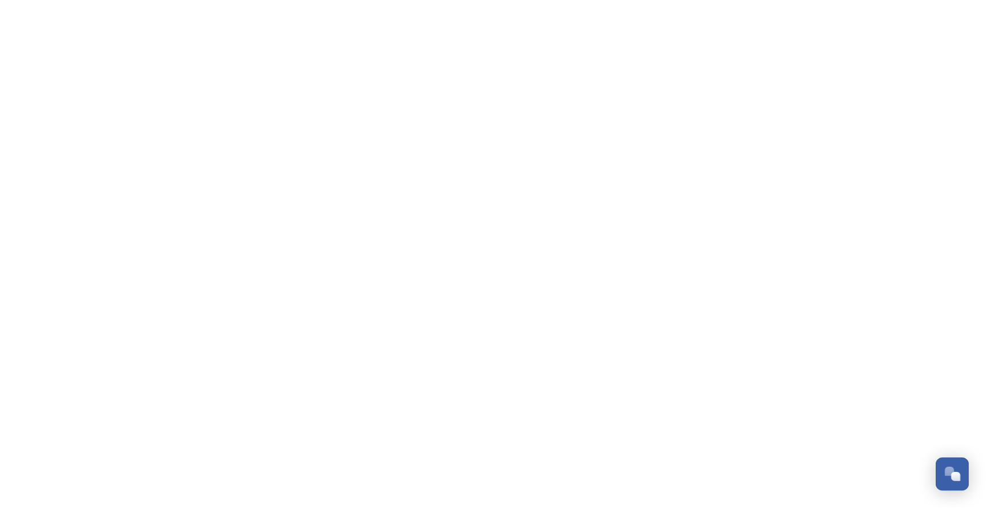
scroll to position [3865, 0]
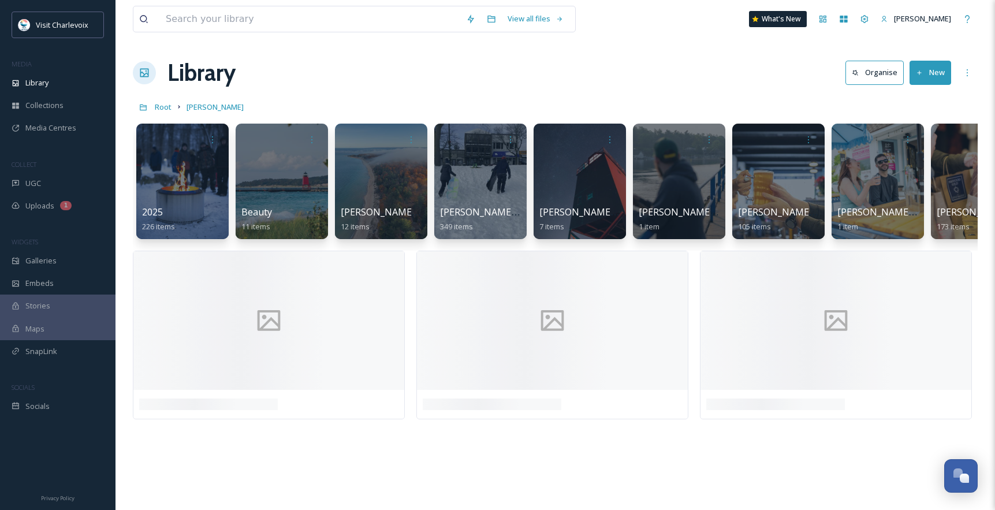
click at [919, 77] on button "New" at bounding box center [931, 73] width 42 height 24
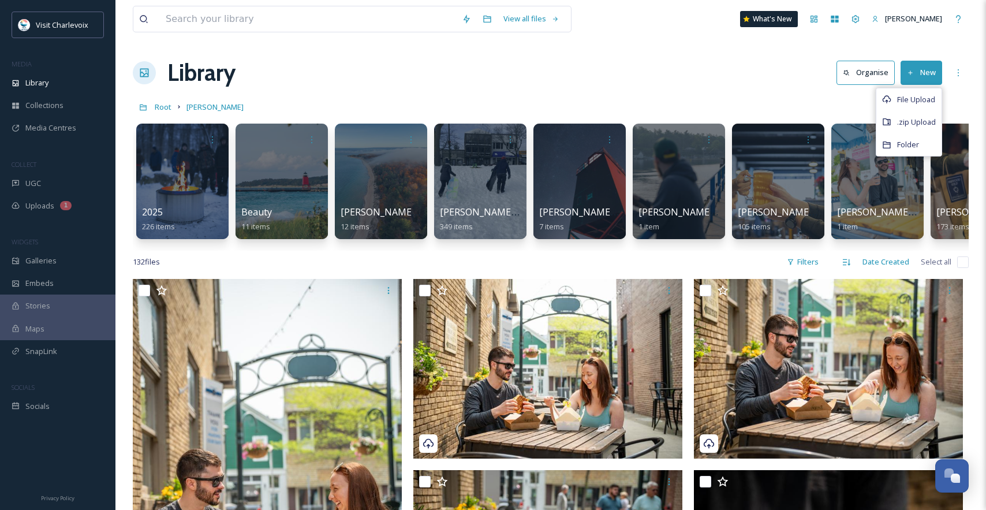
click at [632, 79] on div "Library Organise New File Upload .zip Upload Folder" at bounding box center [551, 72] width 836 height 35
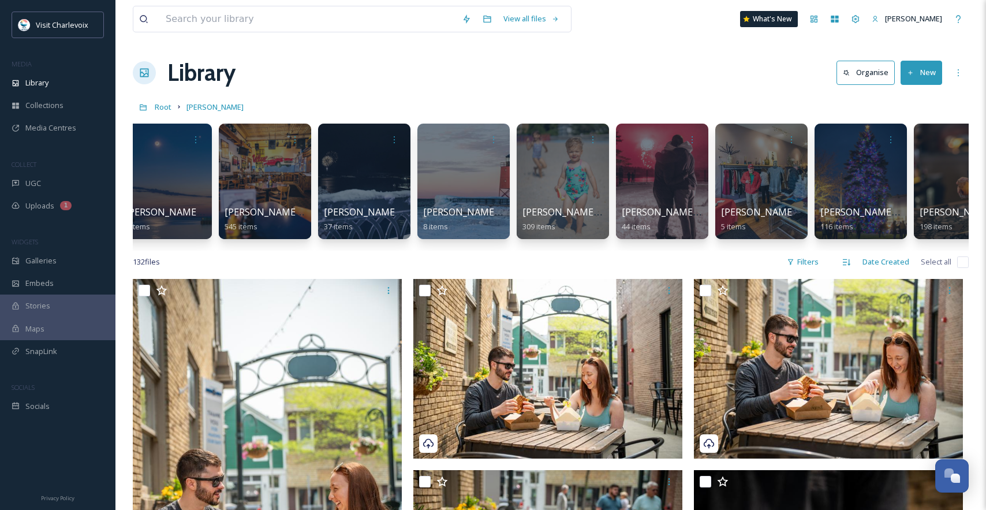
scroll to position [0, 933]
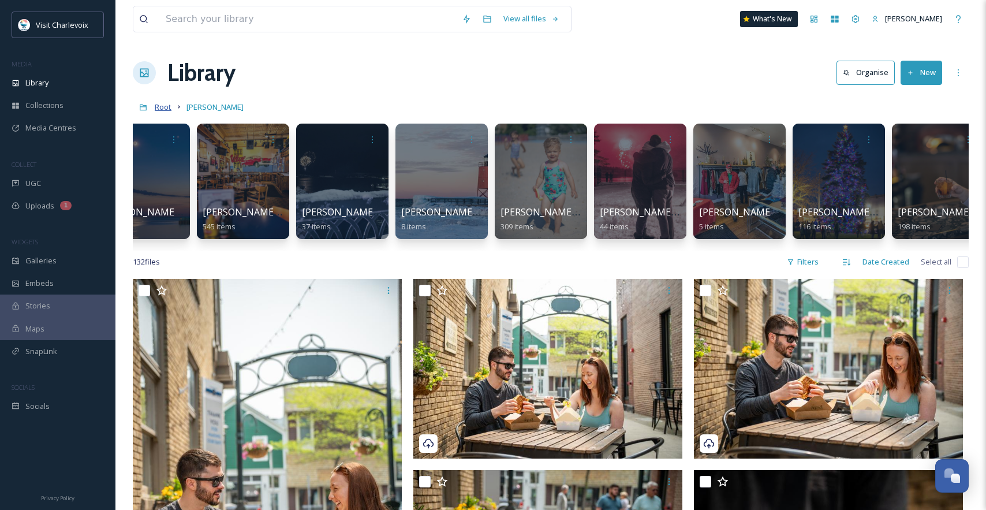
click at [155, 107] on span "Root" at bounding box center [163, 107] width 17 height 10
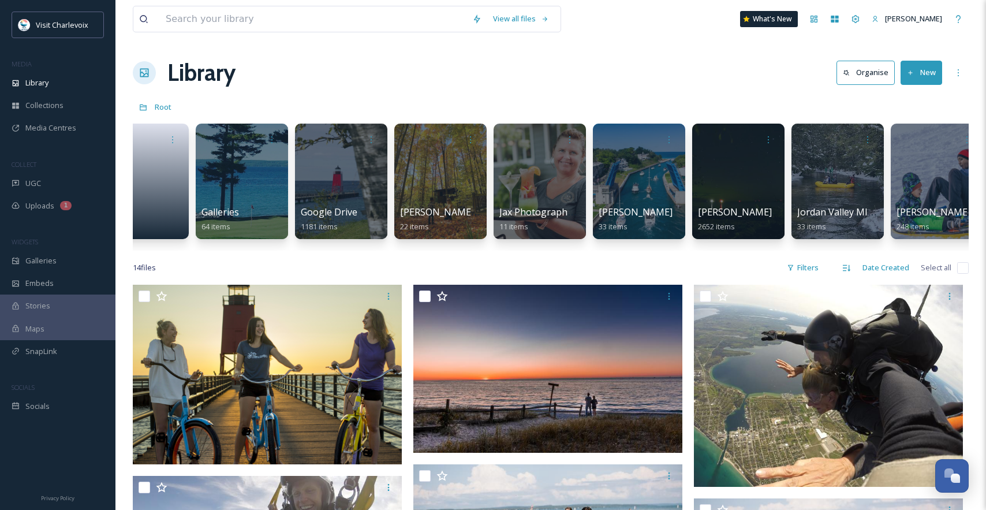
scroll to position [0, 462]
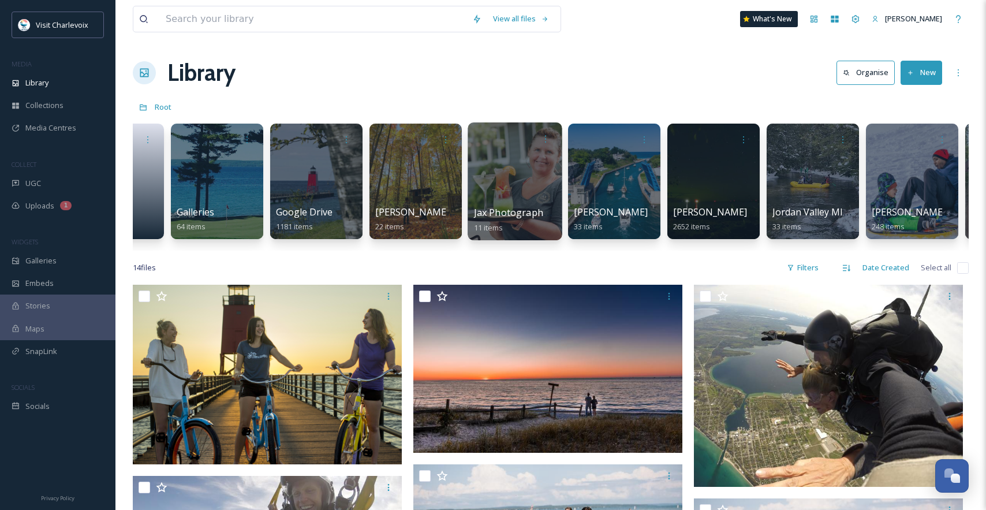
drag, startPoint x: 416, startPoint y: 250, endPoint x: 528, endPoint y: 233, distance: 112.8
click at [489, 246] on div "Approved UGC 344 items Alex Childress downtown shopping 6 items Blu Dot 0 items…" at bounding box center [551, 184] width 836 height 133
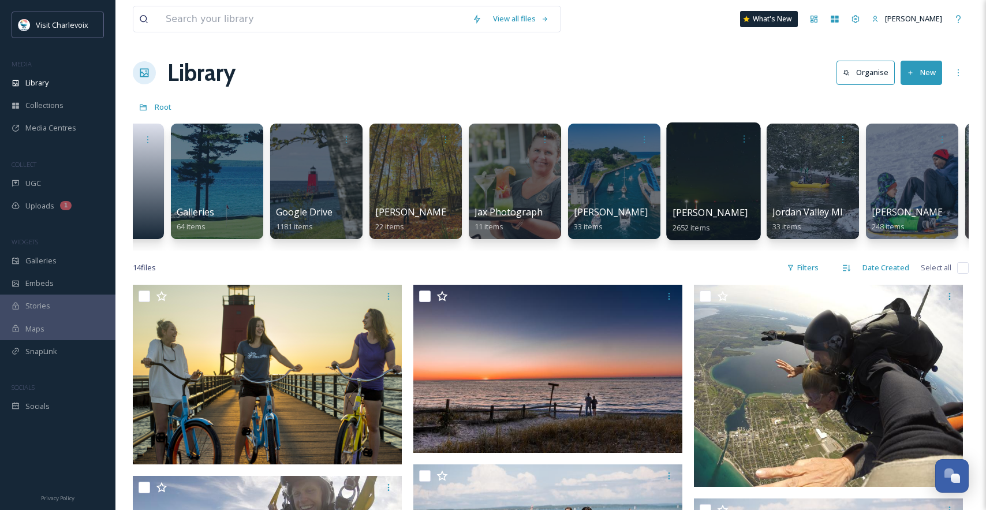
click at [698, 188] on div at bounding box center [713, 181] width 94 height 118
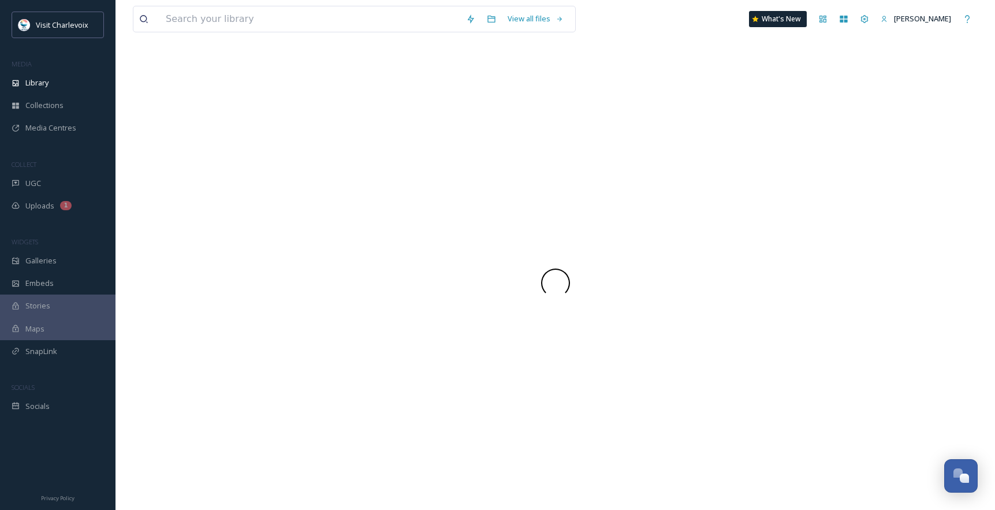
click at [698, 188] on div at bounding box center [555, 282] width 845 height 454
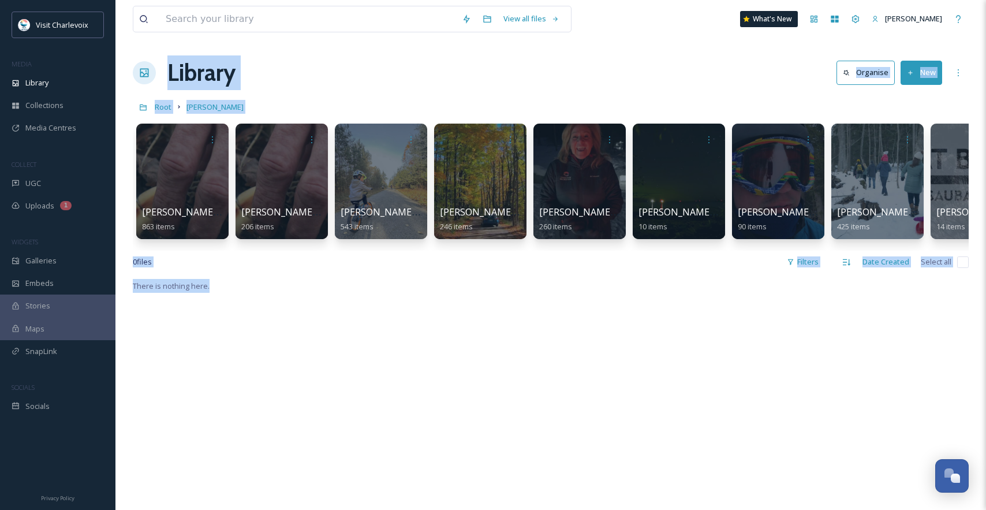
click at [931, 76] on button "New" at bounding box center [922, 73] width 42 height 24
click at [919, 143] on span "Folder" at bounding box center [908, 144] width 22 height 11
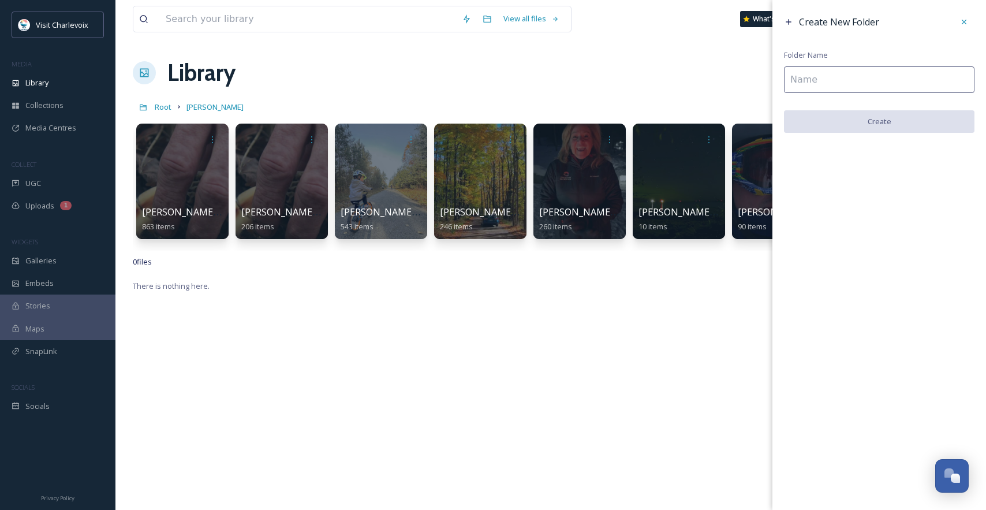
click at [859, 91] on input at bounding box center [879, 79] width 191 height 27
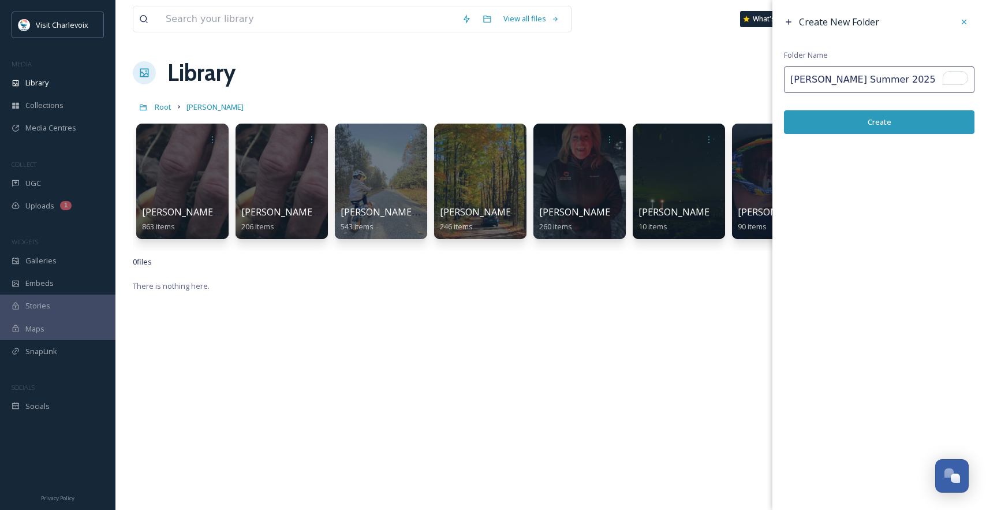
type input "Jon Mon Summer 2025"
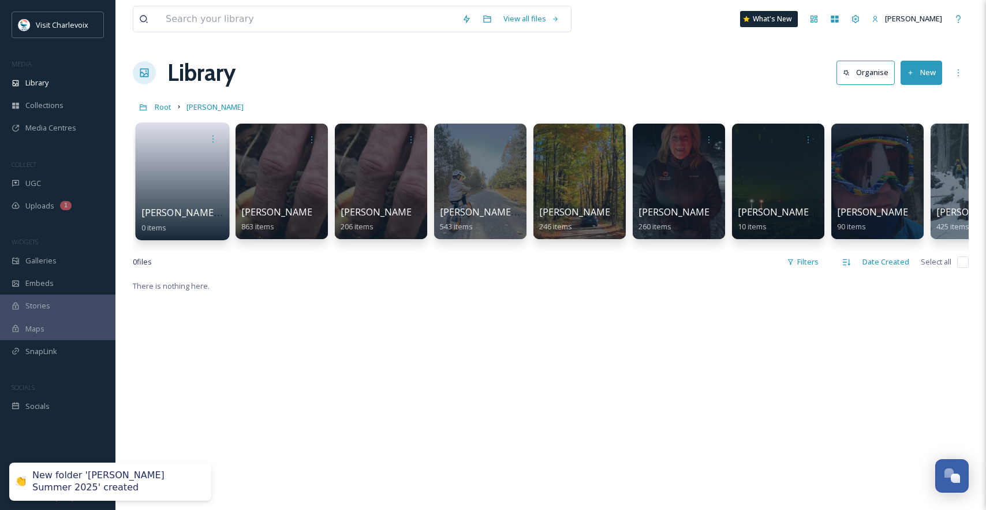
click at [164, 167] on link at bounding box center [182, 178] width 83 height 56
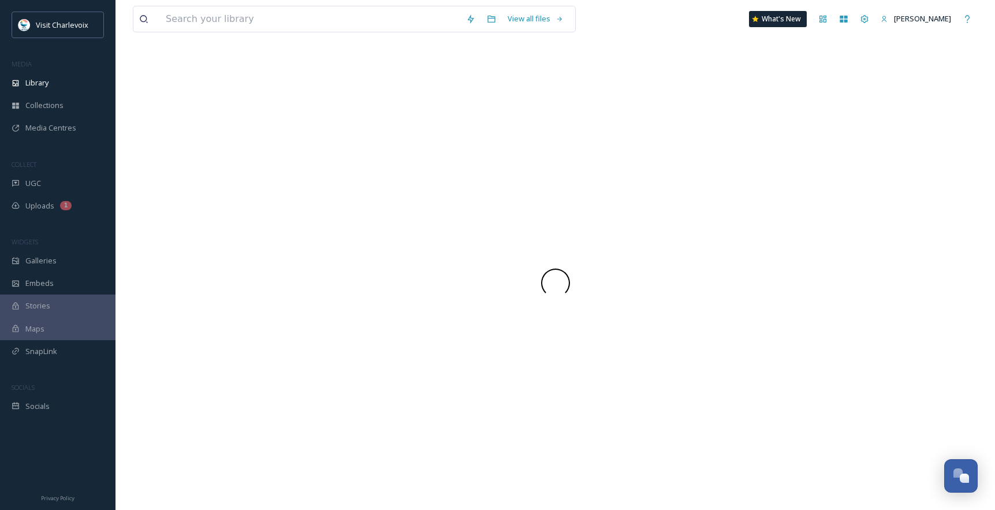
click at [164, 167] on div at bounding box center [555, 282] width 845 height 454
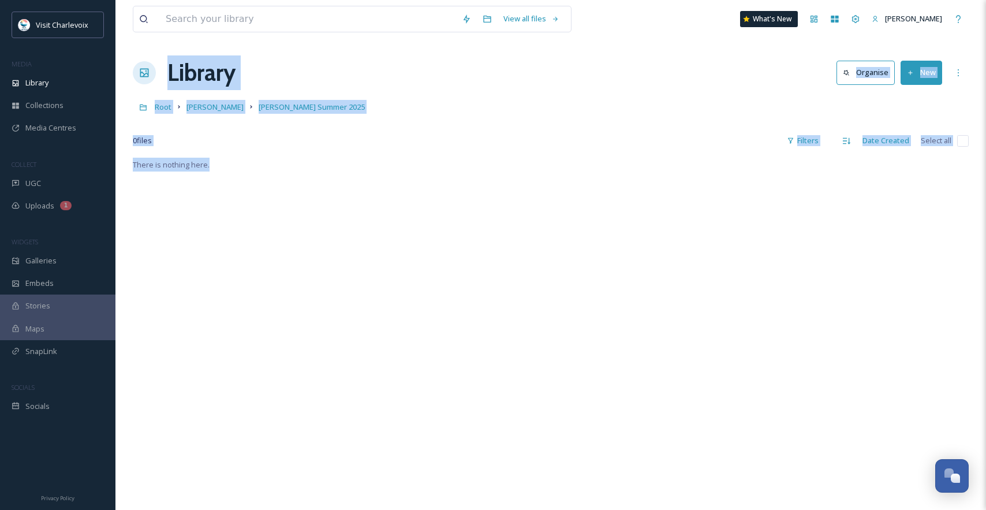
click at [916, 72] on button "New" at bounding box center [922, 73] width 42 height 24
click at [916, 97] on span "File Upload" at bounding box center [916, 99] width 38 height 11
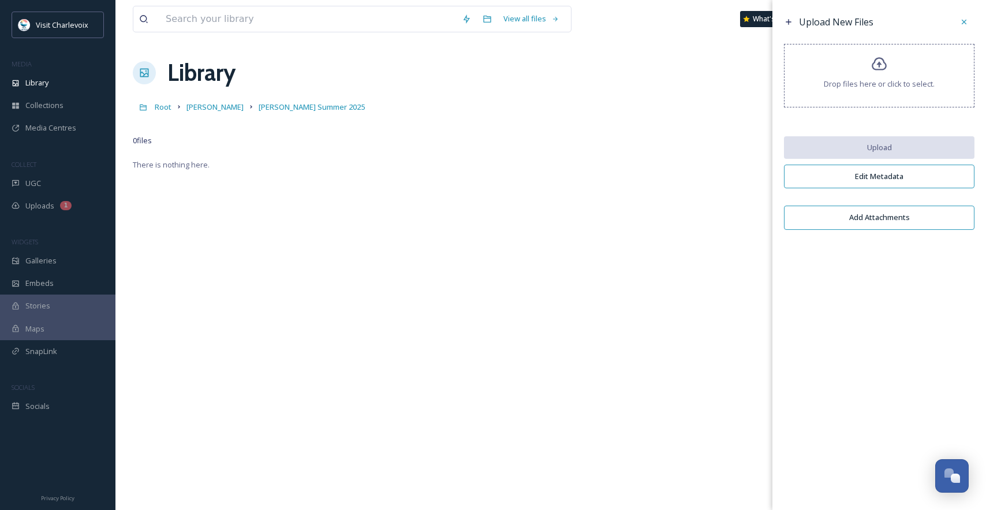
click at [888, 79] on span "Drop files here or click to select." at bounding box center [879, 84] width 111 height 11
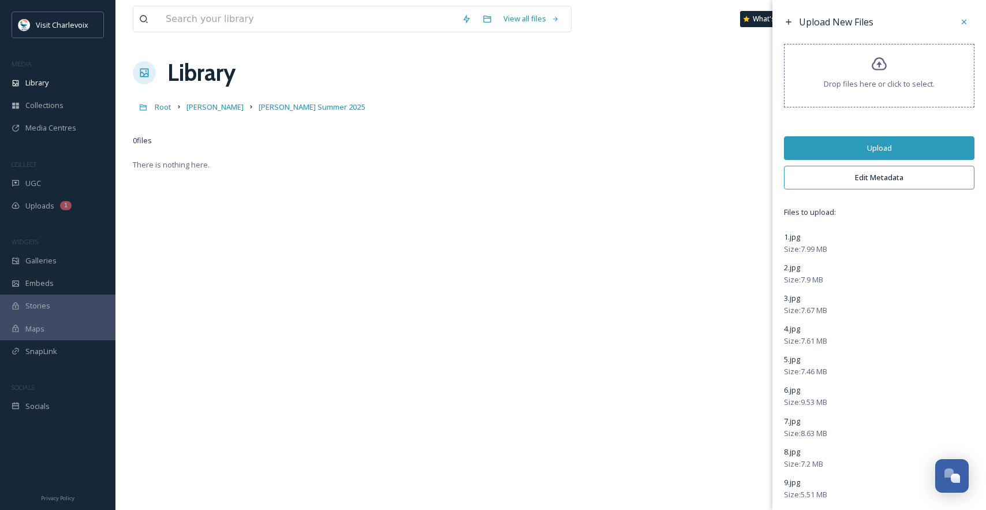
click at [836, 150] on button "Upload" at bounding box center [879, 148] width 191 height 24
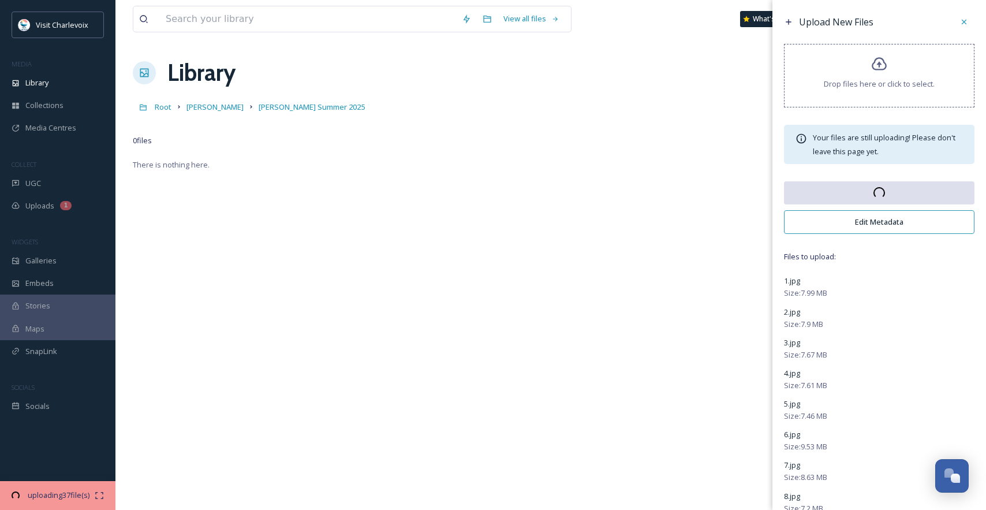
click at [920, 225] on button "Edit Metadata" at bounding box center [879, 222] width 191 height 24
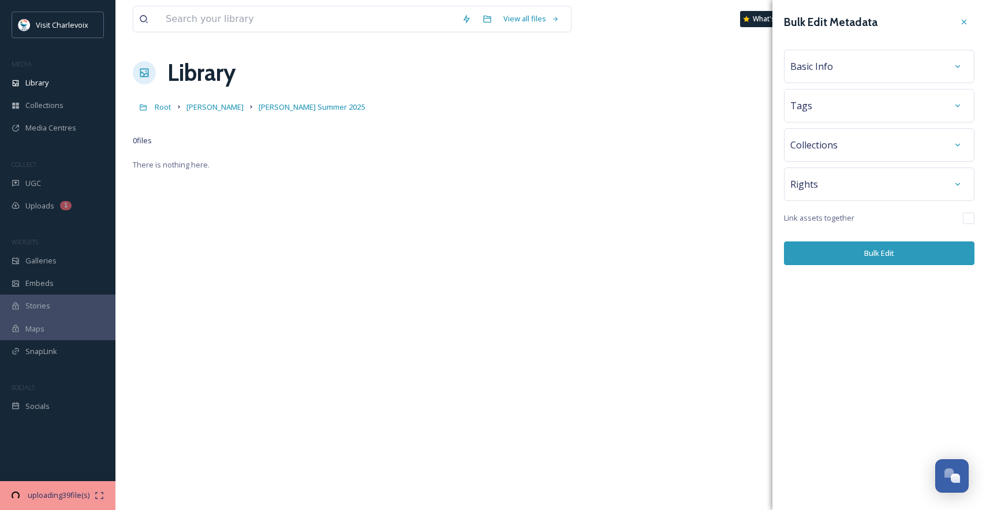
click at [835, 68] on div "Basic Info" at bounding box center [880, 66] width 178 height 21
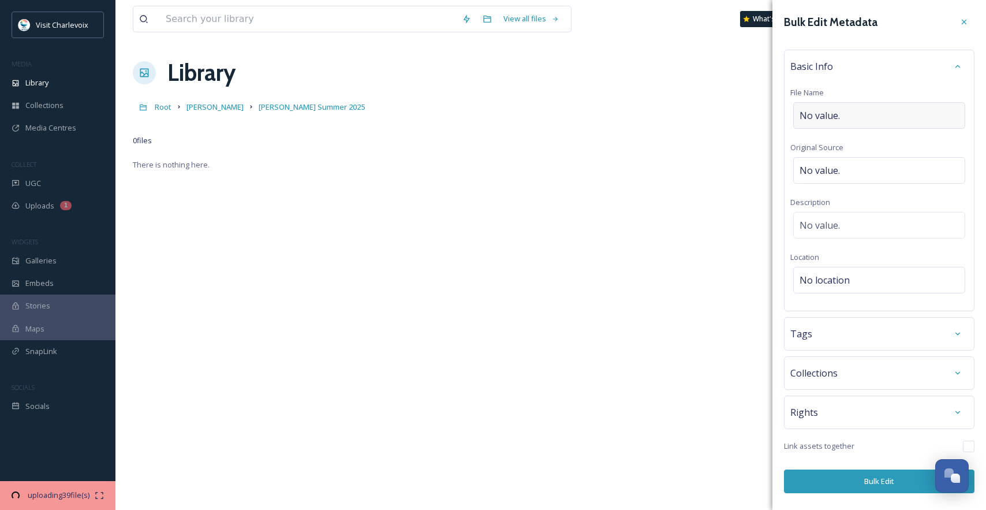
click at [851, 114] on div "No value." at bounding box center [879, 115] width 172 height 27
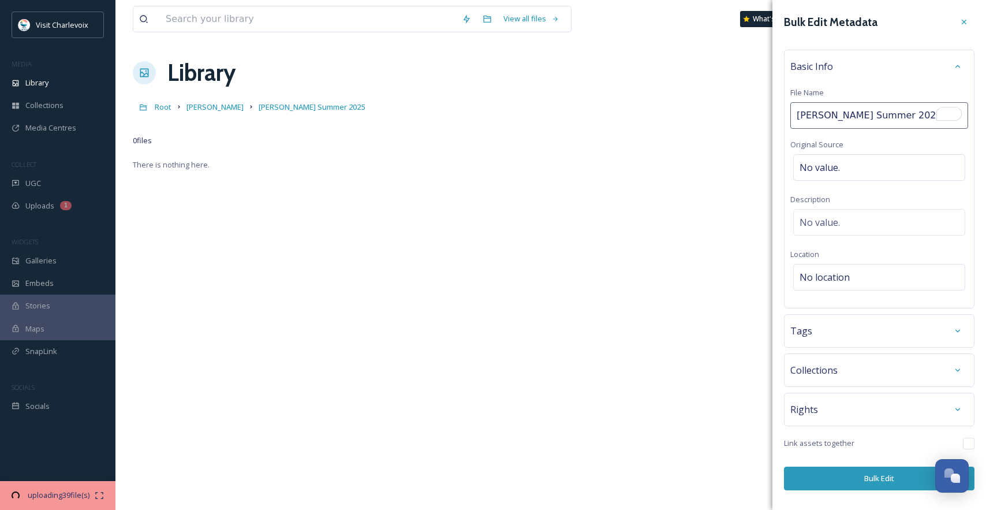
type input "Jon Mon Summer 2025"
click at [862, 273] on div "No location" at bounding box center [879, 277] width 172 height 27
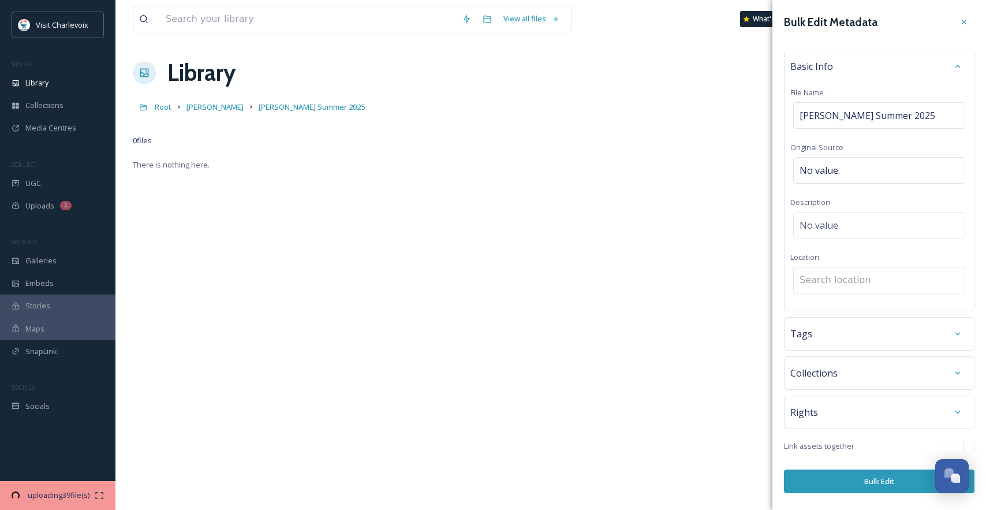
click at [861, 278] on input at bounding box center [879, 279] width 171 height 25
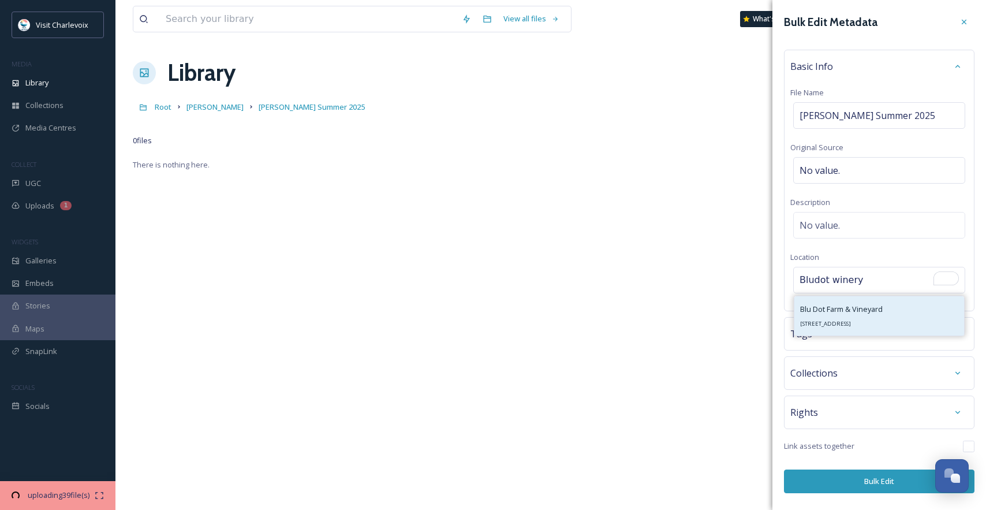
type input "Bludot winery"
click at [883, 314] on div "Blu Dot Farm & Vineyard 11399 Boyne City Rd, Charlevoix, MI 49720, USA" at bounding box center [841, 316] width 83 height 28
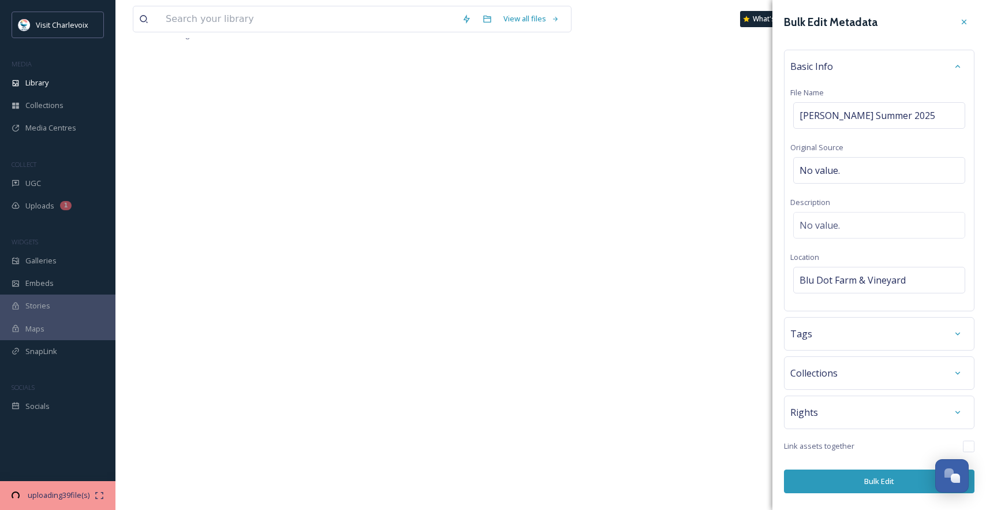
scroll to position [158, 0]
click at [845, 329] on div "Tags" at bounding box center [880, 333] width 178 height 21
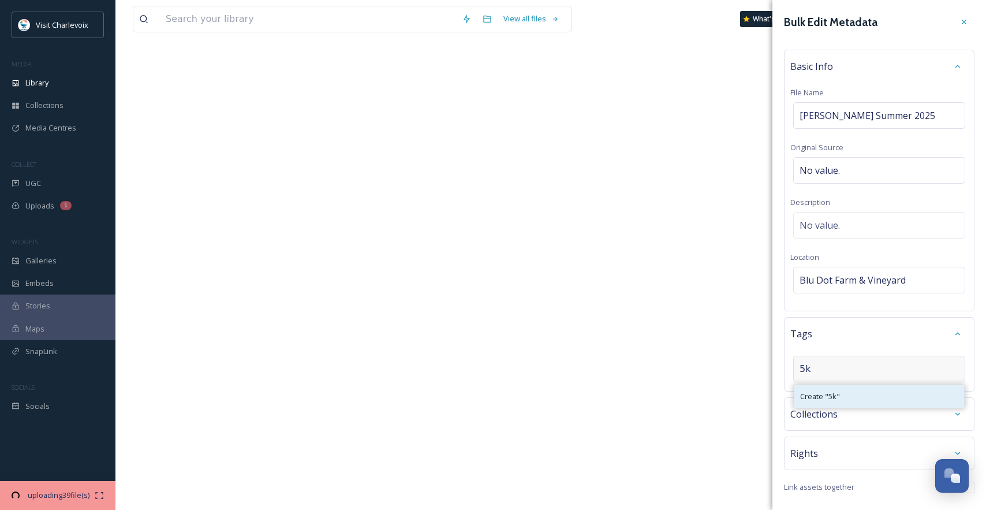
type input "5k"
click at [829, 391] on span "Create " 5k "" at bounding box center [820, 396] width 40 height 11
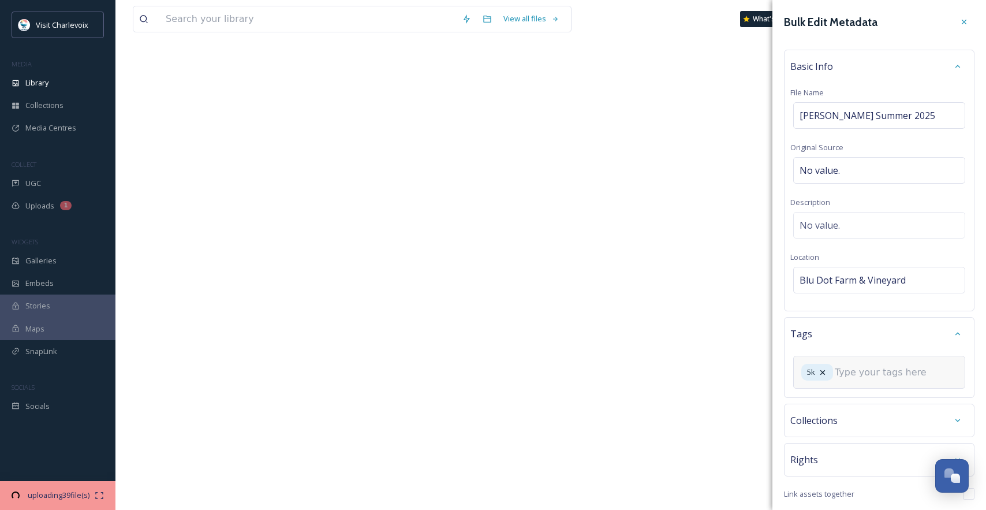
click at [869, 373] on input at bounding box center [892, 373] width 115 height 14
type input "wine"
type input "running"
type input "bludot"
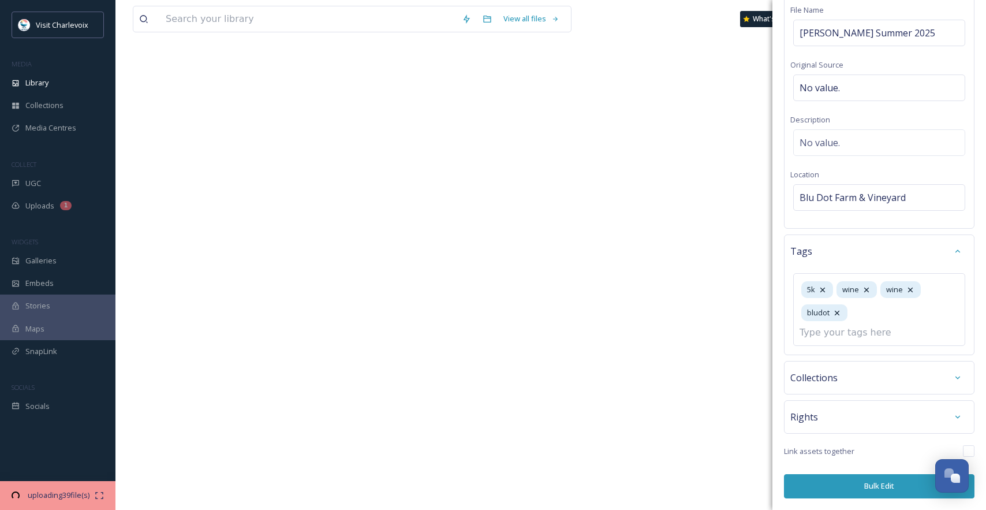
click at [900, 488] on button "Bulk Edit" at bounding box center [879, 486] width 191 height 24
